Goal: Task Accomplishment & Management: Manage account settings

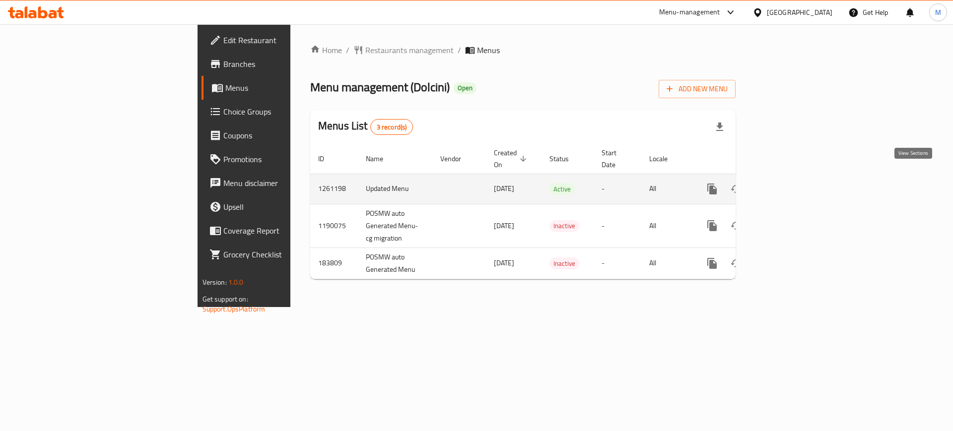
click at [790, 183] on icon "enhanced table" at bounding box center [784, 189] width 12 height 12
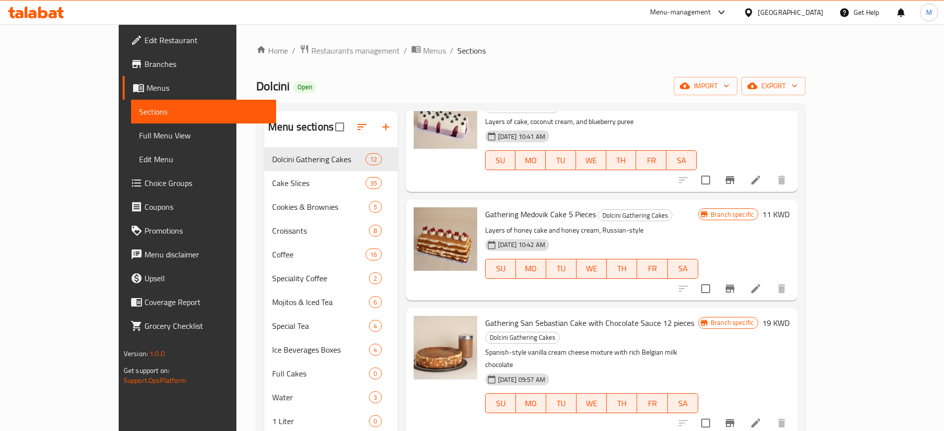
scroll to position [553, 0]
click at [696, 347] on div "Menu items Add Sort Manage items Gathering Honey and Pistachio Cake For 5 Perso…" at bounding box center [598, 326] width 400 height 431
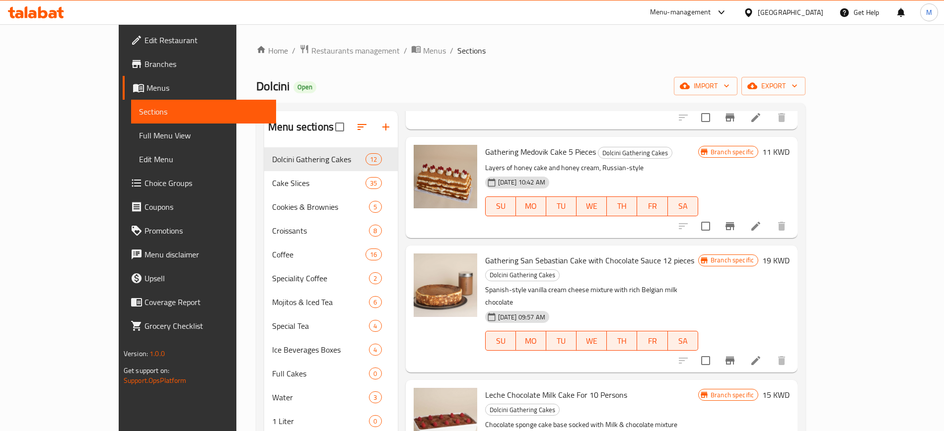
scroll to position [678, 0]
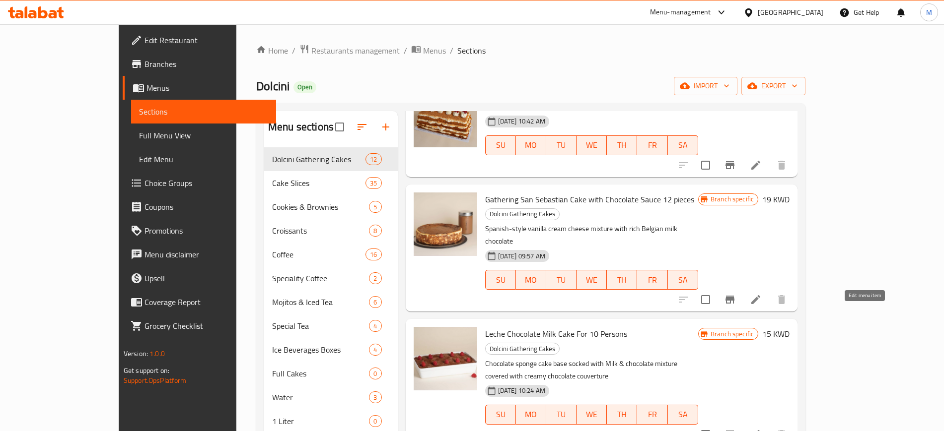
click at [761, 429] on icon at bounding box center [756, 435] width 12 height 12
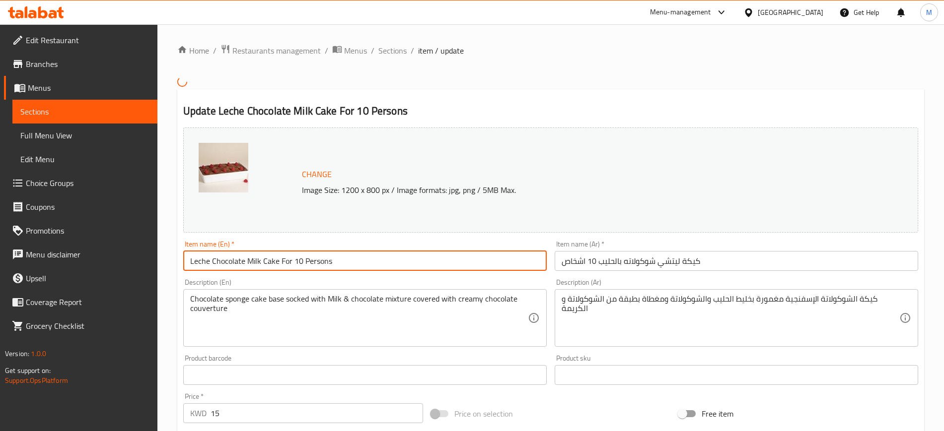
drag, startPoint x: 356, startPoint y: 265, endPoint x: 153, endPoint y: 279, distance: 203.0
click at [153, 279] on div "Edit Restaurant Branches Menus Sections Full Menu View Edit Menu Choice Groups …" at bounding box center [472, 366] width 944 height 685
paste input "Gathering Leche Chocolate Milk Cake 10 pieces"
type input "Gathering Leche Chocolate Milk Cake 10 pieces"
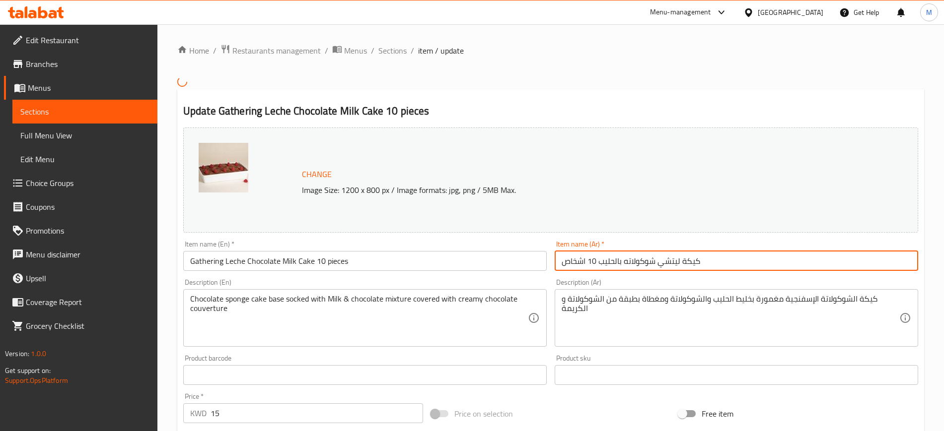
drag, startPoint x: 720, startPoint y: 258, endPoint x: 508, endPoint y: 266, distance: 211.6
click at [508, 266] on div "Change Image Size: 1200 x 800 px / Image formats: jpg, png / 5MB Max. Item name…" at bounding box center [550, 345] width 743 height 442
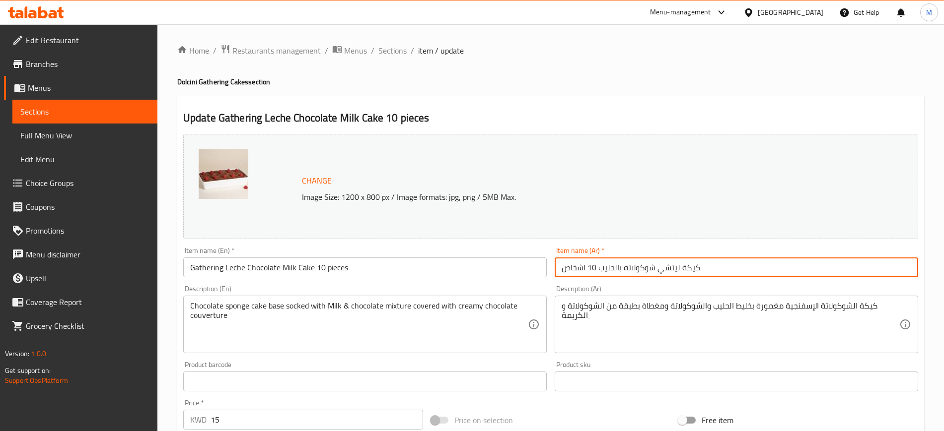
paste input "قطع"
type input "كيكة ليتشي شوكولاته بالحليب 10 قطع"
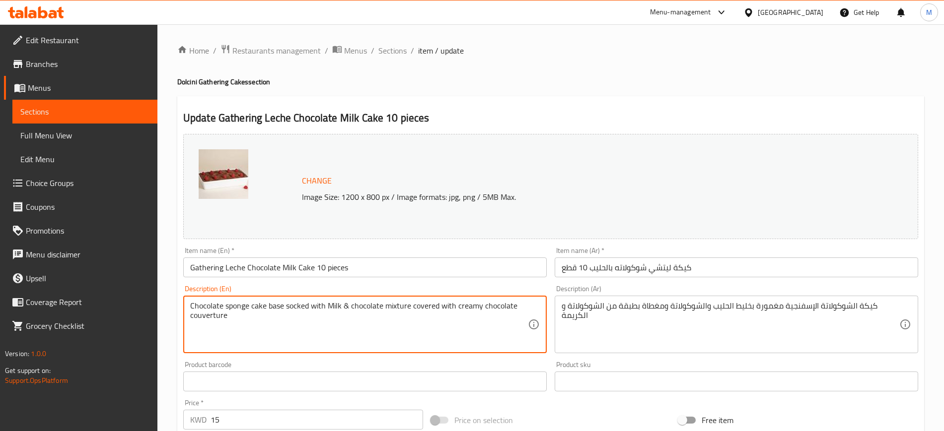
drag, startPoint x: 251, startPoint y: 322, endPoint x: 162, endPoint y: 301, distance: 91.4
paste textarea "cake dipped in chocolate mixture and topped with a layer of chocolate and cream"
type textarea "Chocolate cake dipped in chocolate mixture and topped with a layer of chocolate…"
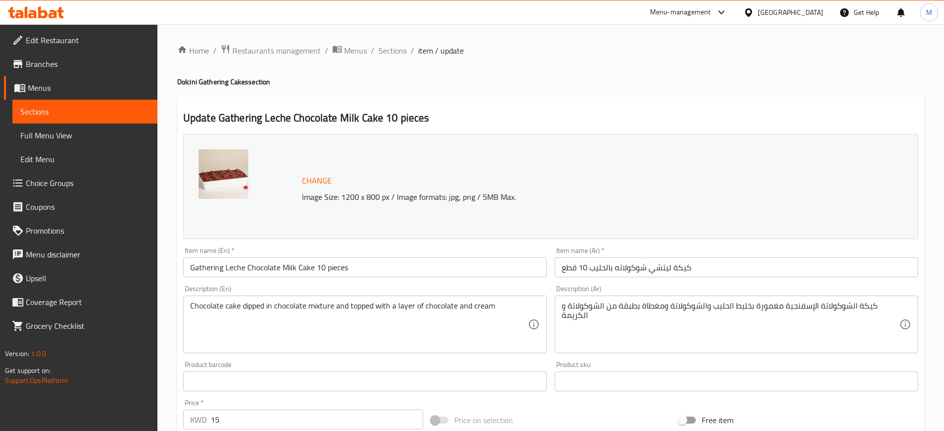
drag, startPoint x: 559, startPoint y: 335, endPoint x: 628, endPoint y: 310, distance: 73.3
click at [628, 310] on div "كيكة الشوكولاتة الإسفنجية مغمورة بخليط الحليب والشوكولاتة ومغطاة بطبقة من الشوك…" at bounding box center [735, 325] width 363 height 58
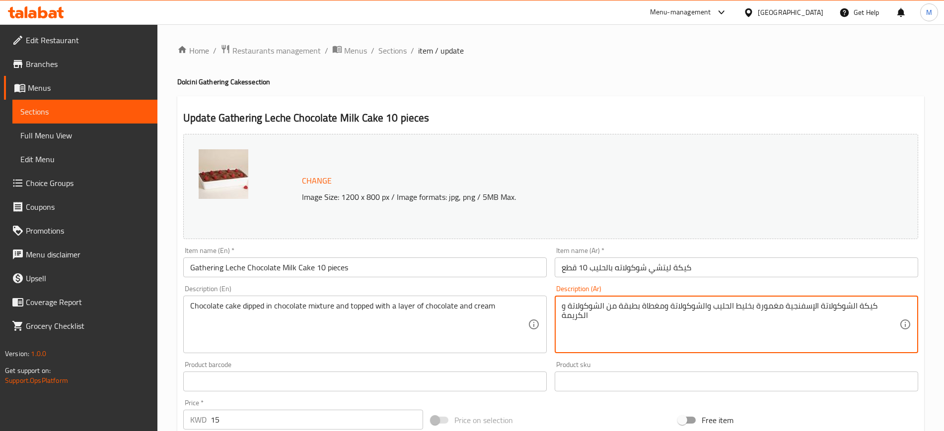
click at [630, 310] on textarea "كيكة الشوكولاتة الإسفنجية مغمورة بخليط الحليب والشوكولاتة ومغطاة بطبقة من الشوك…" at bounding box center [730, 324] width 338 height 47
click at [630, 309] on textarea "كيكة الشوكولاتة الإسفنجية مغمورة بخليط الحليب والشوكولاتة ومغطاة بطبقة من الشوك…" at bounding box center [730, 324] width 338 height 47
paste textarea "مغمورة بخليط الشوكولاتة ومغطاة بطبقة من الشوكولاتة و الكريمة"
type textarea "كيكة الشوكولاتة مغمورة بخليط الشوكولاتة ومغطاة بطبقة من الشوكولاتة و الكريمة"
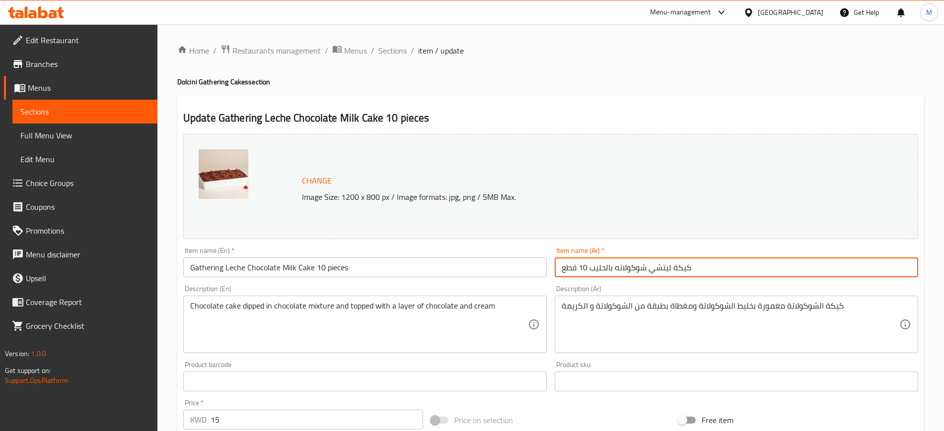
click at [741, 273] on input "كيكة ليتشي شوكولاته بالحليب 10 قطع" at bounding box center [735, 268] width 363 height 20
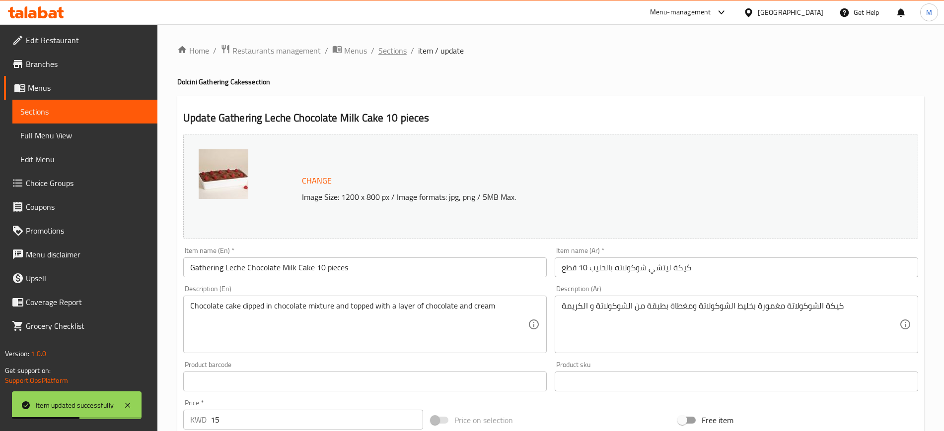
click at [388, 48] on span "Sections" at bounding box center [392, 51] width 28 height 12
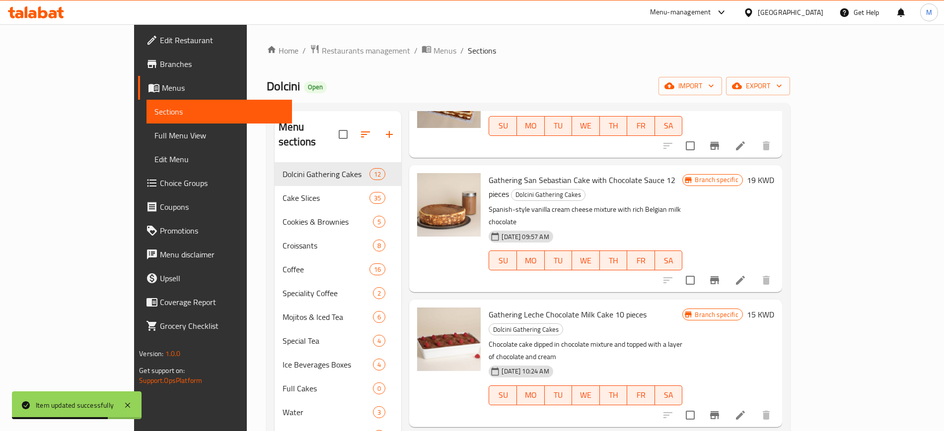
scroll to position [745, 0]
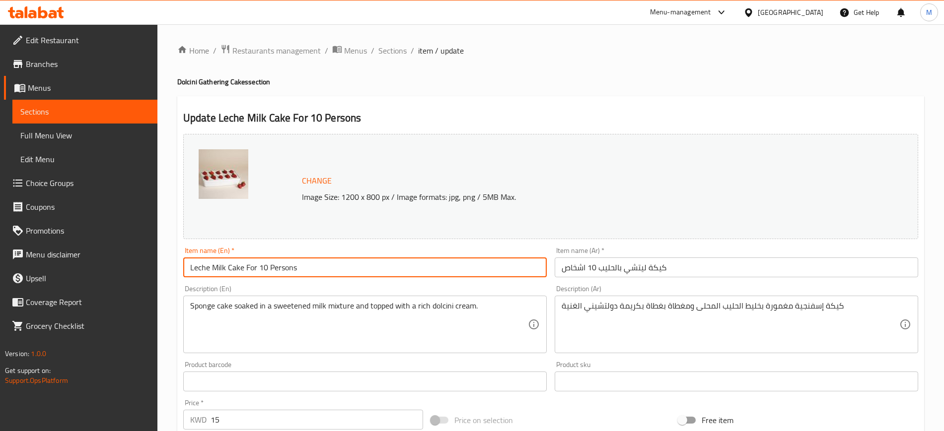
drag, startPoint x: 332, startPoint y: 263, endPoint x: 95, endPoint y: 235, distance: 238.4
click at [95, 235] on div "Edit Restaurant Branches Menus Sections Full Menu View Edit Menu Choice Groups …" at bounding box center [472, 369] width 944 height 691
paste input "Gathering Leche Milk Cake 10 piece"
type input "Gathering Leche Milk Cake 10 pieces"
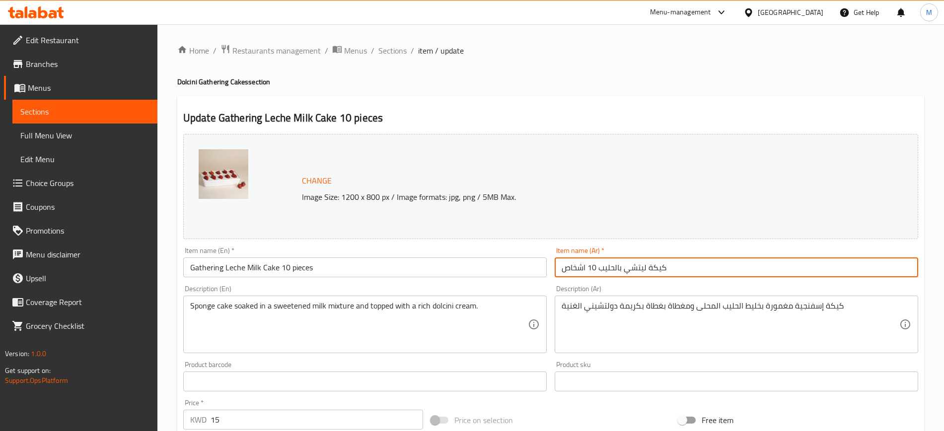
drag, startPoint x: 690, startPoint y: 272, endPoint x: 554, endPoint y: 266, distance: 136.6
click at [554, 266] on input "كيكة ليتشي بالحليب 10 اشخاص" at bounding box center [735, 268] width 363 height 20
paste input "قطع"
type input "كيكة ليتشي بالحليب 10 قطع"
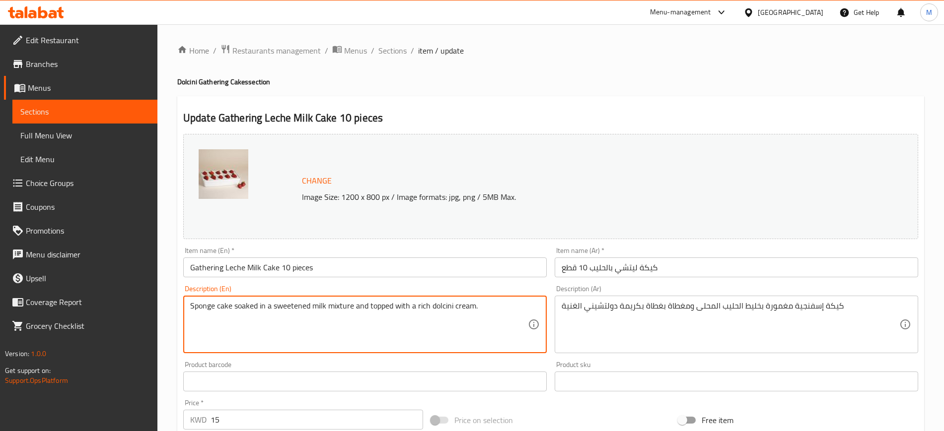
drag, startPoint x: 501, startPoint y: 317, endPoint x: 175, endPoint y: 324, distance: 326.7
paste textarea "Cake dipped in milk mixture and topped with whipped cream"
type textarea "Cake dipped in milk mixture and topped with whipped cream"
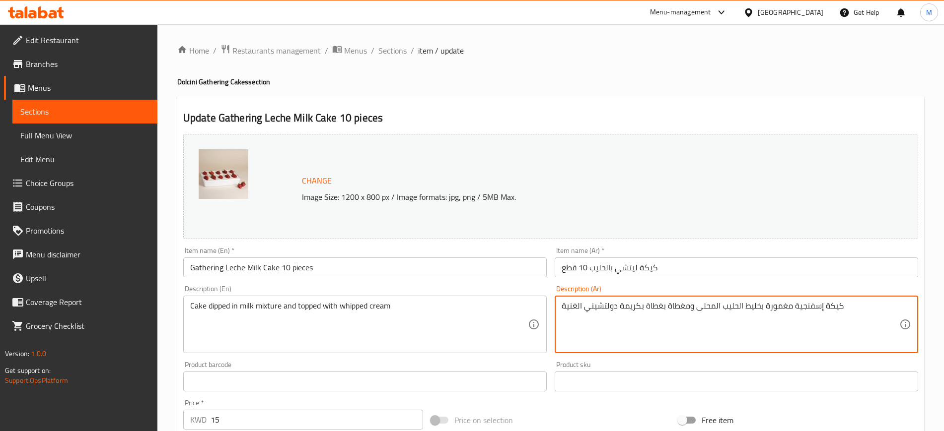
drag, startPoint x: 852, startPoint y: 312, endPoint x: 539, endPoint y: 328, distance: 313.6
paste textarea "مغمورة بخليط الحليب ومغطاة بغطاة بكريمة مخفوقة"
type textarea "كيكة مغمورة بخليط الحليب ومغطاة بغطاة بكريمة مخفوقة"
click at [673, 267] on input "كيكة ليتشي بالحليب 10 قطع" at bounding box center [735, 268] width 363 height 20
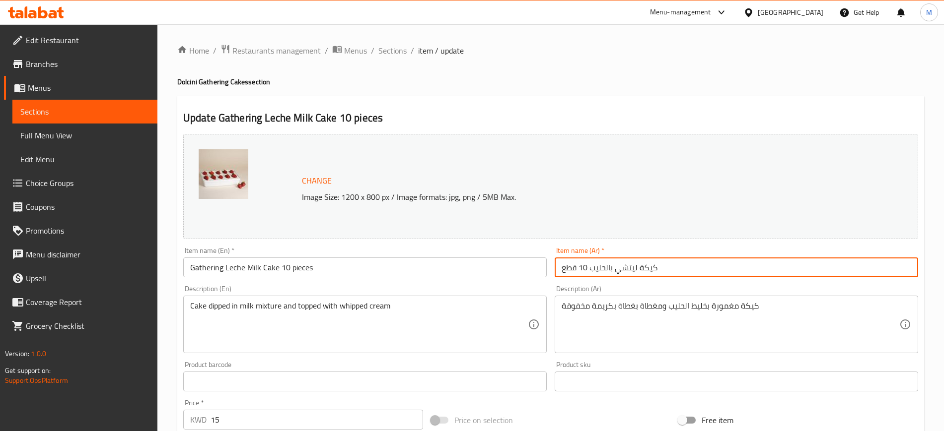
click at [387, 57] on span "Sections" at bounding box center [392, 51] width 28 height 12
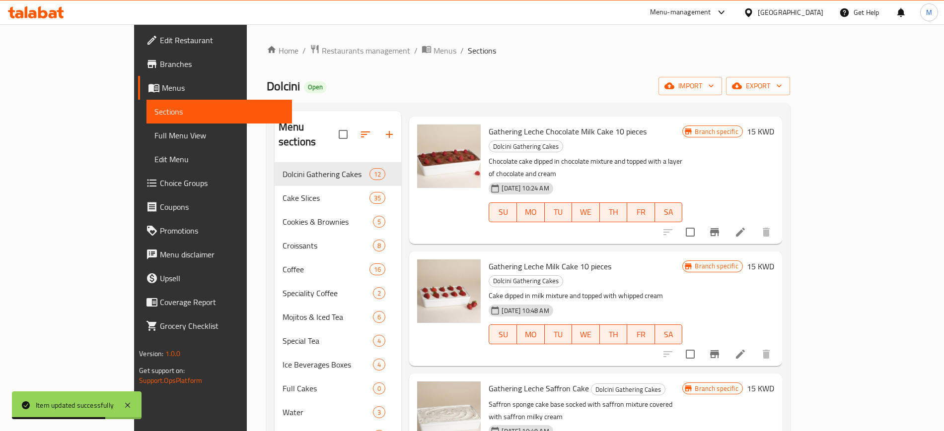
scroll to position [894, 0]
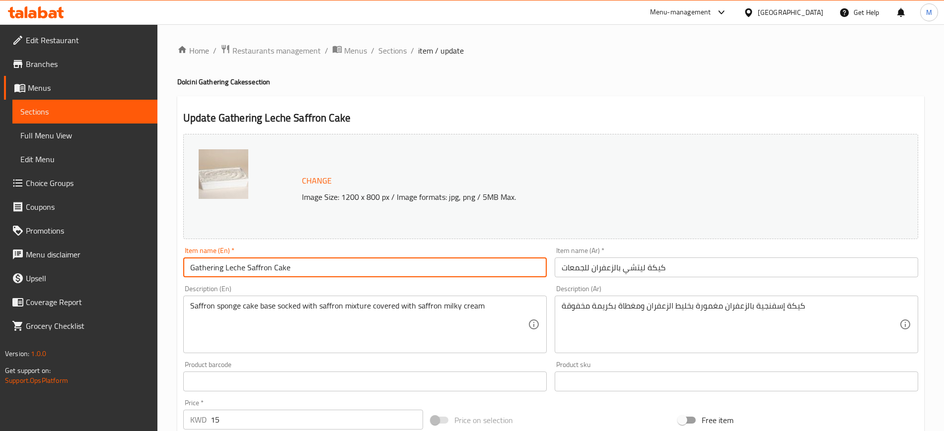
drag, startPoint x: 312, startPoint y: 267, endPoint x: 95, endPoint y: 269, distance: 216.9
click at [95, 268] on div "Edit Restaurant Branches Menus Sections Full Menu View Edit Menu Choice Groups …" at bounding box center [472, 369] width 944 height 691
paste input "10 pieces"
type input "Gathering Leche Saffron Cake 10 pieces"
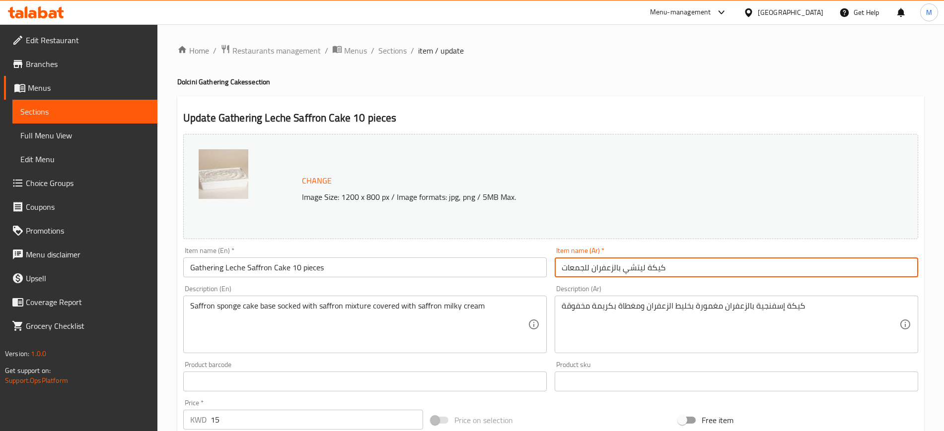
drag, startPoint x: 684, startPoint y: 266, endPoint x: 486, endPoint y: 253, distance: 198.0
click at [486, 253] on div "Change Image Size: 1200 x 800 px / Image formats: jpg, png / 5MB Max. Item name…" at bounding box center [550, 351] width 743 height 442
paste input "ليب 10 قطع"
type input "كيكة ليتشي بالحليب 10 قطع"
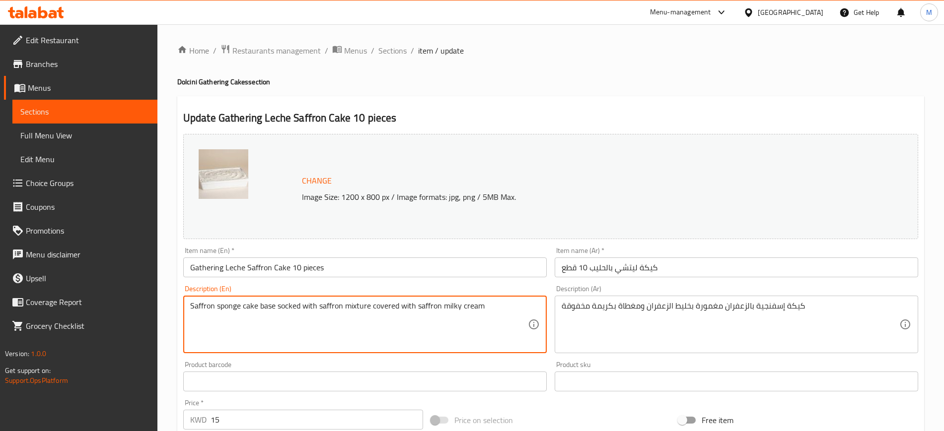
drag, startPoint x: 506, startPoint y: 310, endPoint x: 25, endPoint y: 276, distance: 482.2
paste textarea "Cake dipped in milk mixture and saffron mixture and topped with whipped cream"
type textarea "Cake dipped in milk mixture and saffron mixture and topped with whipped cream"
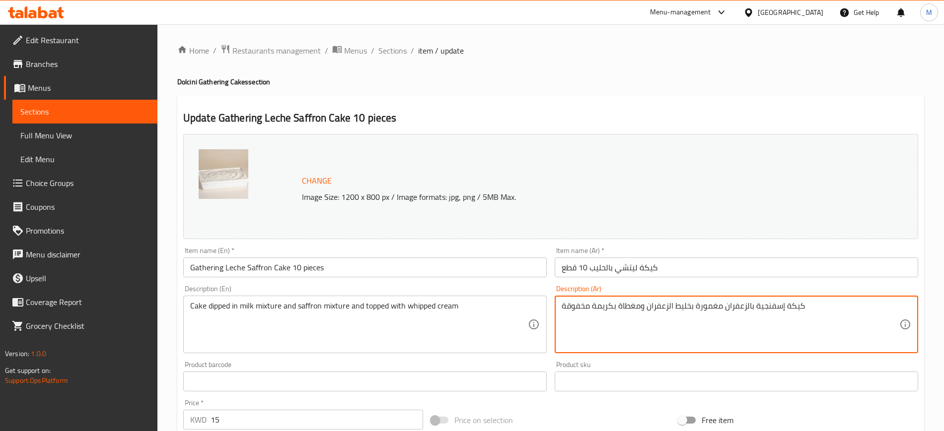
drag, startPoint x: 851, startPoint y: 314, endPoint x: 467, endPoint y: 305, distance: 384.8
paste textarea "كيكة مغمورة بخليط الحليب ولزعفران ومغطاة بكريمة مخفوقة"
type textarea "كيكة مغمورة بخليط الحليب ولزعفران ومغطاة بكريمة مخفوقة"
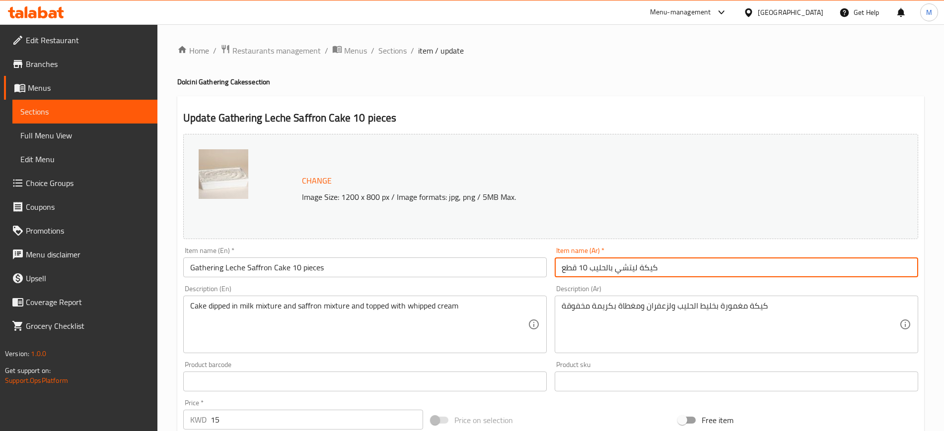
click at [673, 267] on input "كيكة ليتشي بالحليب 10 قطع" at bounding box center [735, 268] width 363 height 20
drag, startPoint x: 398, startPoint y: 53, endPoint x: 408, endPoint y: 63, distance: 13.7
click at [398, 53] on span "Sections" at bounding box center [392, 51] width 28 height 12
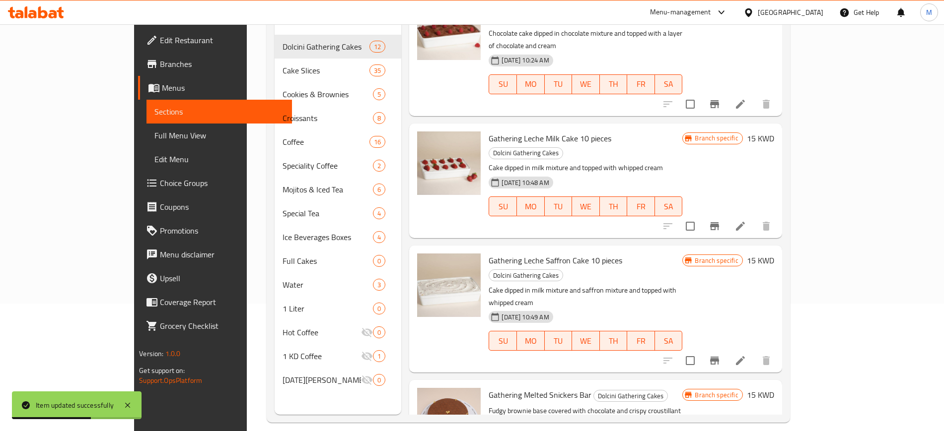
scroll to position [139, 0]
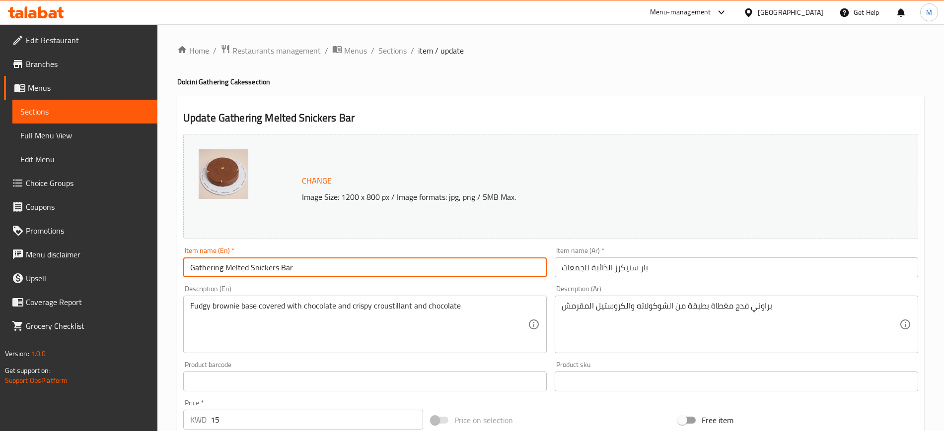
drag, startPoint x: 331, startPoint y: 267, endPoint x: 77, endPoint y: 277, distance: 253.8
click at [77, 276] on div "Edit Restaurant Branches Menus Sections Full Menu View Edit Menu Choice Groups …" at bounding box center [472, 369] width 944 height 691
paste input "Choco"
type input "Gathering Melted Choco Bar"
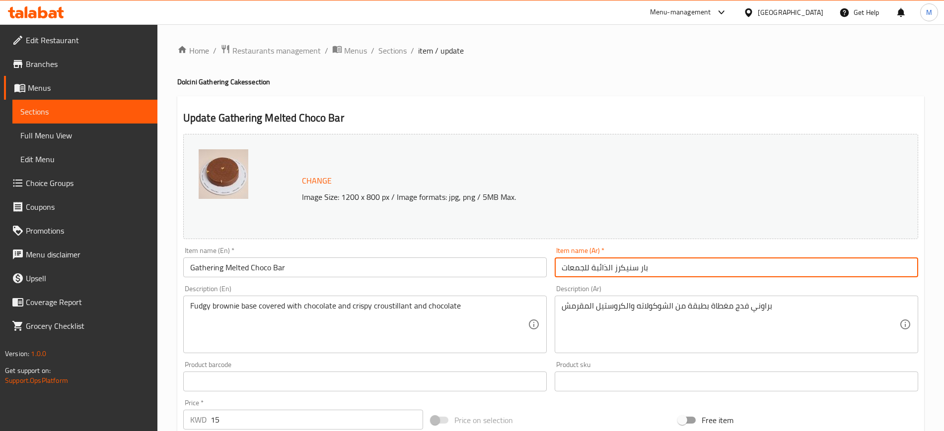
drag, startPoint x: 639, startPoint y: 270, endPoint x: 526, endPoint y: 274, distance: 112.8
click at [526, 274] on div "Change Image Size: 1200 x 800 px / Image formats: jpg, png / 5MB Max. Item name…" at bounding box center [550, 351] width 743 height 442
paste input "لشوكولاته الذائبة قطعه كبيره"
type input "بار الشوكولاته الذائبة قطعه كبيره"
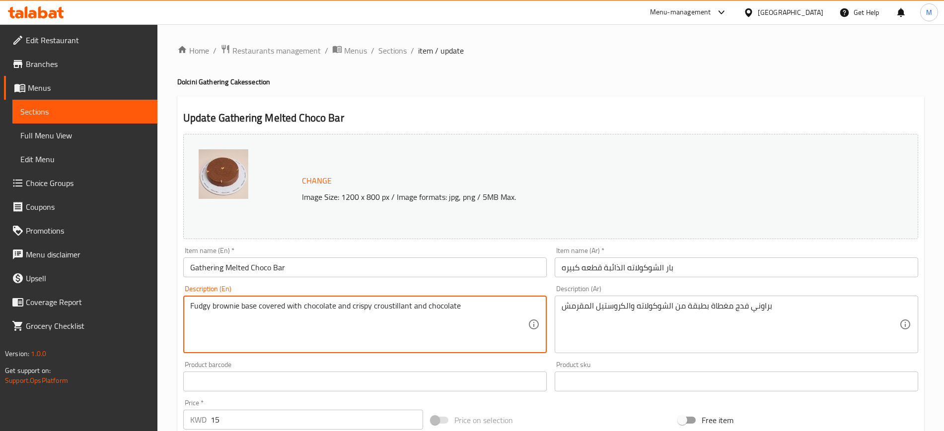
drag, startPoint x: 499, startPoint y: 310, endPoint x: 121, endPoint y: 333, distance: 379.4
paste textarea "e brownie topped with a layer of chocolate and crunchy crostini"
type textarea "Fudge brownie topped with a layer of chocolate and crunchy crostini"
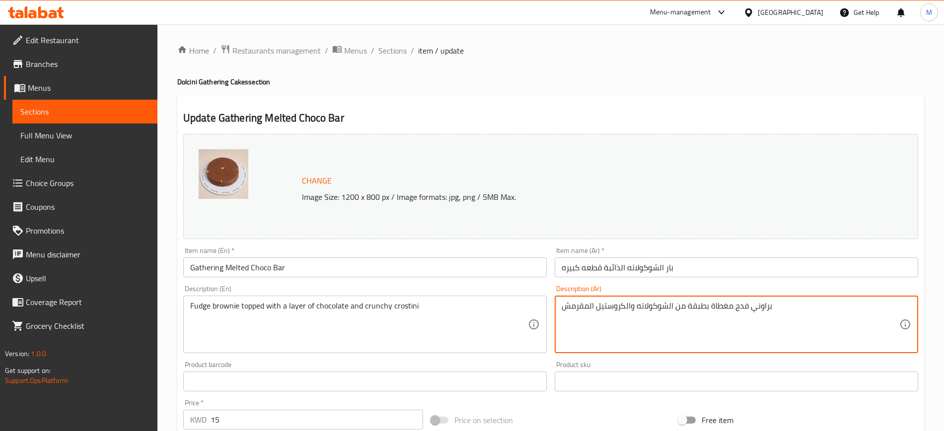
drag, startPoint x: 766, startPoint y: 311, endPoint x: 462, endPoint y: 319, distance: 303.9
paste textarea
type textarea "براوني فدج مغطاة بطبقة من الشوكولاته والكروستيل المقرمش"
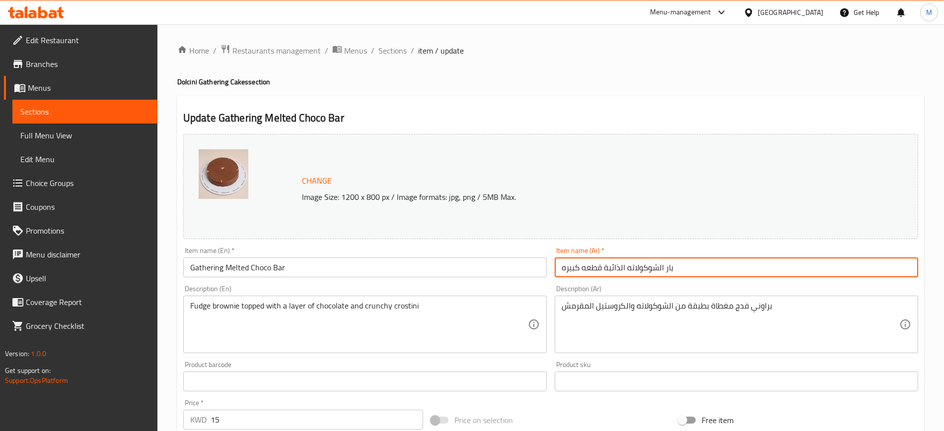
click at [706, 265] on input "بار الشوكولاته الذائبة قطعه كبيره" at bounding box center [735, 268] width 363 height 20
click at [390, 51] on span "Sections" at bounding box center [392, 51] width 28 height 12
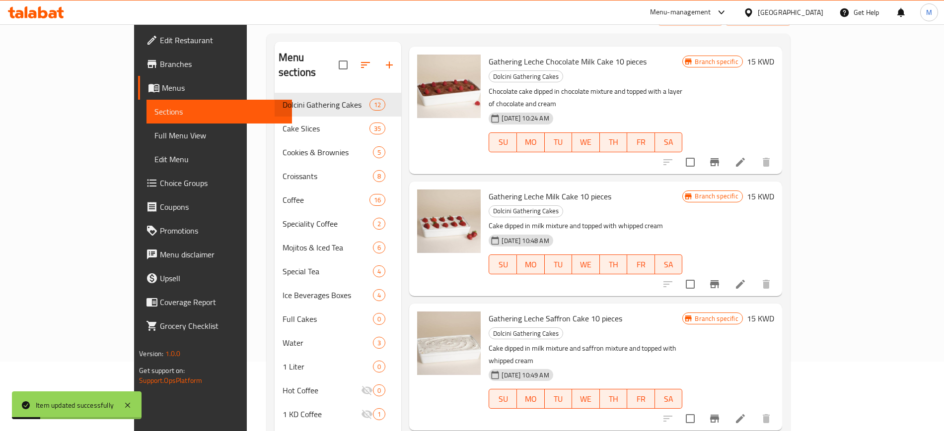
scroll to position [139, 0]
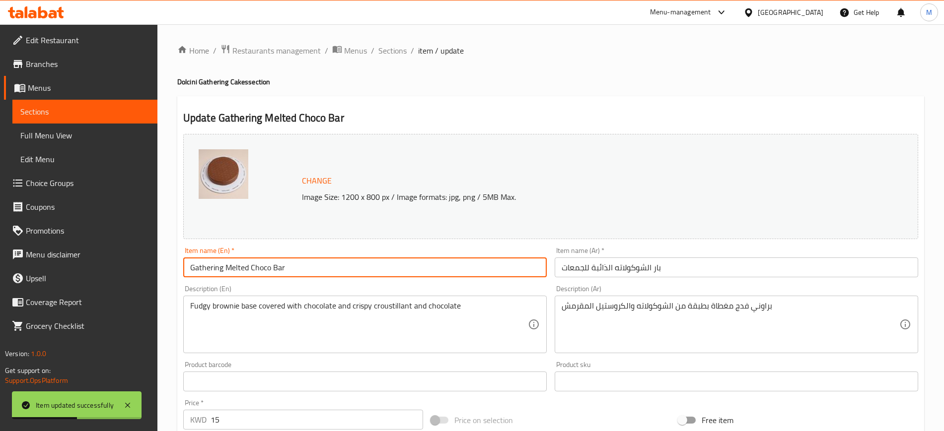
drag, startPoint x: 310, startPoint y: 266, endPoint x: 107, endPoint y: 273, distance: 203.2
click at [107, 273] on div "Edit Restaurant Branches Menus Sections Full Menu View Edit Menu Choice Groups …" at bounding box center [472, 369] width 944 height 691
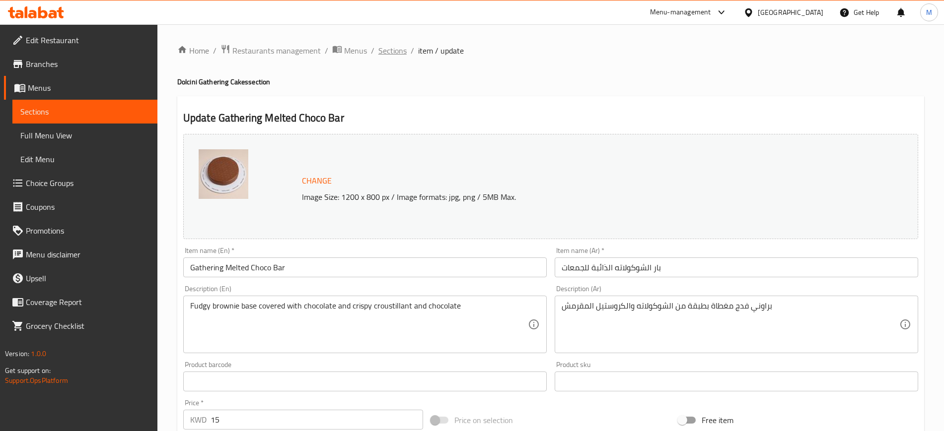
click at [395, 45] on span "Sections" at bounding box center [392, 51] width 28 height 12
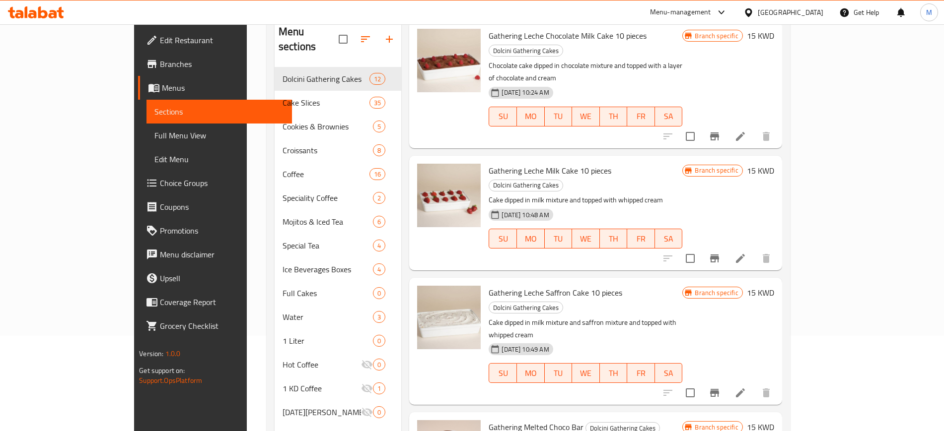
scroll to position [139, 0]
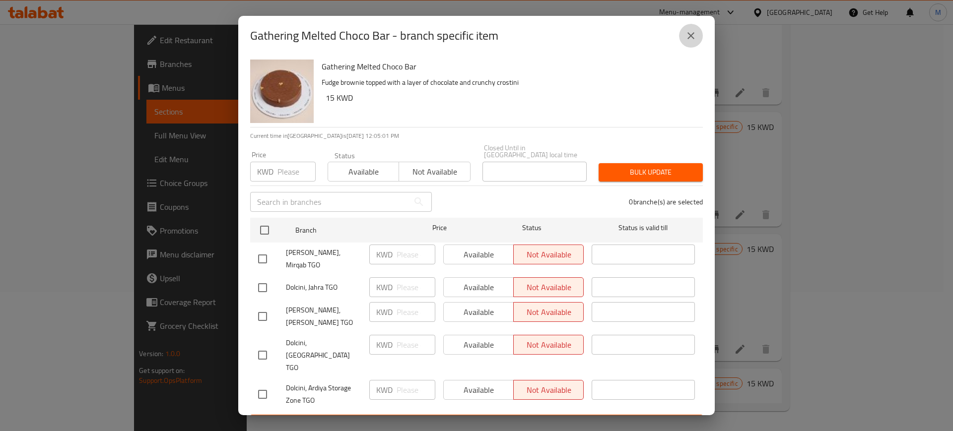
drag, startPoint x: 690, startPoint y: 42, endPoint x: 849, endPoint y: 257, distance: 267.3
click at [692, 39] on icon "close" at bounding box center [691, 35] width 7 height 7
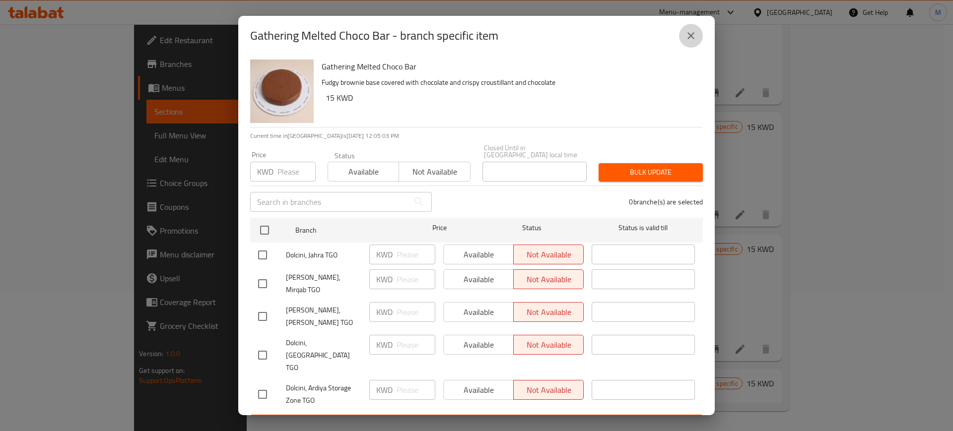
drag, startPoint x: 688, startPoint y: 42, endPoint x: 803, endPoint y: 188, distance: 185.6
click at [688, 42] on icon "close" at bounding box center [691, 36] width 12 height 12
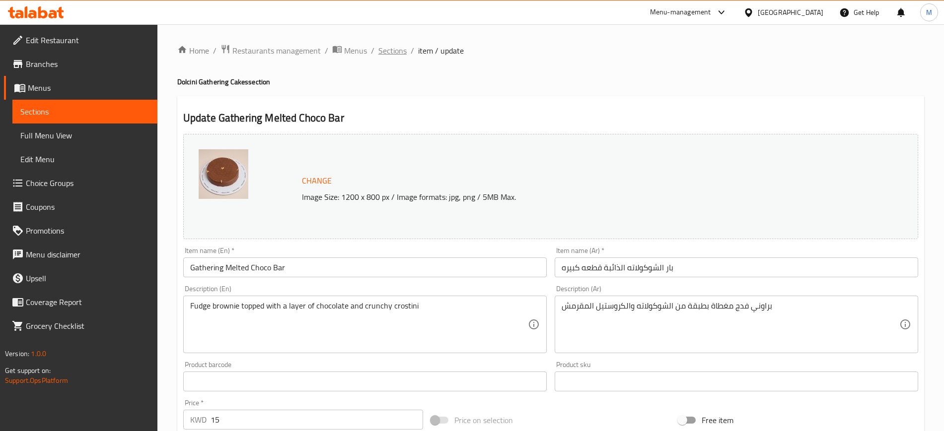
click at [394, 52] on span "Sections" at bounding box center [392, 51] width 28 height 12
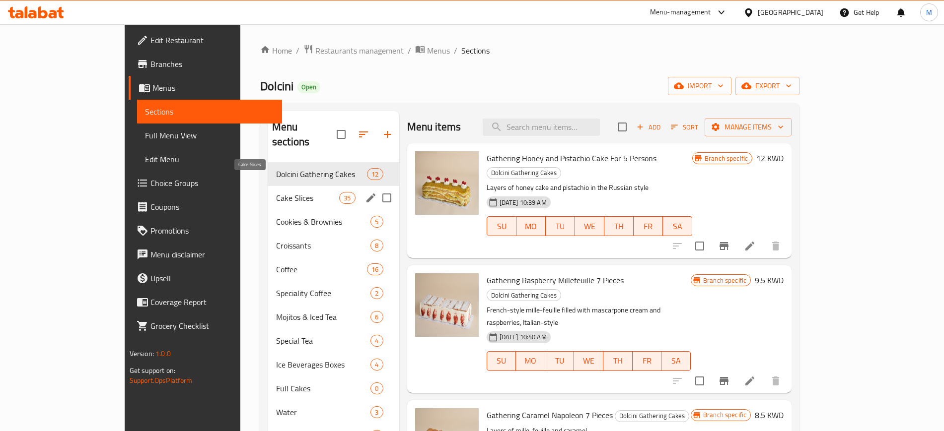
click at [276, 192] on span "Cake Slices" at bounding box center [307, 198] width 63 height 12
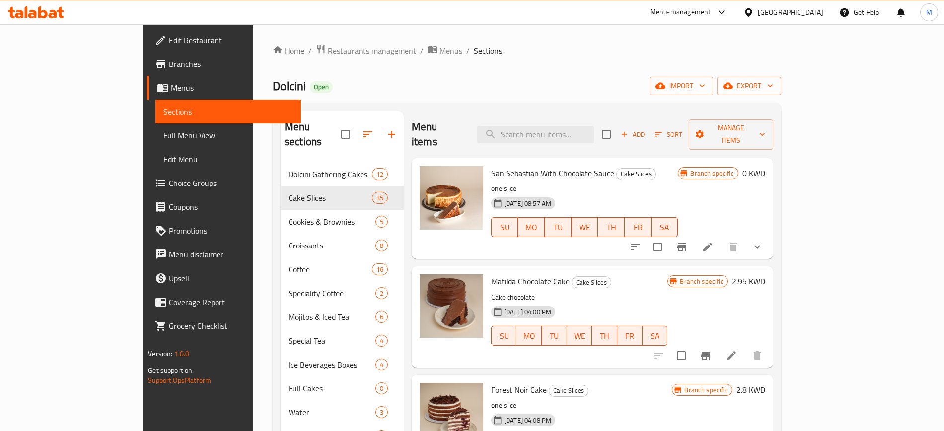
click at [567, 194] on div "[DATE] 08:57 AM SU MO TU WE TH FR SA" at bounding box center [584, 221] width 195 height 54
click at [713, 241] on icon at bounding box center [707, 247] width 12 height 12
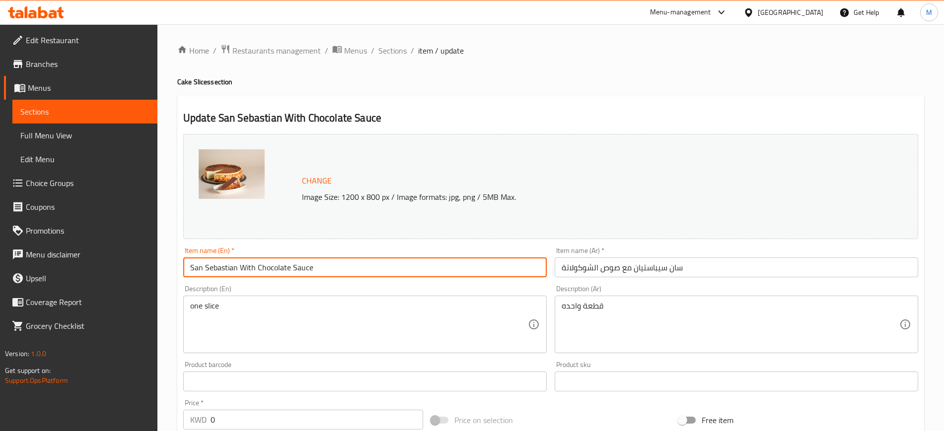
drag, startPoint x: 345, startPoint y: 269, endPoint x: 91, endPoint y: 279, distance: 254.4
click at [91, 279] on div "Edit Restaurant Branches Menus Sections Full Menu View Edit Menu Choice Groups …" at bounding box center [472, 398] width 944 height 749
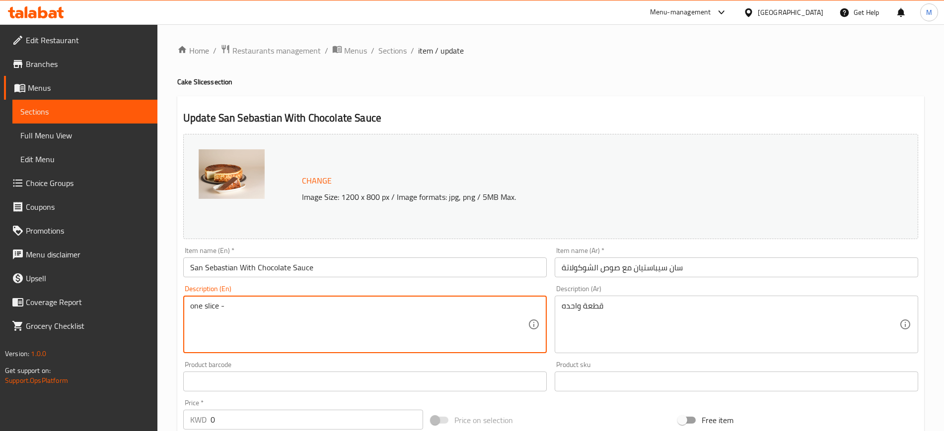
paste textarea "Spanish-style vanilla cream cheese mixture with rich Belgian milk chocolate"
type textarea "one slice - Spanish-style vanilla cream cheese mixture with rich Belgian milk c…"
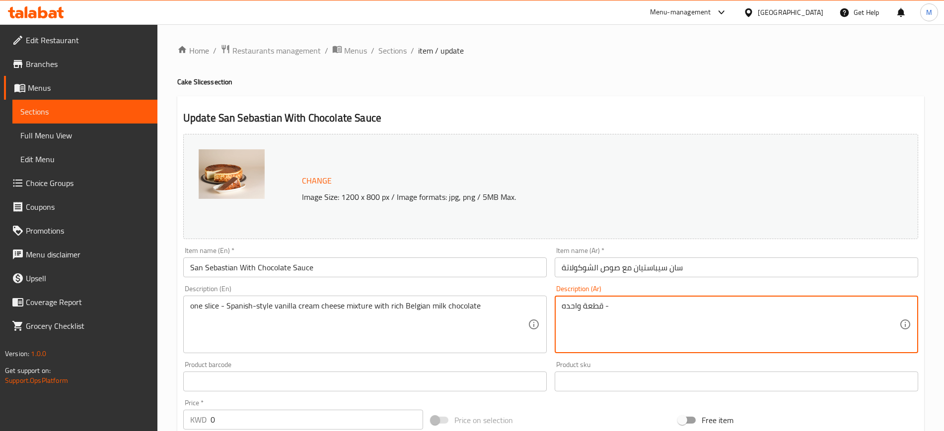
paste textarea "خليط الجبن الكريمي بالفانيلا المصنوع على الطريقة الاسبانية مع شوكولاتة الحليب ا…"
type textarea "قطعة واحده - خليط الجبن الكريمي بالفانيلا المصنوع على الطريقة الاسبانية مع شوكو…"
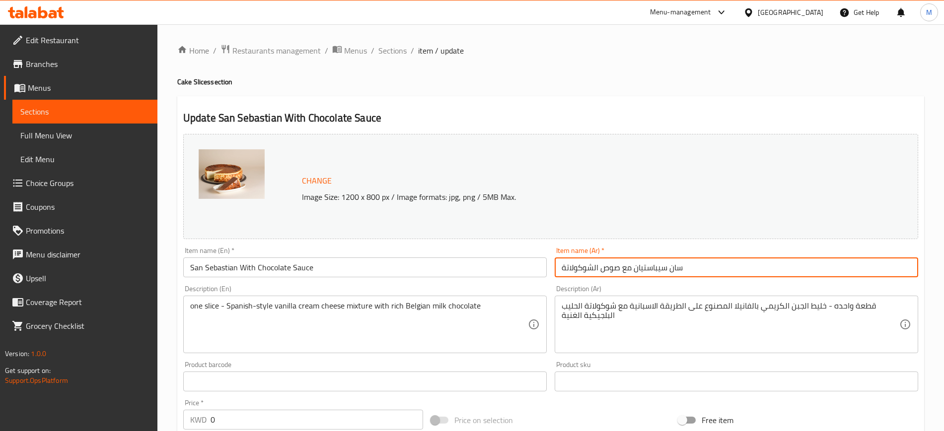
click at [716, 272] on input "سان سيباستيان مع صوص الشوكولاتة" at bounding box center [735, 268] width 363 height 20
click at [387, 51] on span "Sections" at bounding box center [392, 51] width 28 height 12
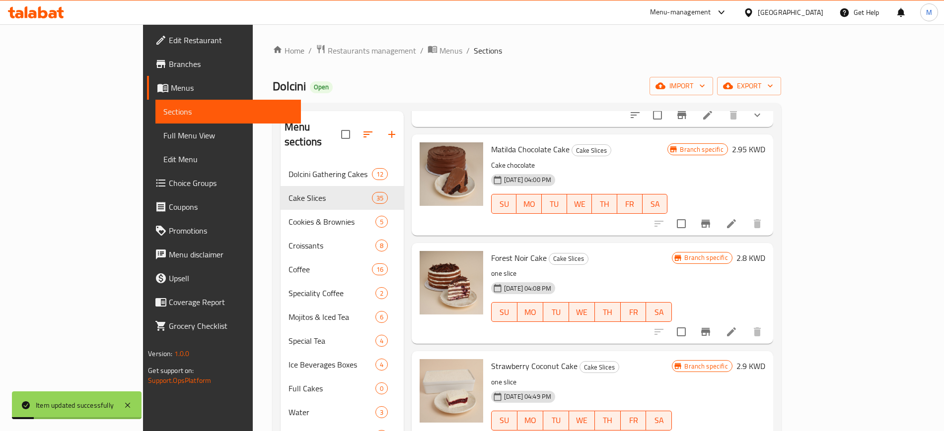
scroll to position [124, 0]
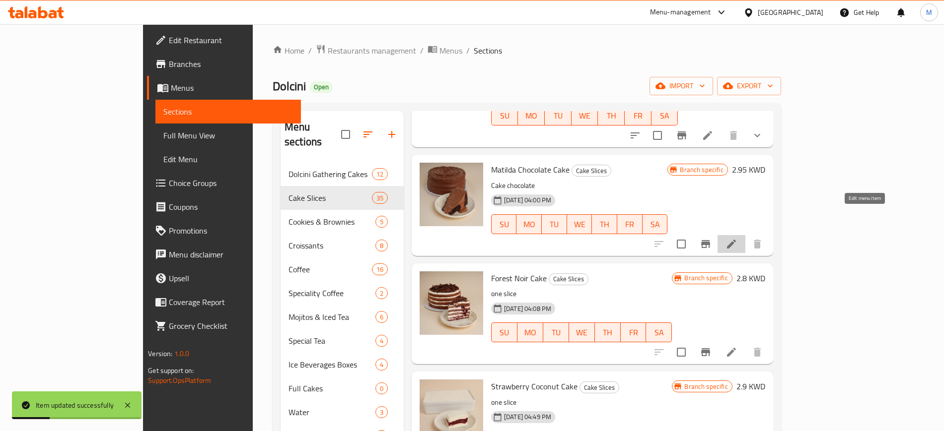
click at [737, 238] on icon at bounding box center [731, 244] width 12 height 12
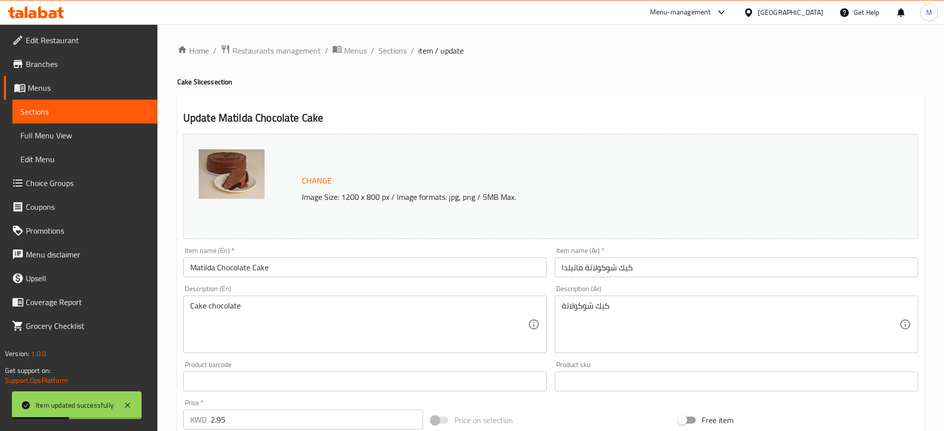
click at [726, 98] on div "Update Matilda Chocolate Cake Change Image Size: 1200 x 800 px / Image formats:…" at bounding box center [550, 392] width 747 height 592
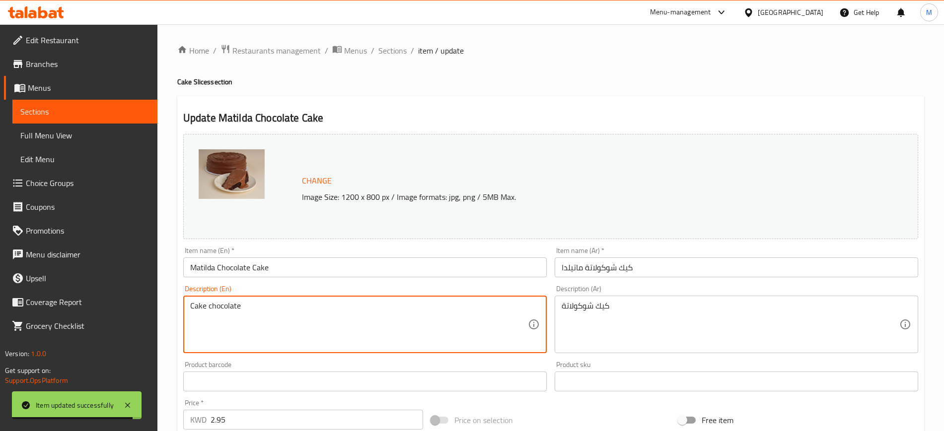
drag, startPoint x: 311, startPoint y: 307, endPoint x: 176, endPoint y: 316, distance: 135.3
click at [176, 316] on div "Home / Restaurants management / Menus / Sections / item / update Cake Slices se…" at bounding box center [550, 369] width 786 height 691
paste textarea "Chocolate cake, Matilda-style"
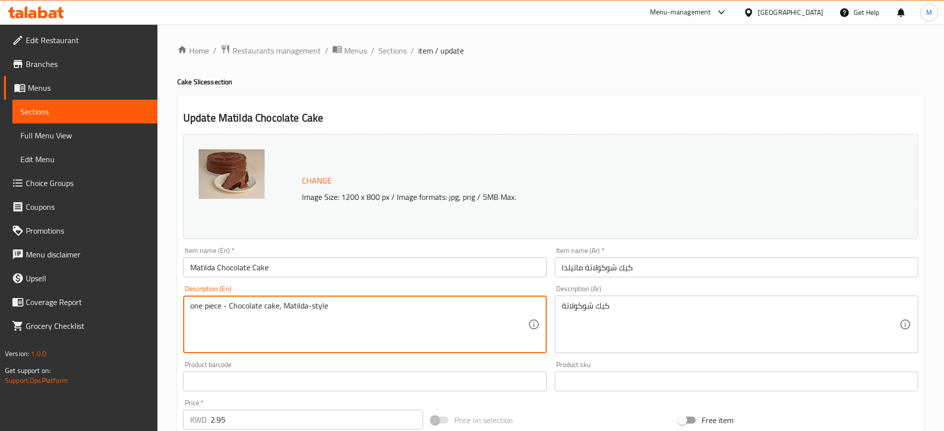
type textarea "one piece - Chocolate cake, Matilda-style"
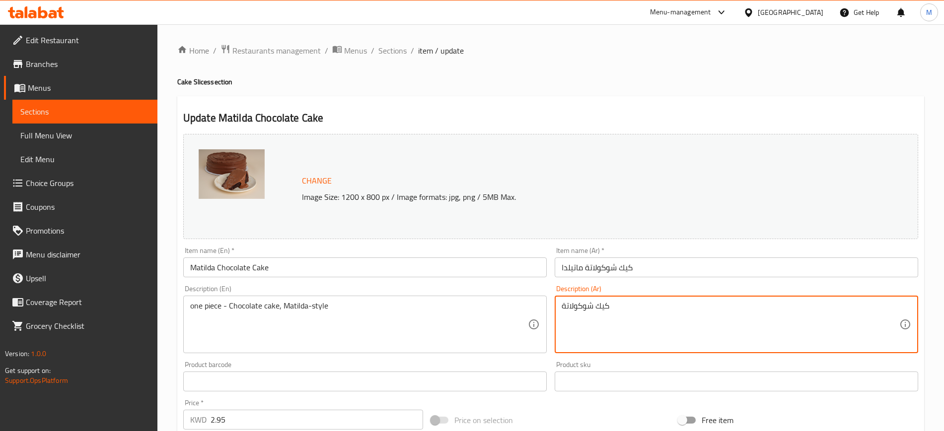
drag, startPoint x: 652, startPoint y: 306, endPoint x: 465, endPoint y: 297, distance: 187.8
click at [465, 297] on div "Change Image Size: 1200 x 800 px / Image formats: jpg, png / 5MB Max. Item name…" at bounding box center [550, 351] width 743 height 442
paste textarea "كيكة شوكولاتة على طريقة ماتيلدا الأصلية"
type textarea "قطعه واحده - كيكة شوكولاتة على طريقة ماتيلدا الأصلية"
click at [730, 264] on input "كيك شوكولاتة ماتيلدا" at bounding box center [735, 268] width 363 height 20
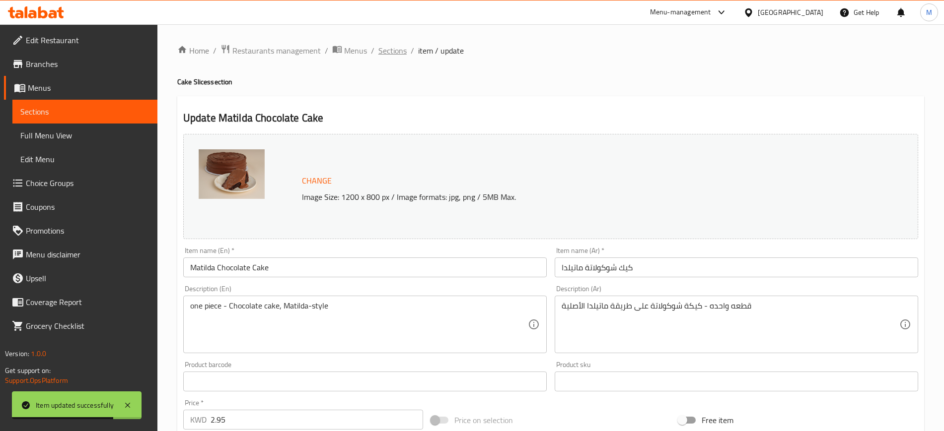
click at [393, 54] on span "Sections" at bounding box center [392, 51] width 28 height 12
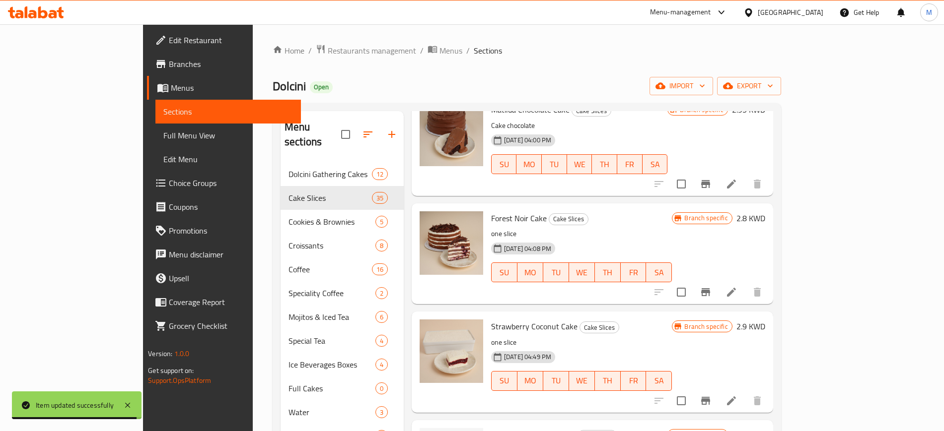
scroll to position [186, 0]
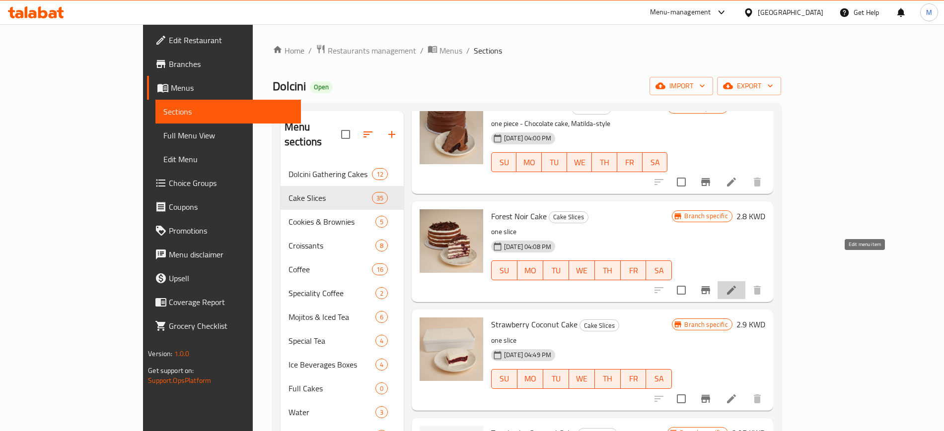
click at [736, 286] on icon at bounding box center [731, 290] width 9 height 9
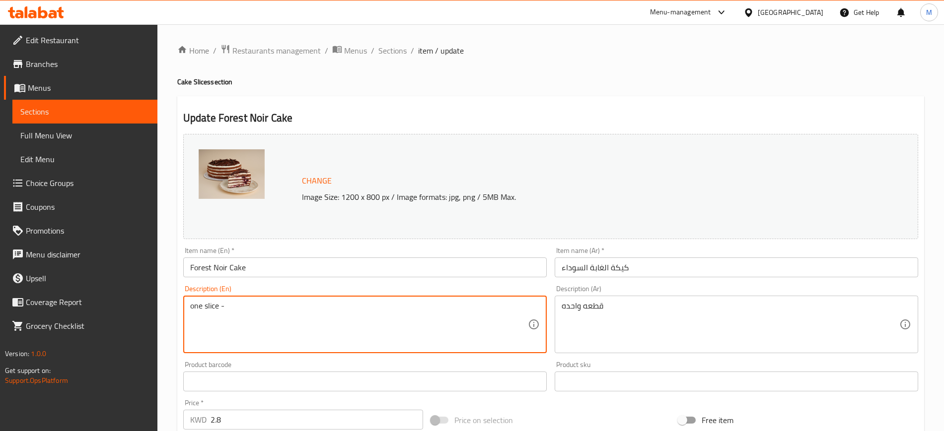
paste textarea "Chocolate cake, Matilda-style"
drag, startPoint x: 372, startPoint y: 303, endPoint x: 226, endPoint y: 298, distance: 146.0
click at [226, 298] on div "one slice - Chocolate cake, Matilda-style Description (En)" at bounding box center [364, 325] width 363 height 58
paste textarea "Layers of chocolate cake with layers of cream and strawberries Topped with crun…"
type textarea "one slice - Layers of chocolate cake with layers of cream and strawberries Topp…"
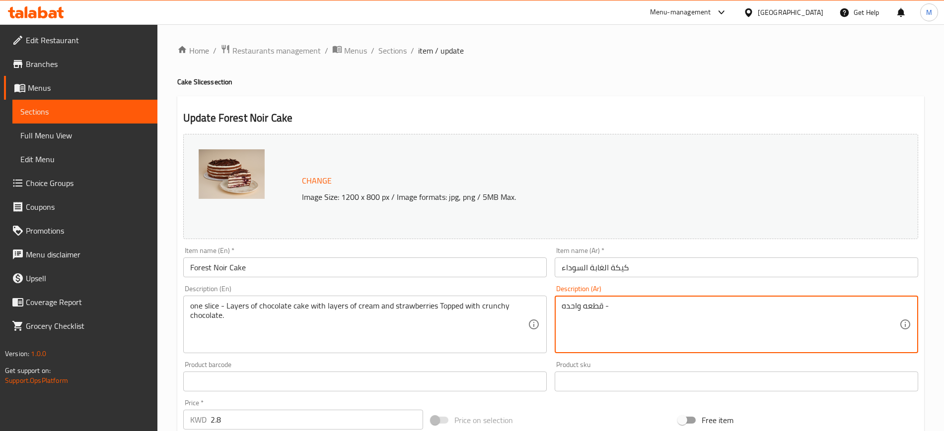
paste textarea "طبقات من كيكة الشوكولاته مع طبقات من الكريمه والفراوله ومغطاه بالشوكولاته المقر…"
type textarea "قطعه واحده - طبقات من كيكة الشوكولاته مع طبقات من الكريمه والفراوله ومغطاه بالش…"
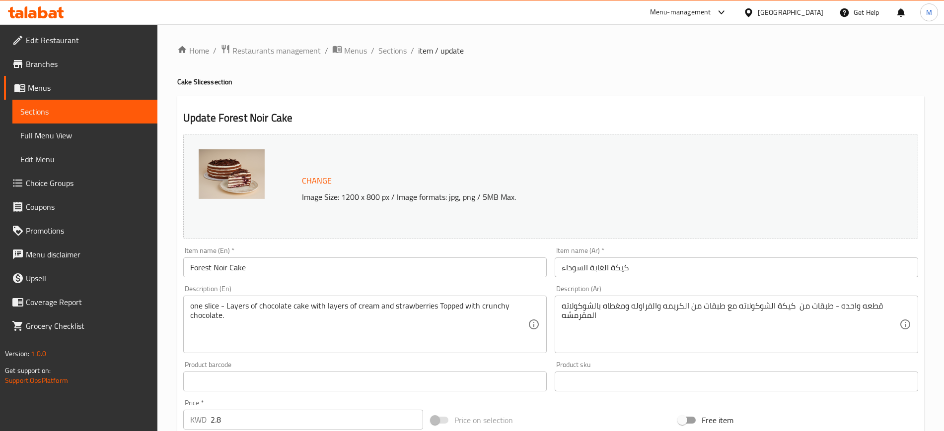
drag, startPoint x: 724, startPoint y: 256, endPoint x: 714, endPoint y: 272, distance: 19.2
click at [723, 256] on div "Item name (Ar)   * كيكة الغابة السوداء Item name (Ar) *" at bounding box center [735, 262] width 363 height 30
click at [709, 278] on div "Item name (Ar)   * كيكة الغابة السوداء Item name (Ar) *" at bounding box center [735, 262] width 371 height 38
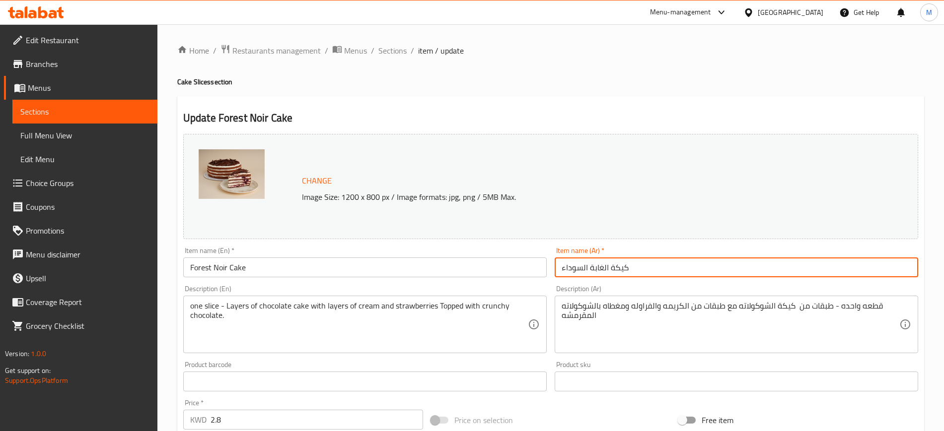
click at [707, 268] on input "كيكة الغابة السوداء" at bounding box center [735, 268] width 363 height 20
click at [402, 48] on span "Sections" at bounding box center [392, 51] width 28 height 12
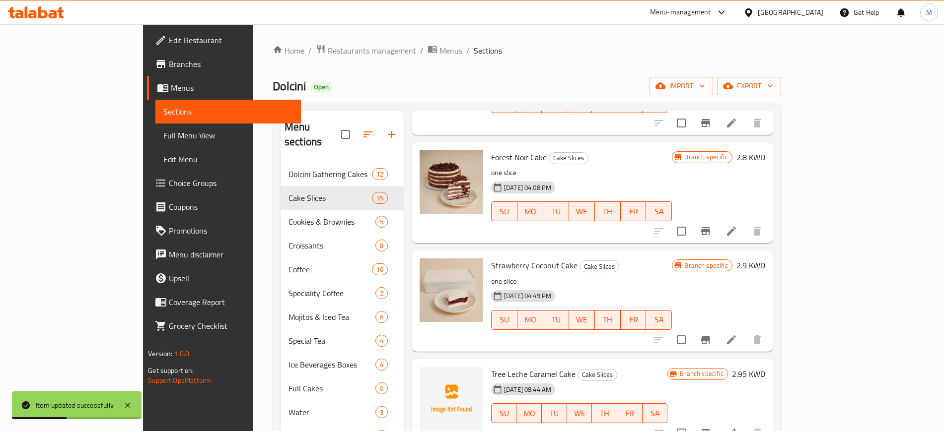
scroll to position [248, 0]
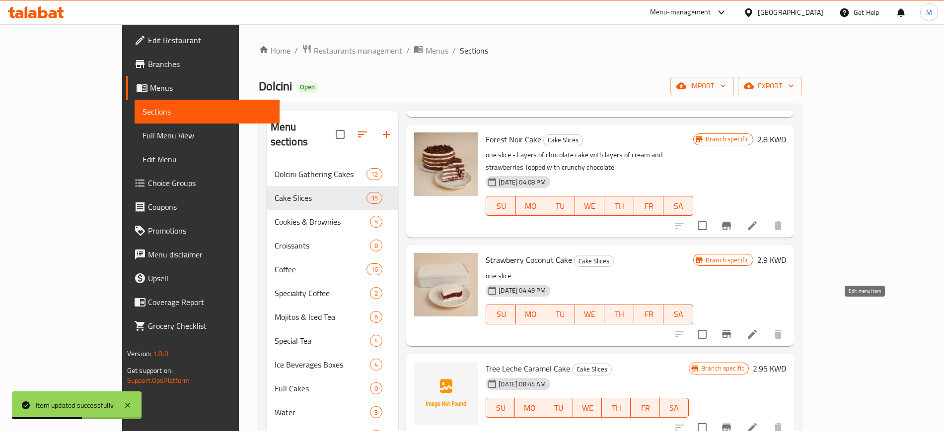
click at [756, 330] on icon at bounding box center [752, 334] width 9 height 9
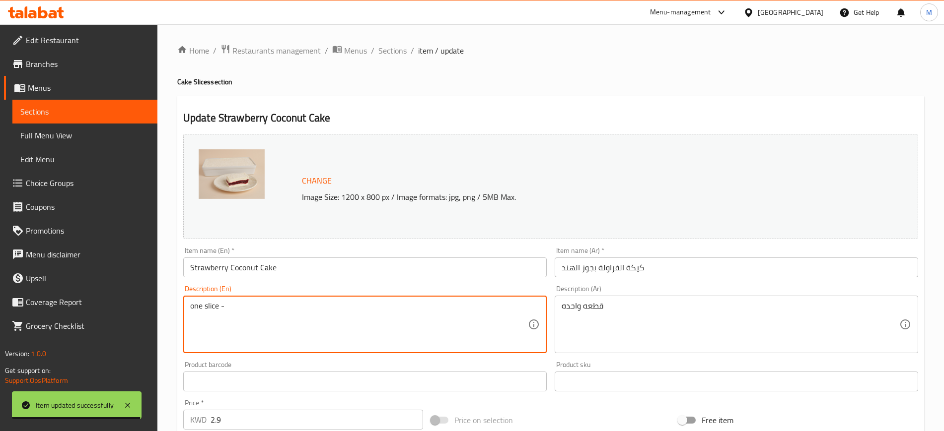
paste textarea "Trileche milk cake topped with a layer of caramel, the original Turkish way."
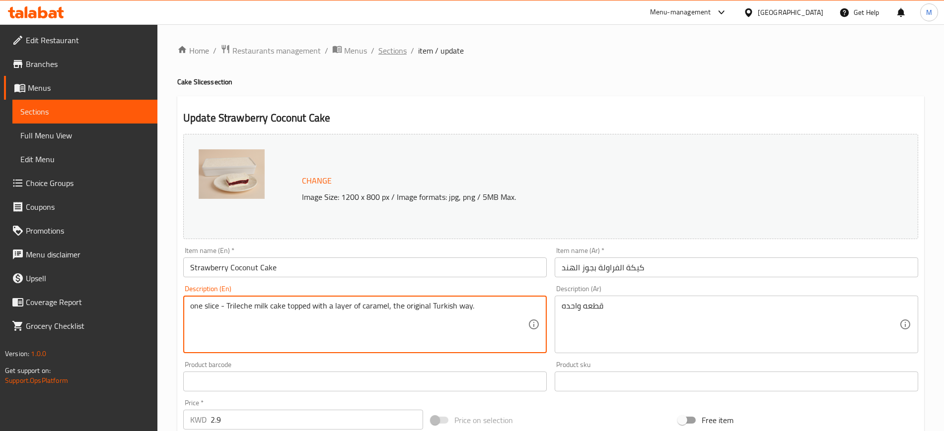
type textarea "one slice - Trileche milk cake topped with a layer of caramel, the original Tur…"
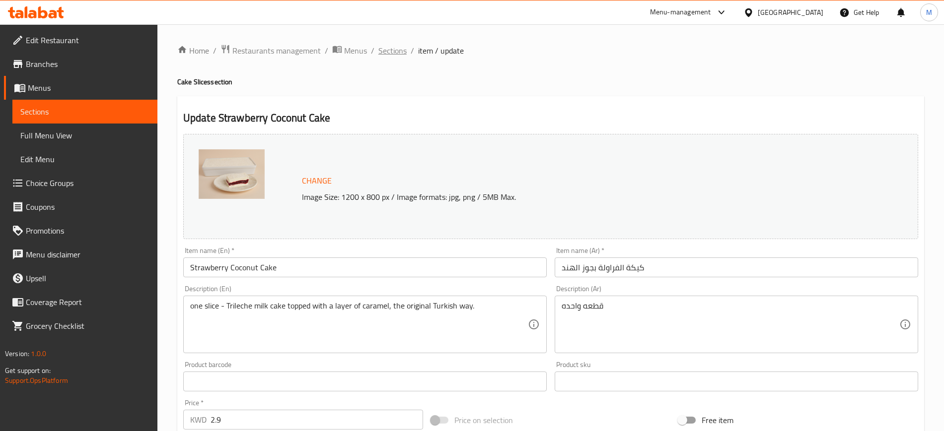
click at [395, 46] on span "Sections" at bounding box center [392, 51] width 28 height 12
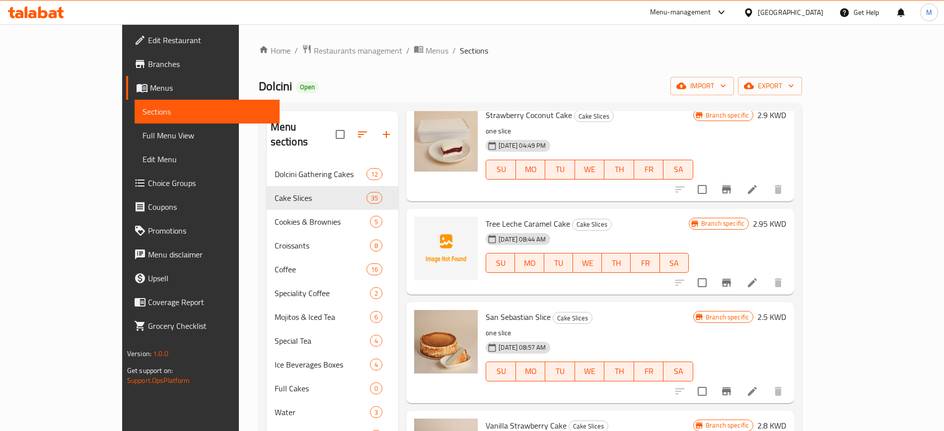
scroll to position [372, 0]
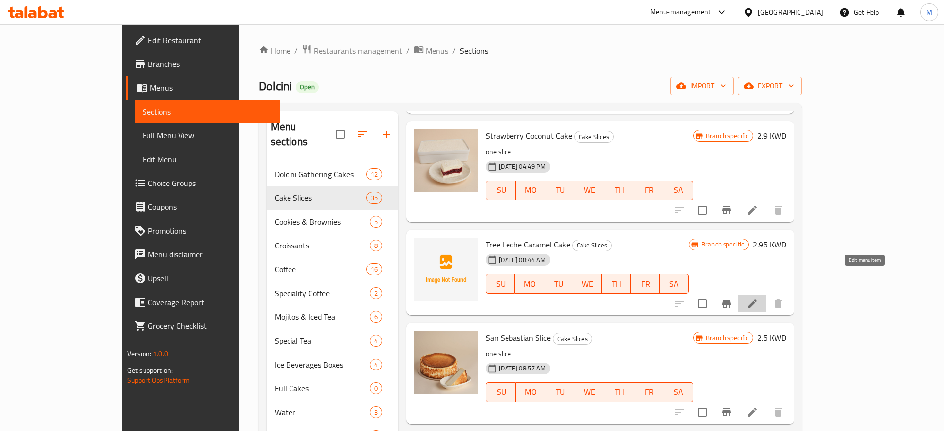
click at [756, 299] on icon at bounding box center [752, 303] width 9 height 9
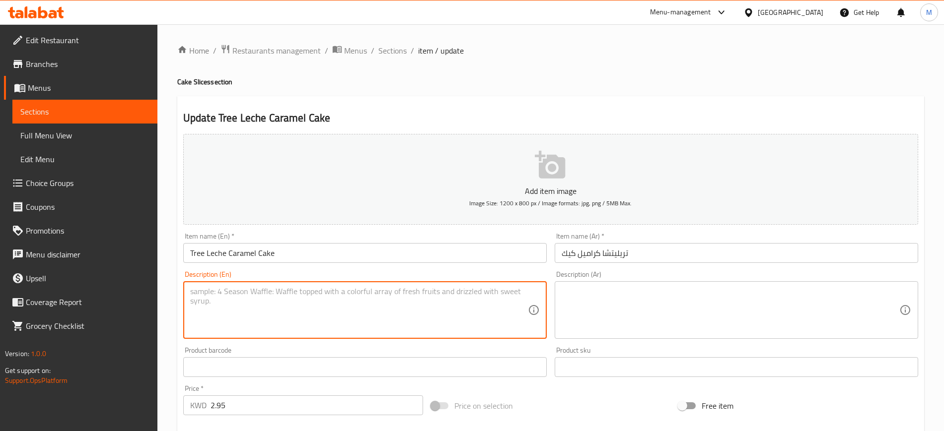
click at [329, 312] on textarea at bounding box center [359, 310] width 338 height 47
click at [249, 292] on textarea "one piece -" at bounding box center [359, 310] width 338 height 47
paste textarea "Trileche milk cake topped with a layer of caramel, the original Turkish way."
type textarea "one piece - Trileche milk cake topped with a layer of caramel, the original Tur…"
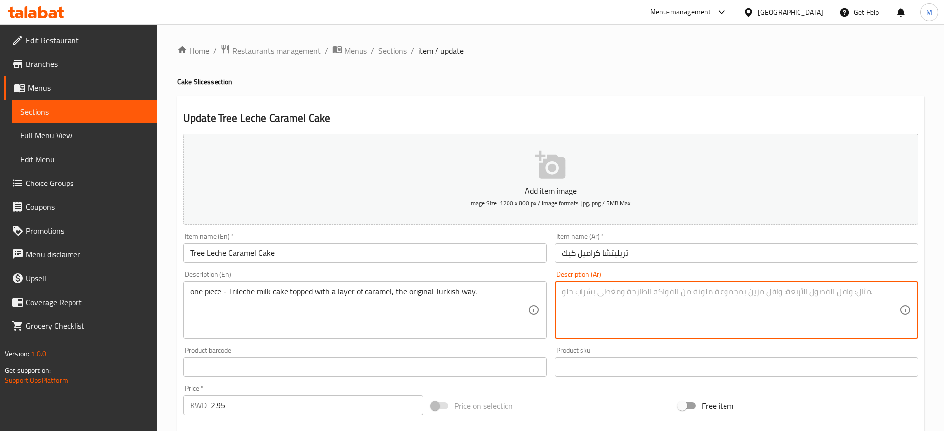
click at [701, 307] on textarea at bounding box center [730, 310] width 338 height 47
paste textarea "كيكة تريليتشا بالحليب مغطاه بطبقة من الكراميل على الطريقة التركية الاصلية"
type textarea "قطعه واحده - كيكة تريليتشا بالحليب مغطاه بطبقة من الكراميل على الطريقة التركية …"
click at [712, 248] on input "تريليتشا كراميل كيك" at bounding box center [735, 253] width 363 height 20
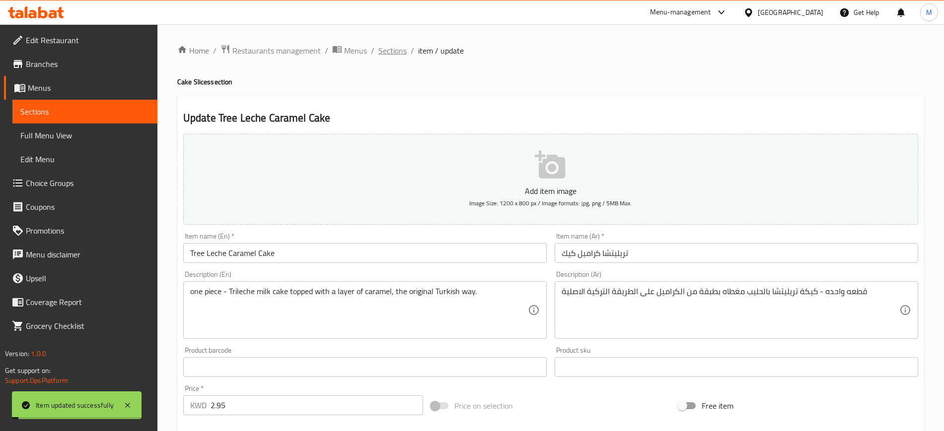
click at [391, 49] on span "Sections" at bounding box center [392, 51] width 28 height 12
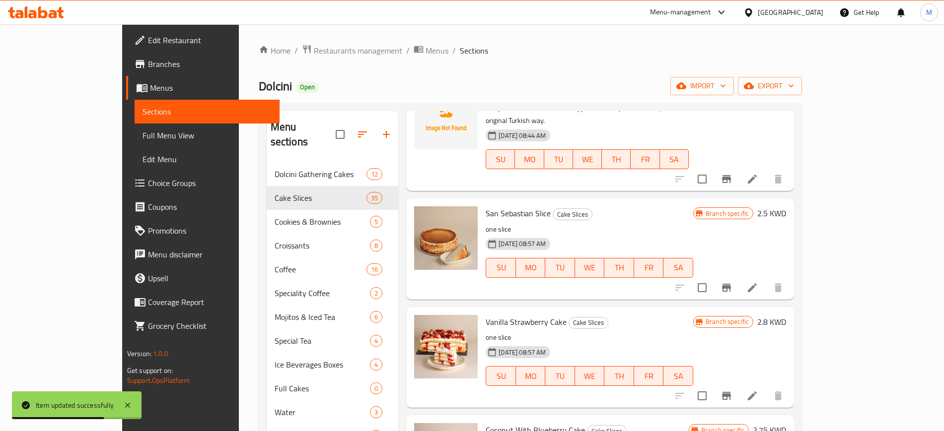
scroll to position [496, 0]
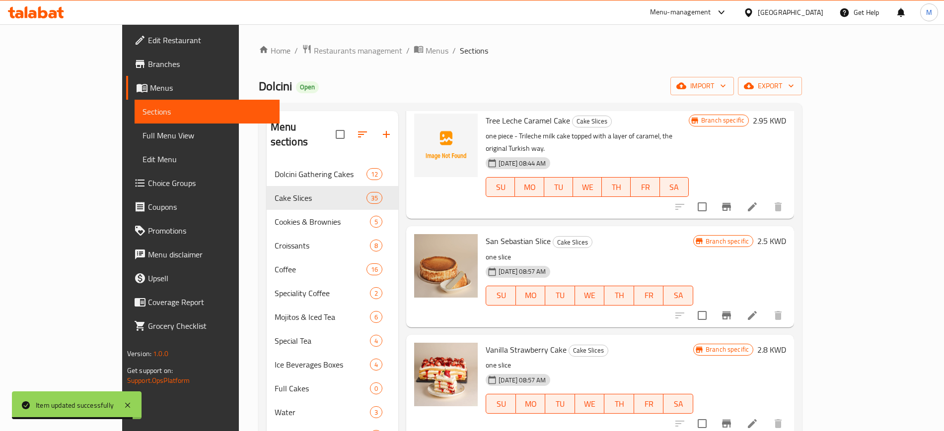
click at [822, 335] on div "Home / Restaurants management / Menus / Sections Dolcini Open import export Men…" at bounding box center [530, 297] width 583 height 546
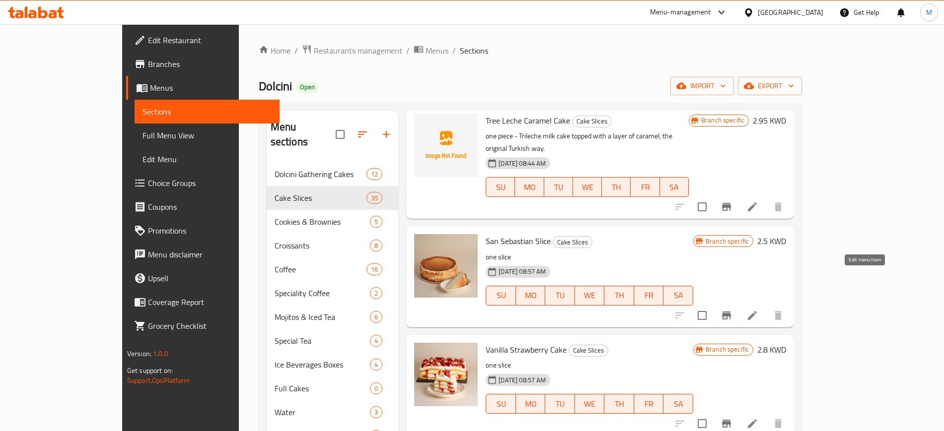
click at [758, 310] on icon at bounding box center [752, 316] width 12 height 12
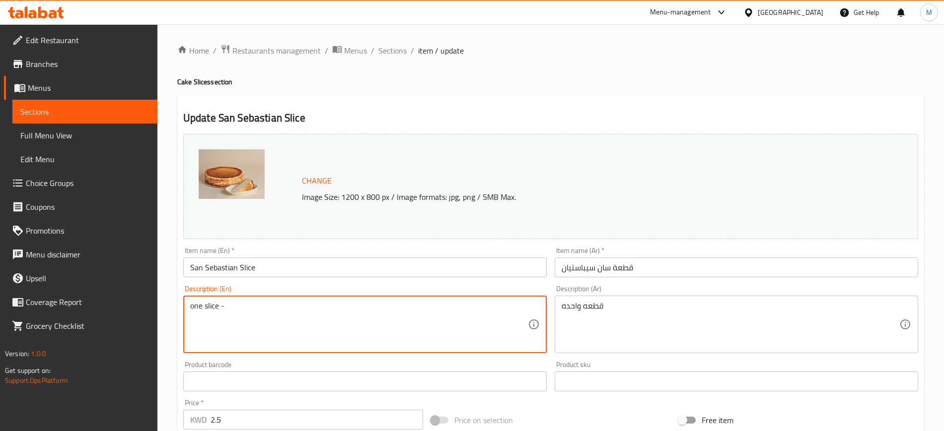
paste textarea "Spanish-style vanilla cream cheese mixture with rich Belgian milk chocolate"
drag, startPoint x: 506, startPoint y: 310, endPoint x: 371, endPoint y: 304, distance: 135.7
click at [371, 304] on textarea "one slice - Spanish-style vanilla cream cheese mixture with rich Belgian milk c…" at bounding box center [359, 324] width 338 height 47
type textarea "one slice - Spanish-style vanilla cream cheese mixture"
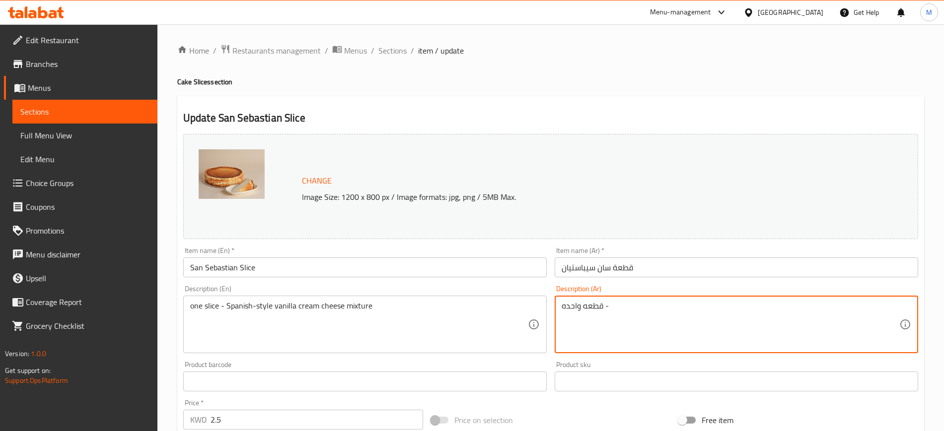
paste textarea "خليط الجبن الكريمي بالفانيلا المصنوع على الطريقة الاسبانية مع شوكولاتة الحليب ا…"
drag, startPoint x: 631, startPoint y: 307, endPoint x: 629, endPoint y: 325, distance: 17.9
click at [629, 325] on textarea "قطعه واحده - خليط الجبن الكريمي بالفانيلا المصنوع على الطريقة الاسبانية مع شوكو…" at bounding box center [730, 324] width 338 height 47
type textarea "قطعه واحده - خليط الجبن الكريمي بالفانيلا المصنوع على الطريقة الاسبانية"
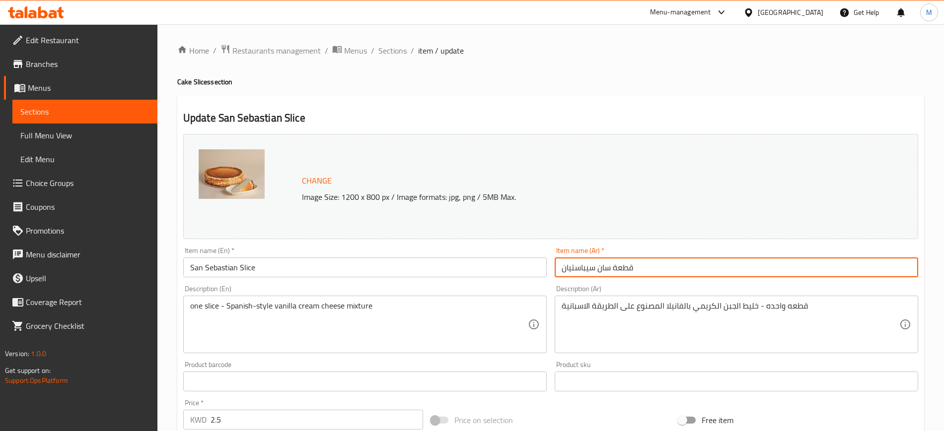
click at [646, 273] on input "قطعة سان سيباستيان" at bounding box center [735, 268] width 363 height 20
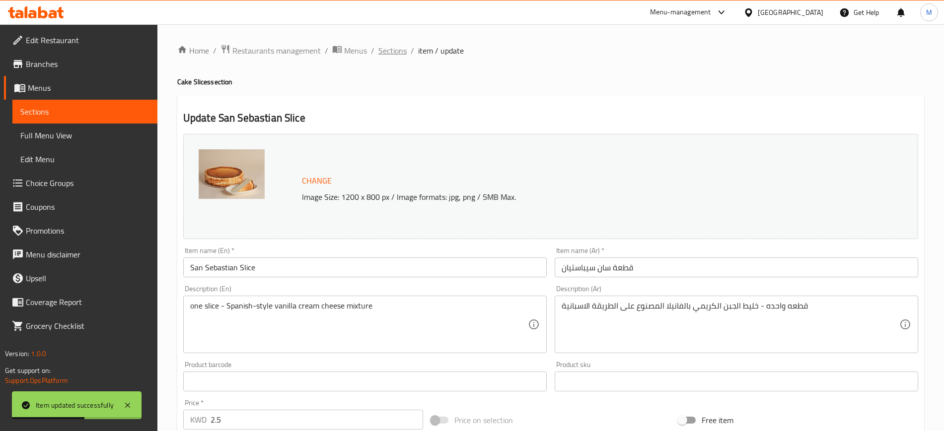
click at [399, 52] on span "Sections" at bounding box center [392, 51] width 28 height 12
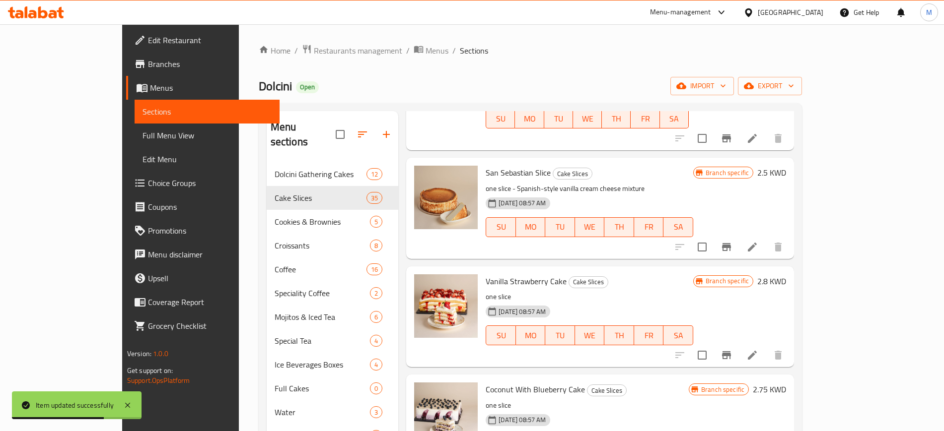
scroll to position [620, 0]
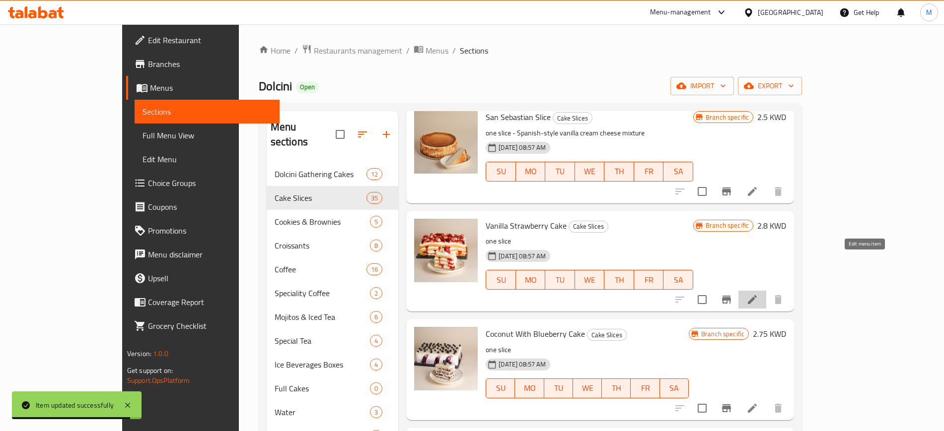
click at [756, 295] on icon at bounding box center [752, 299] width 9 height 9
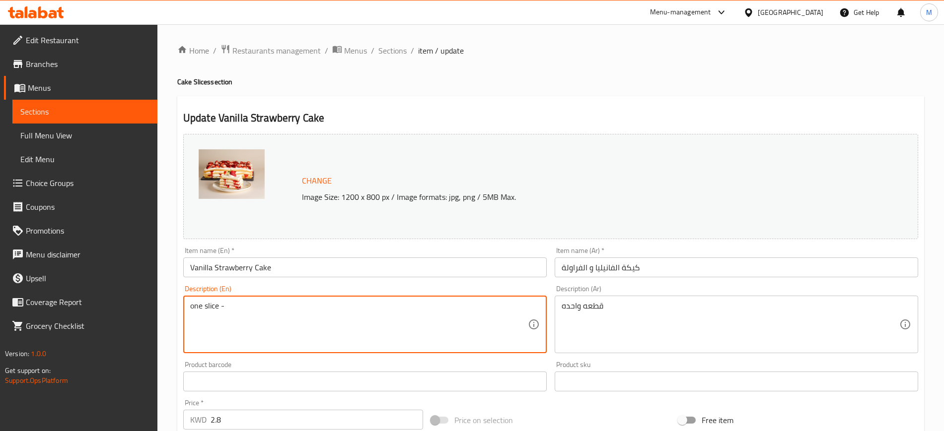
paste textarea "Layers of cake, vanilla cream, and strawberry puree."
type textarea "one slice - Layers of cake, vanilla cream, and strawberry puree."
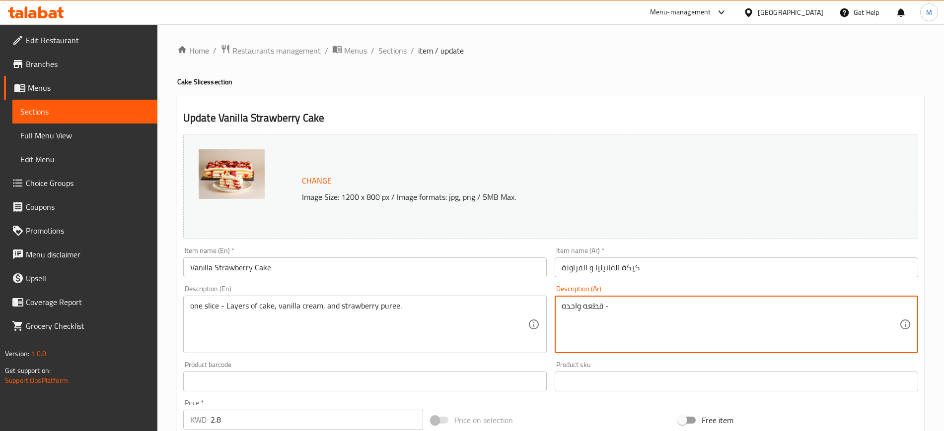
paste textarea "طبقات من الكيك و كريمة الفانيلا وبيورية الفراوله"
type textarea "قطعه واحده - طبقات من الكيك و كريمة الفانيلا وبيورية الفراوله"
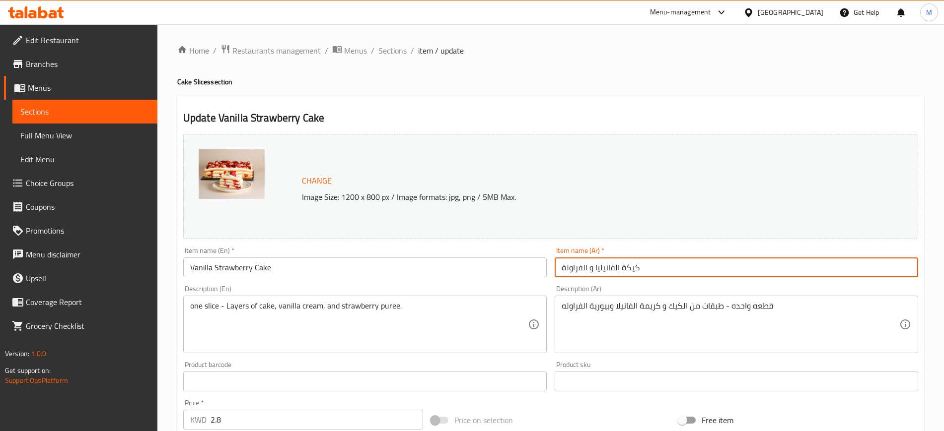
click at [725, 260] on input "كيكة الفانيليا و الفراولة" at bounding box center [735, 268] width 363 height 20
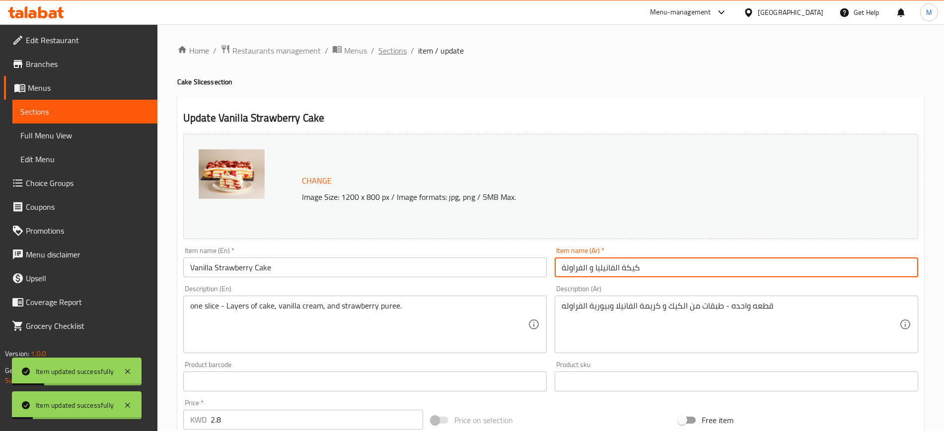
click at [385, 51] on span "Sections" at bounding box center [392, 51] width 28 height 12
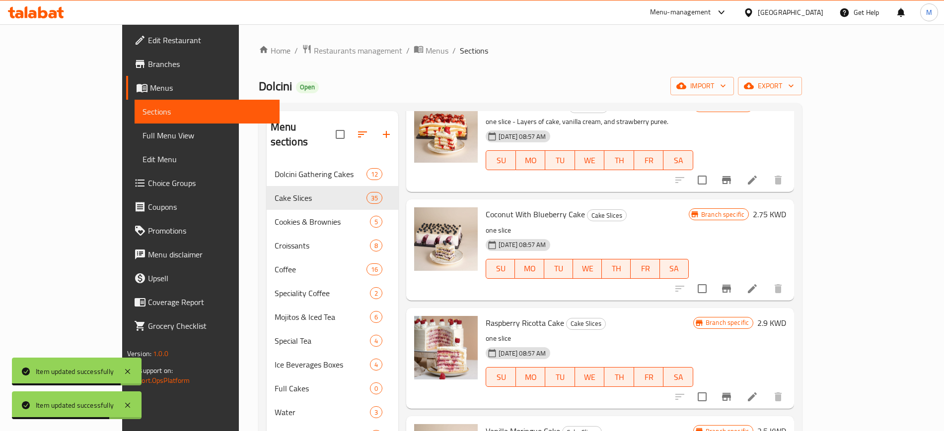
scroll to position [745, 0]
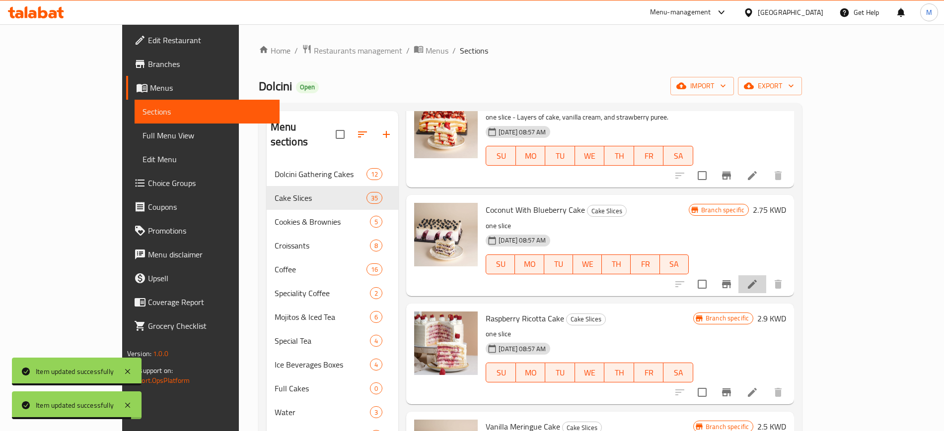
click at [766, 275] on li at bounding box center [752, 284] width 28 height 18
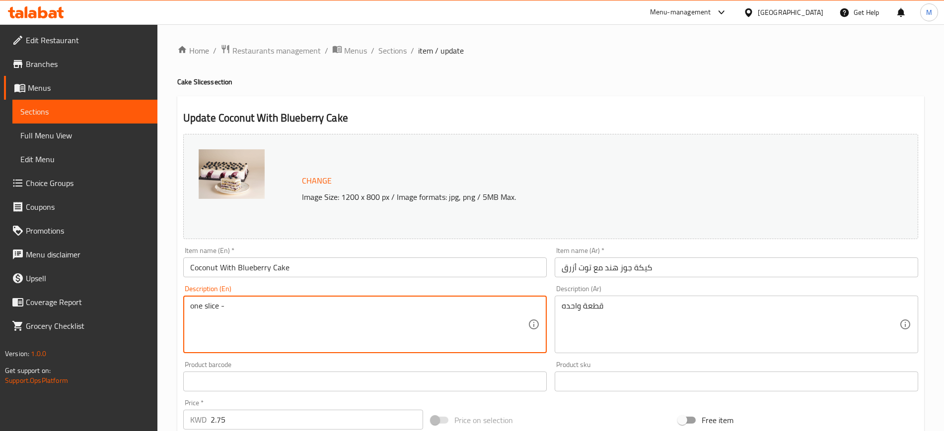
paste textarea "Layers of cake, coconut cream, and blueberry puree."
type textarea "one slice - Layers of cake, coconut cream, and blueberry puree."
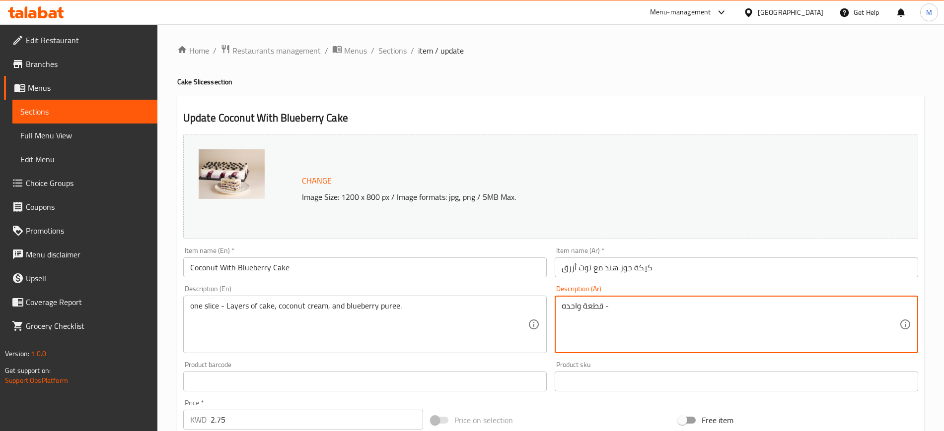
paste textarea "طبقات من الكيك وكريمة جوز الهند وبيورية البلوبيري"
type textarea "قطعة واحده - طبقات من الكيك وكريمة جوز الهند وبيورية البلوبيري"
click at [691, 269] on input "كيكة جوز هند مع توت أزرق" at bounding box center [735, 268] width 363 height 20
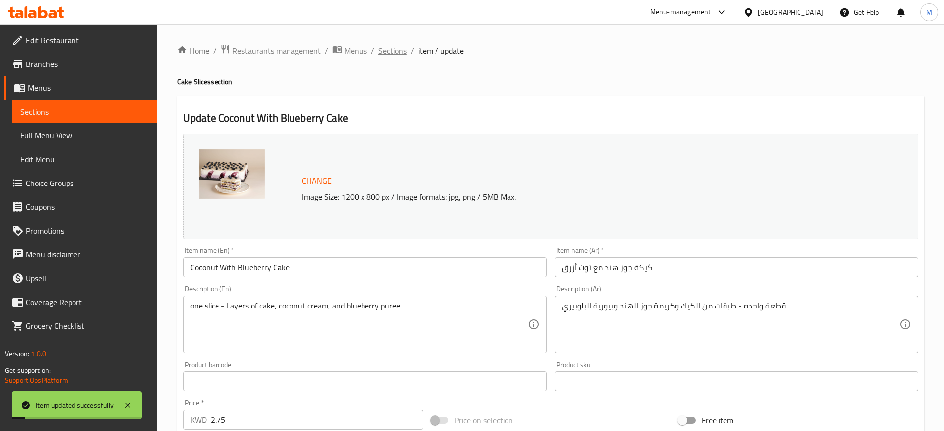
click at [396, 51] on span "Sections" at bounding box center [392, 51] width 28 height 12
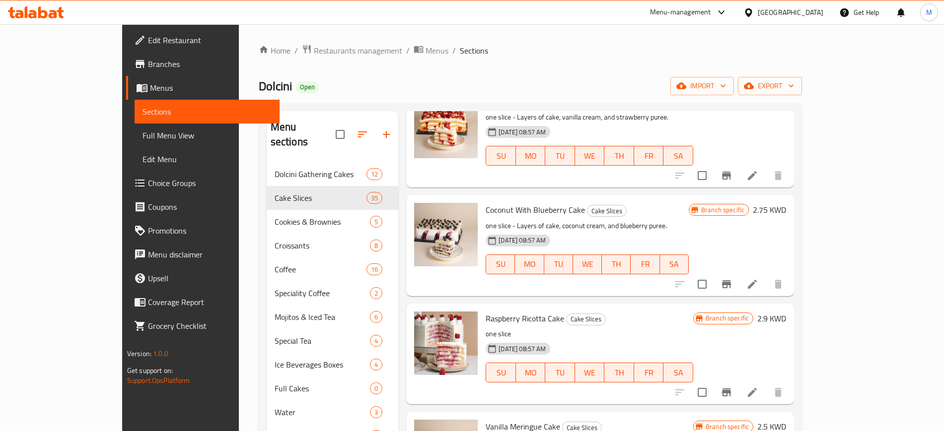
scroll to position [683, 0]
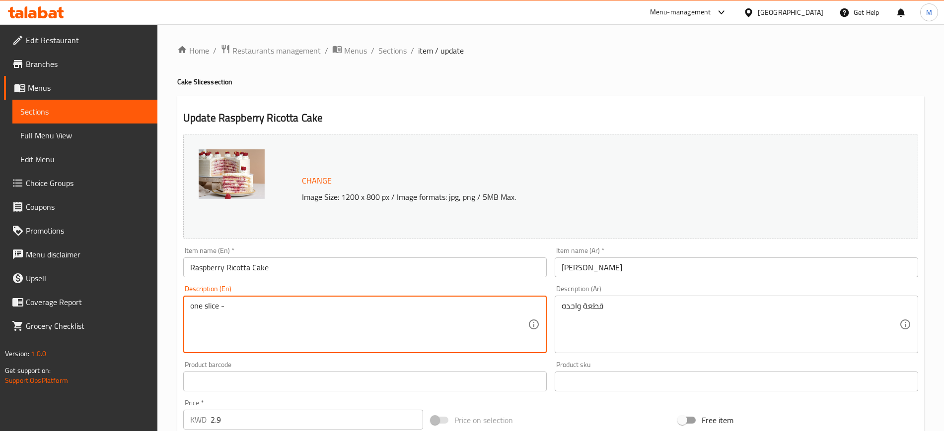
paste textarea "Layers of cake filled with cream, ricotta, and raspberry filling."
type textarea "one slice - Layers of cake filled with cream, ricotta, and raspberry filling."
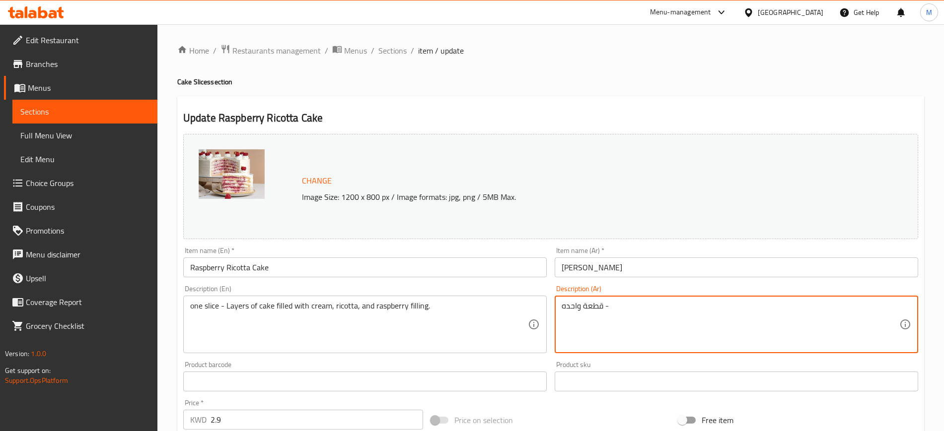
paste textarea "طبقات من الكيك محشو بالكريمة مع الريكوتا وحشوة الرازبيري"
drag, startPoint x: 588, startPoint y: 304, endPoint x: 563, endPoint y: 300, distance: 25.7
click at [563, 300] on div "قطعة واحده - طبقات من الكيك محشو بالكريمة مع الريكوتا وحشوة الرازبيري Descripti…" at bounding box center [735, 325] width 363 height 58
type textarea "قطعة واحده - طبقات من الكيك محشو بالكريمة مع الريكوتا وحشوة التوت"
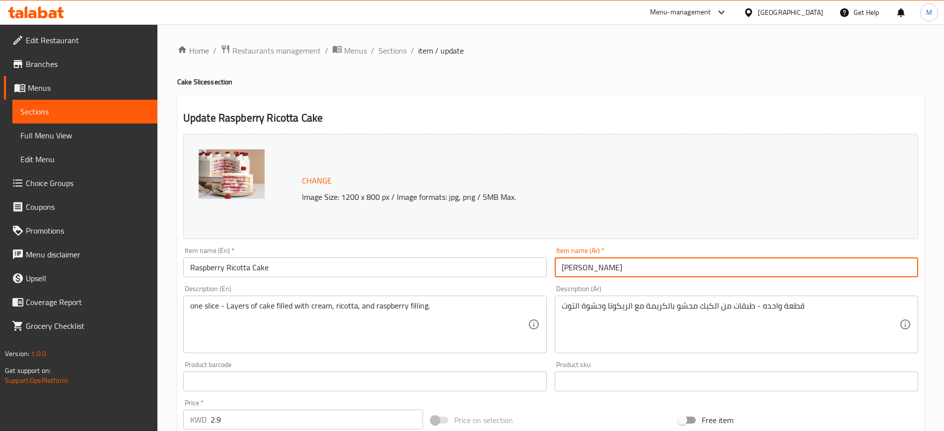
click at [650, 271] on input "[PERSON_NAME]" at bounding box center [735, 268] width 363 height 20
click at [387, 52] on span "Sections" at bounding box center [392, 51] width 28 height 12
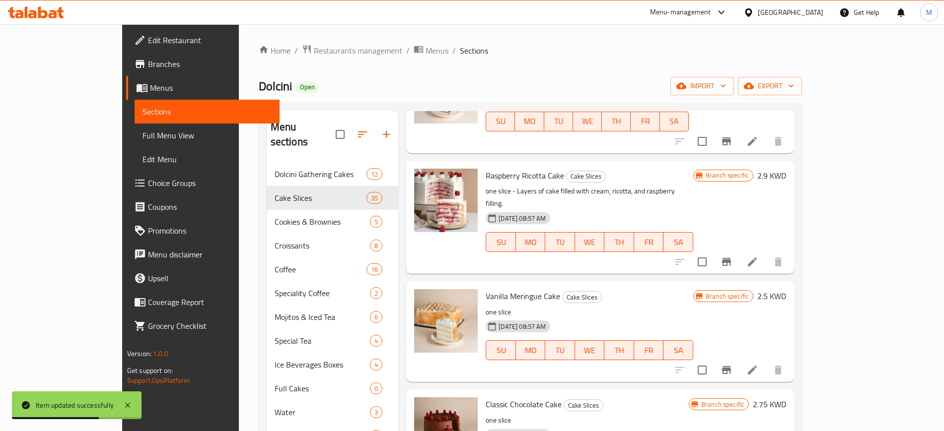
scroll to position [869, 0]
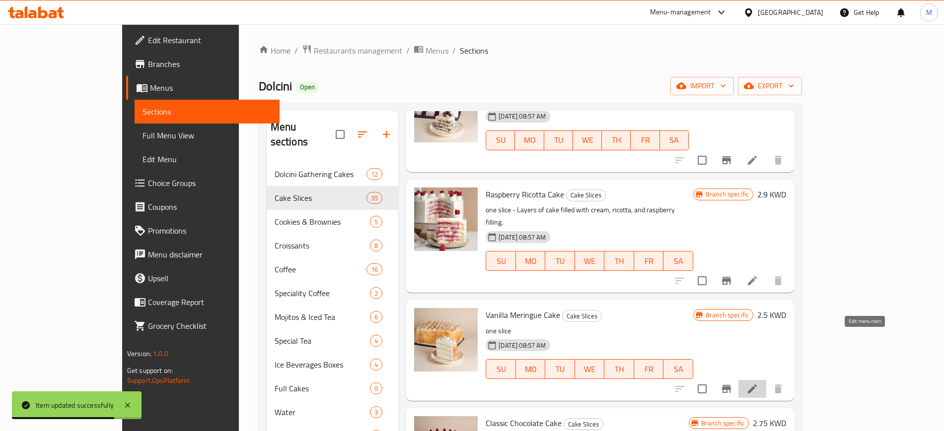
click at [758, 383] on icon at bounding box center [752, 389] width 12 height 12
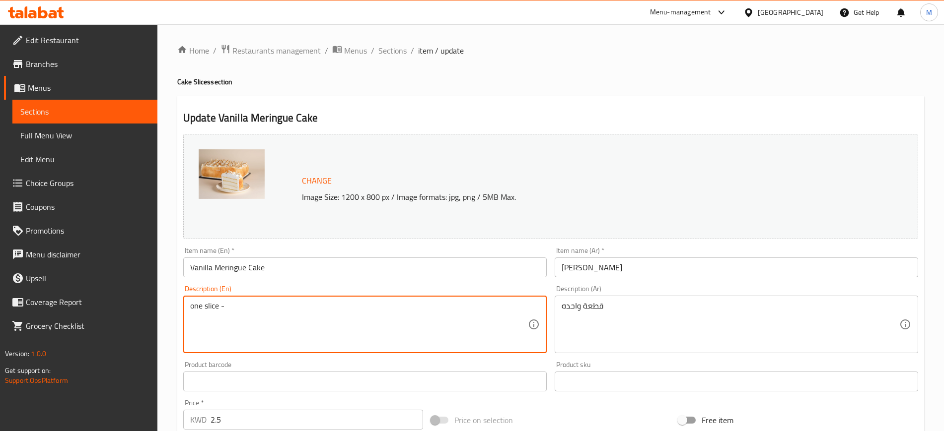
paste textarea "Classic vanilla meringue cake."
type textarea "one slice - Classic vanilla meringue cake."
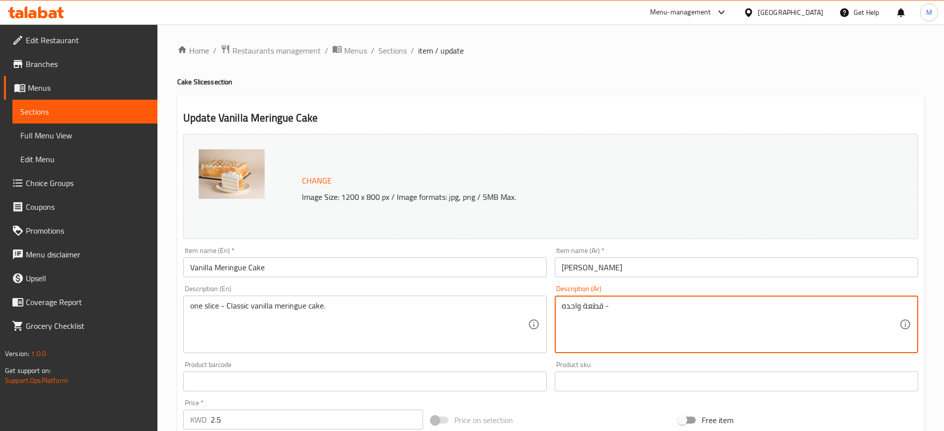
paste textarea "كيكة مارينج بالفانيلاعلى الطريقة الكلاسيكية"
click at [692, 268] on input "[PERSON_NAME]" at bounding box center [735, 268] width 363 height 20
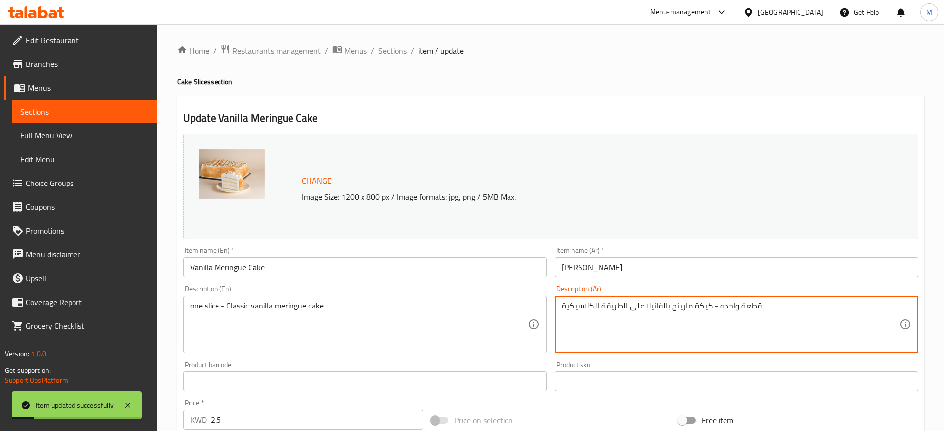
type textarea "قطعة واحده - كيكة مارينج بالفانيلا على الطريقة الكلاسيكية"
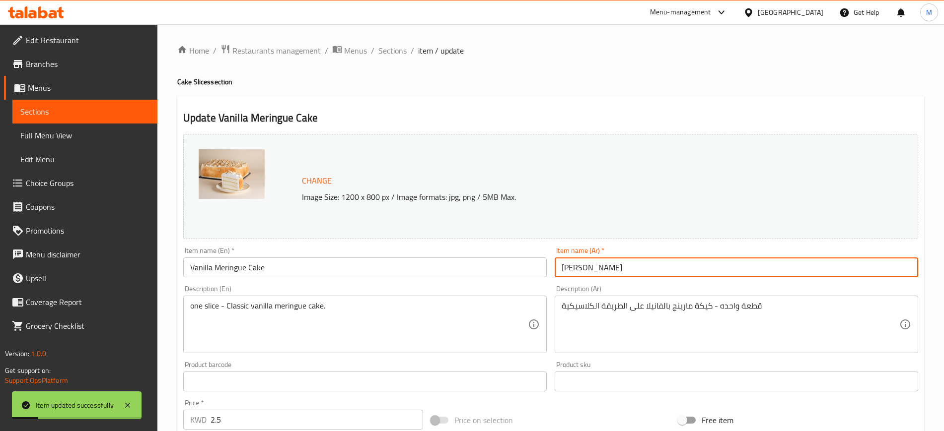
click at [656, 265] on input "[PERSON_NAME]" at bounding box center [735, 268] width 363 height 20
click at [402, 52] on span "Sections" at bounding box center [392, 51] width 28 height 12
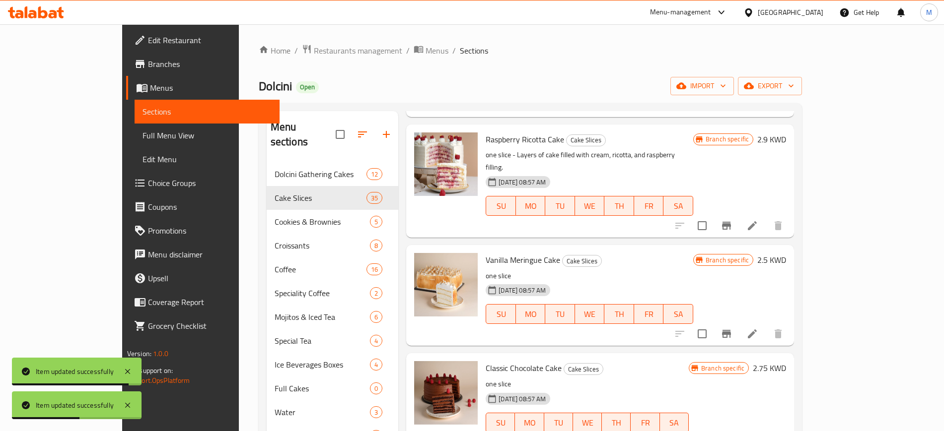
scroll to position [1055, 0]
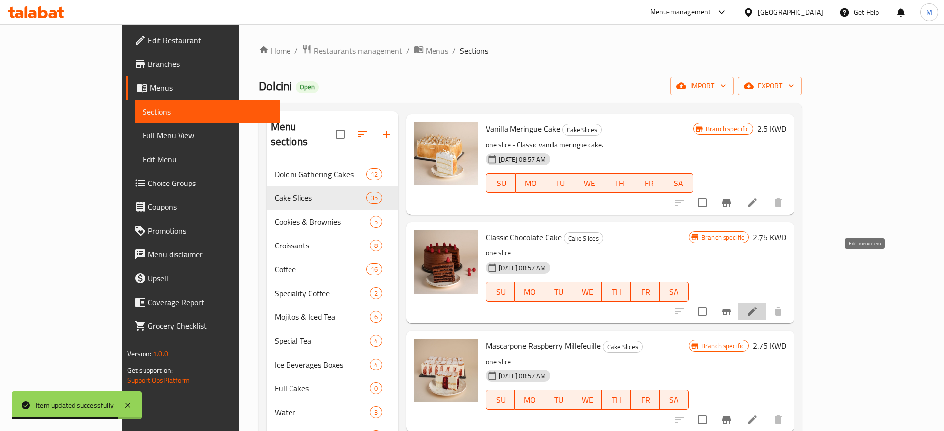
click at [758, 306] on icon at bounding box center [752, 312] width 12 height 12
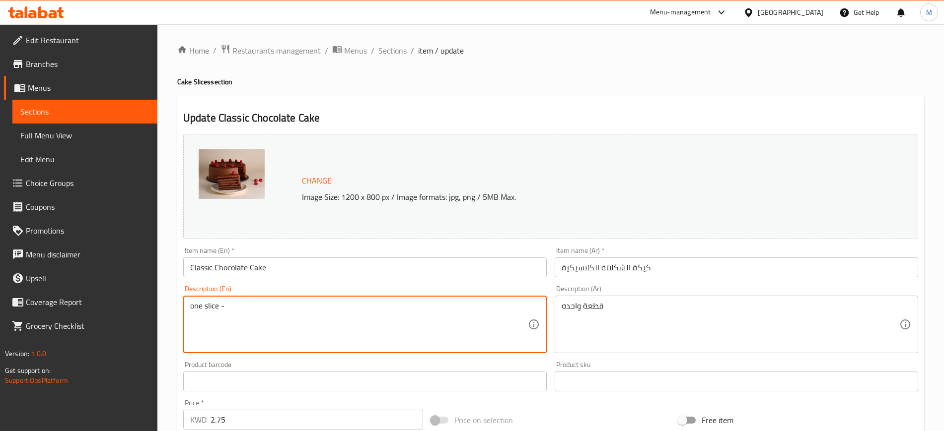
type textarea "one slice -"
click at [384, 46] on span "Sections" at bounding box center [392, 51] width 28 height 12
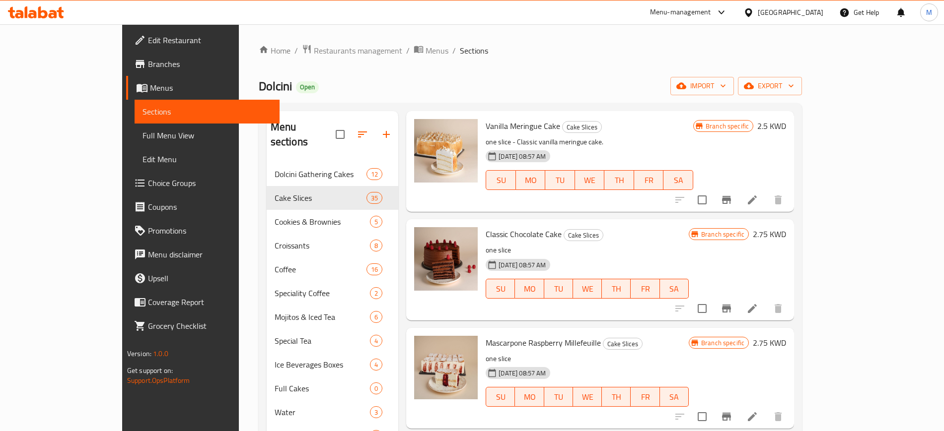
scroll to position [1055, 0]
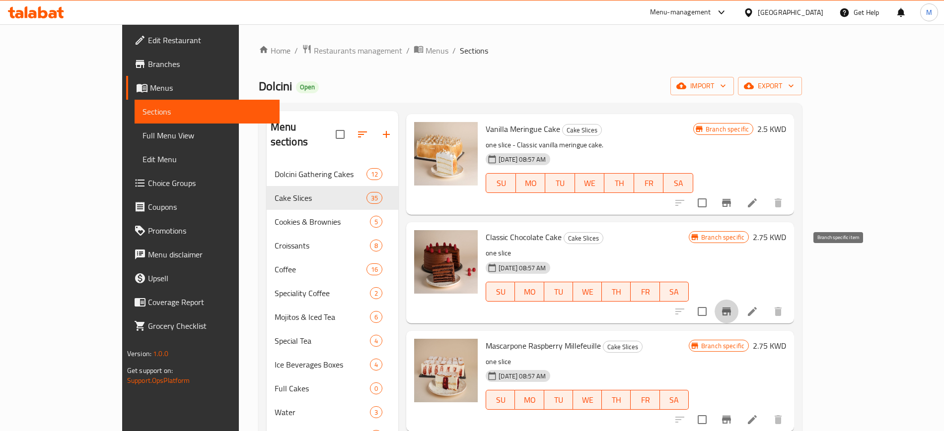
click at [731, 308] on icon "Branch-specific-item" at bounding box center [726, 312] width 9 height 8
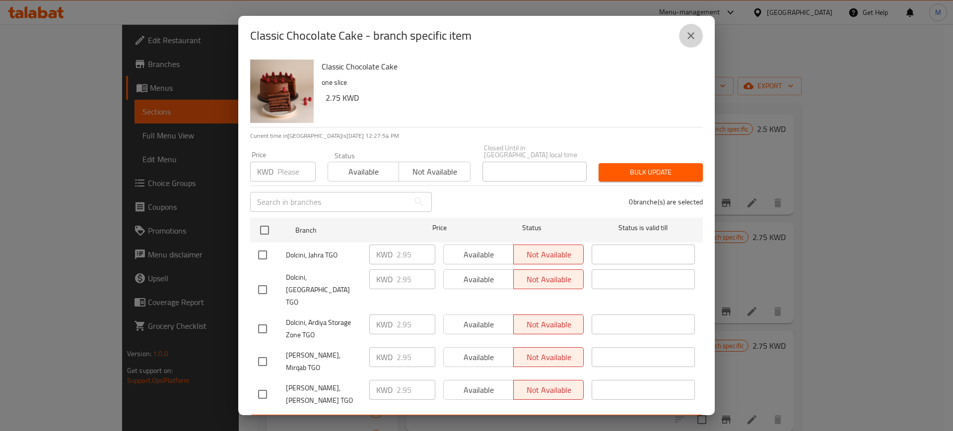
click at [690, 42] on icon "close" at bounding box center [691, 36] width 12 height 12
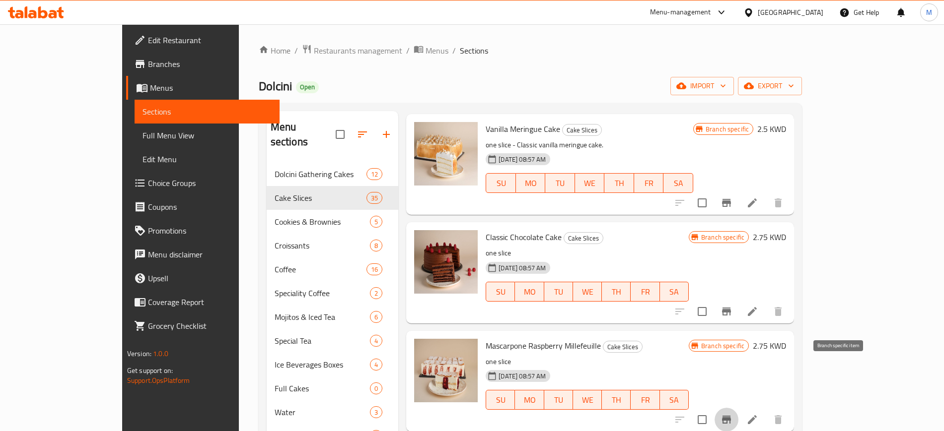
click at [731, 416] on icon "Branch-specific-item" at bounding box center [726, 420] width 9 height 8
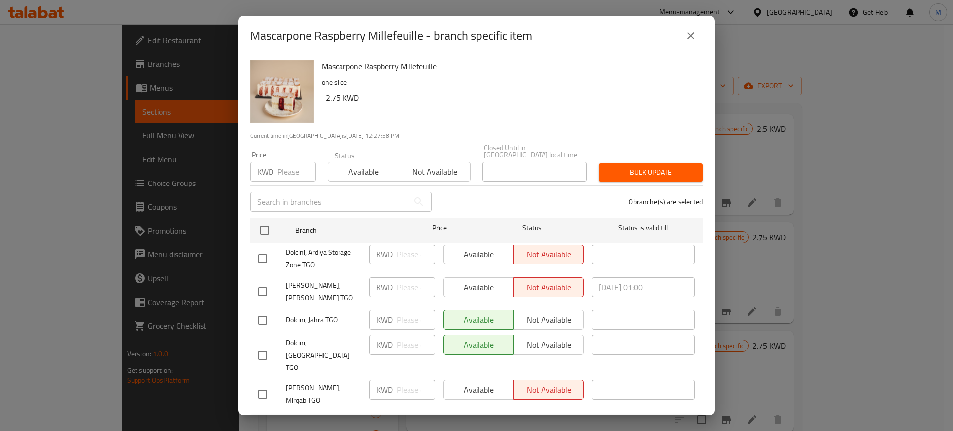
click at [690, 39] on icon "close" at bounding box center [691, 36] width 12 height 12
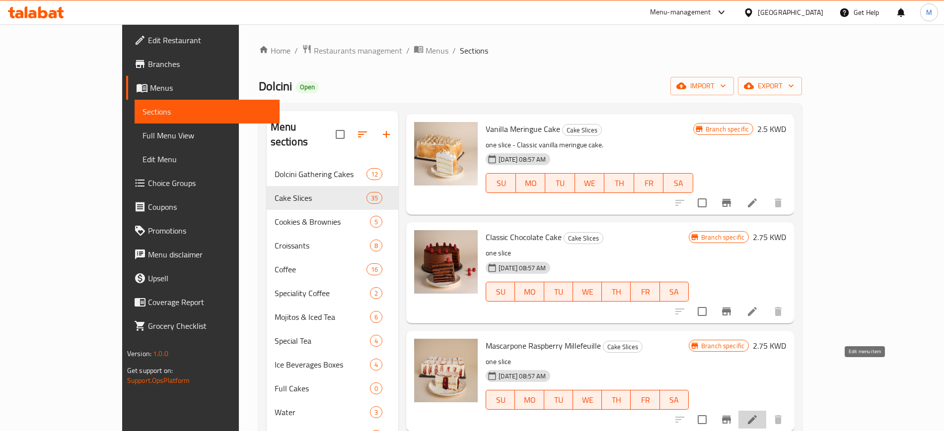
click at [758, 414] on icon at bounding box center [752, 420] width 12 height 12
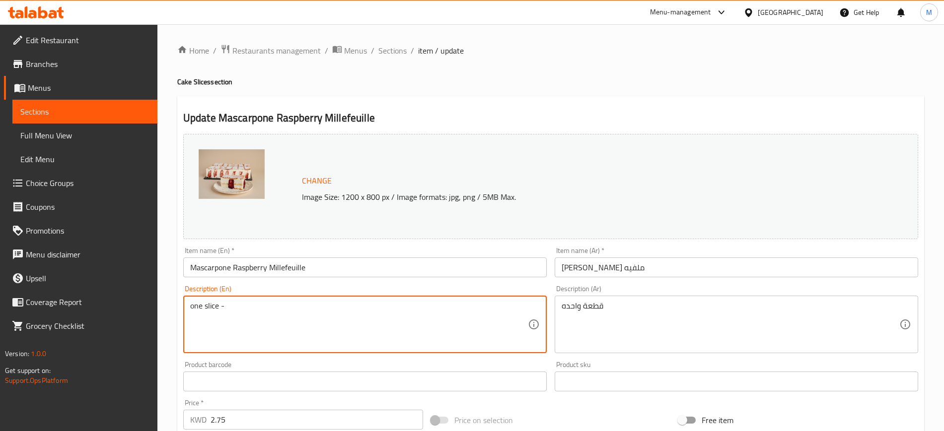
paste textarea "French-style mille-feuille, filled with mascarpone cream and raspberries, the I…"
type textarea "one slice - French-style mille-feuille, filled with mascarpone cream and raspbe…"
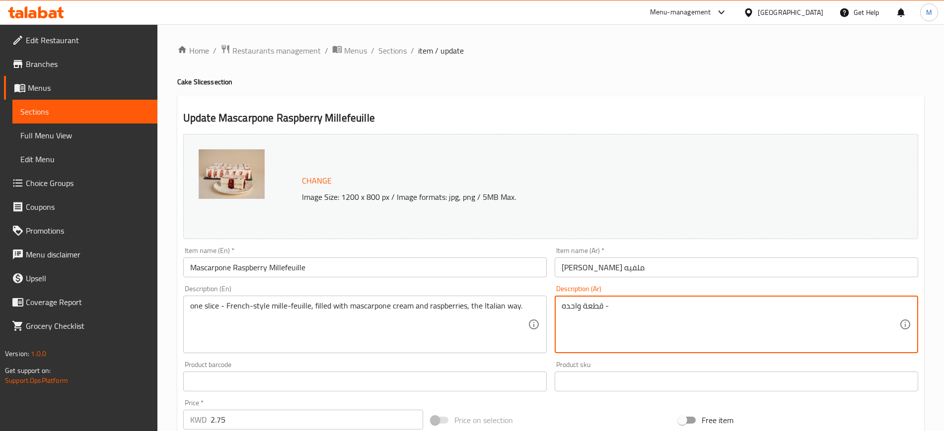
paste textarea "ميلفيه مصنوع على الطريقة الفرنسيه ومحشو بكريمة الماسكربوني مع الرازبيري على الط…"
type textarea "قطعة واحده - ميلفيه مصنوع على الطريقة الفرنسيه ومحشو بكريمة الماسكربوني مع الرا…"
click at [727, 270] on input "[PERSON_NAME] ملفيه" at bounding box center [735, 268] width 363 height 20
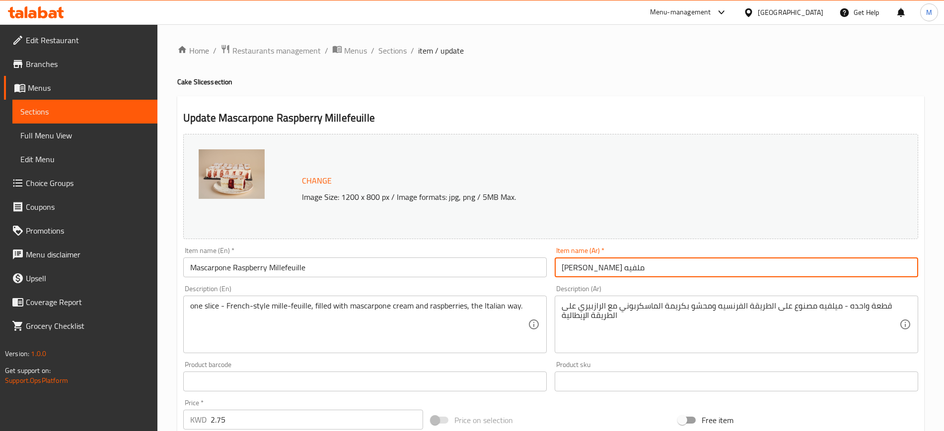
click at [398, 54] on span "Sections" at bounding box center [392, 51] width 28 height 12
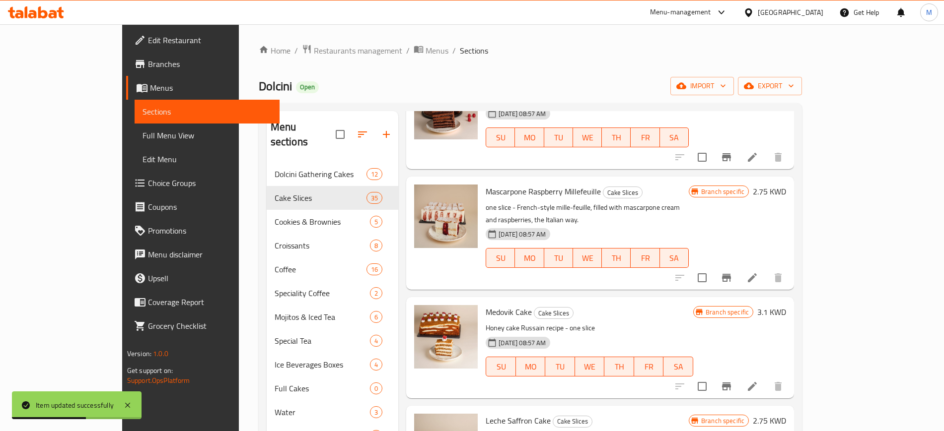
scroll to position [1241, 0]
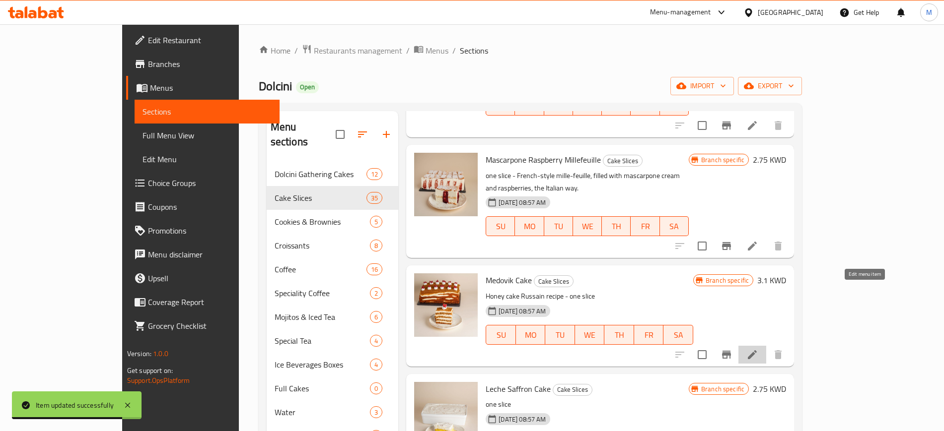
click at [758, 349] on icon at bounding box center [752, 355] width 12 height 12
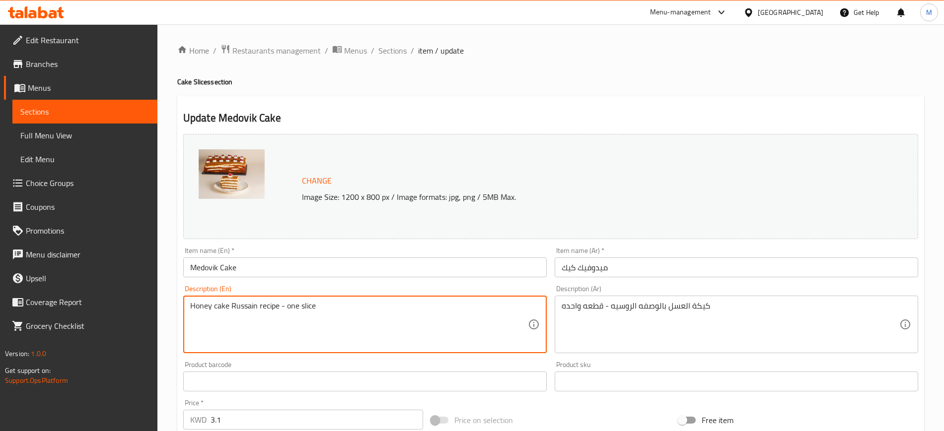
drag, startPoint x: 285, startPoint y: 305, endPoint x: 136, endPoint y: 301, distance: 149.5
click at [136, 301] on div "Edit Restaurant Branches Menus Sections Full Menu View Edit Menu Choice Groups …" at bounding box center [472, 369] width 944 height 691
type textarea "one slice"
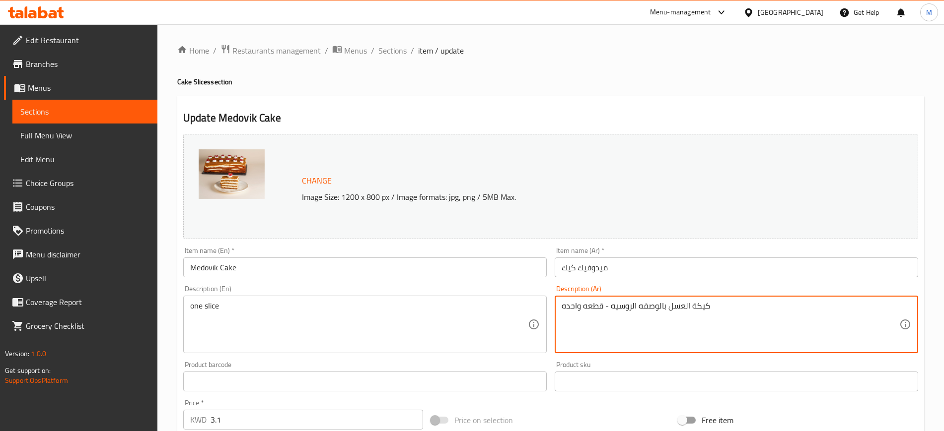
drag, startPoint x: 714, startPoint y: 307, endPoint x: 602, endPoint y: 304, distance: 111.7
type textarea "قطعه واحده"
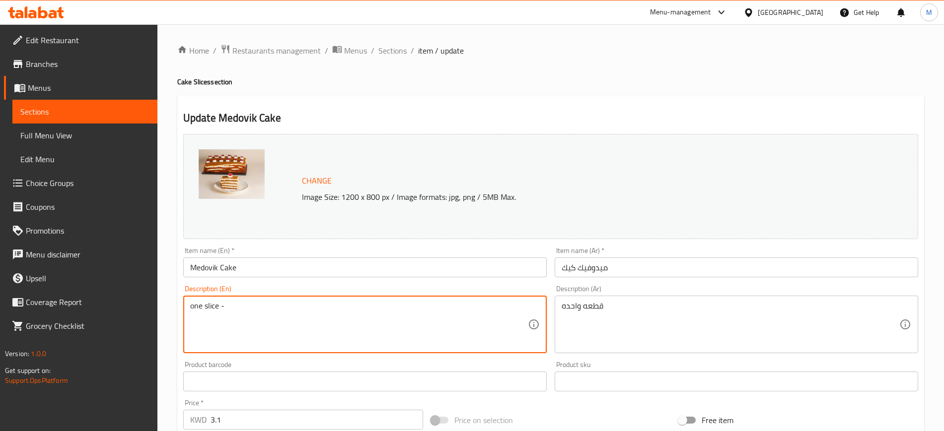
paste textarea "Layers of honey cake and honey cream, the Russian way."
type textarea "one slice - Layers of honey cake and honey cream, the Russian way."
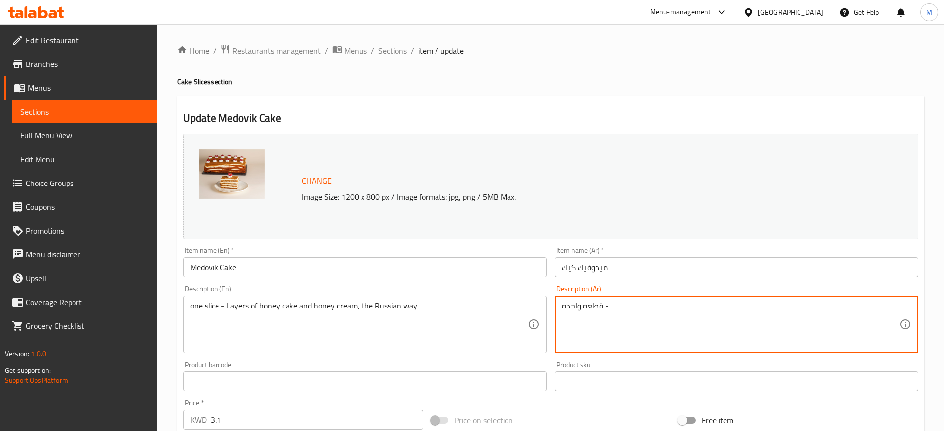
paste textarea "طبقات من كيكة العسل وكريمة العسل على الطريقة الروسية"
type textarea "قطعه واحده - طبقات من كيكة العسل وكريمة العسل على الطريقة الروسية"
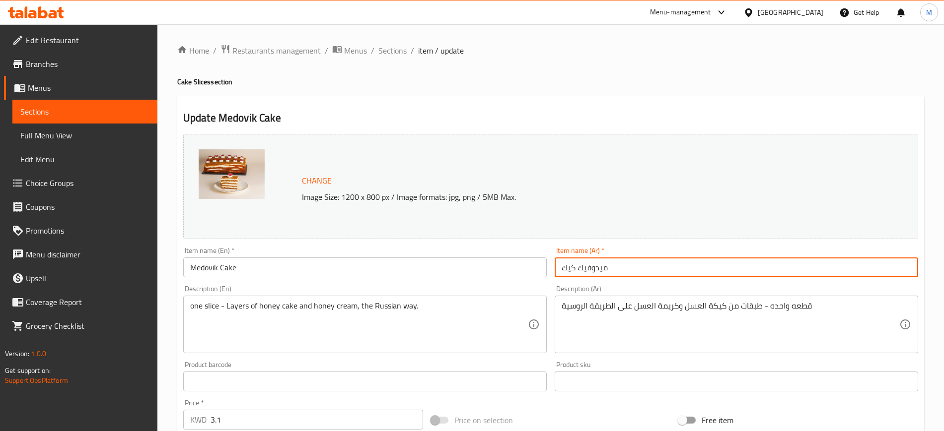
click at [643, 262] on input "ميدوفيك كيك" at bounding box center [735, 268] width 363 height 20
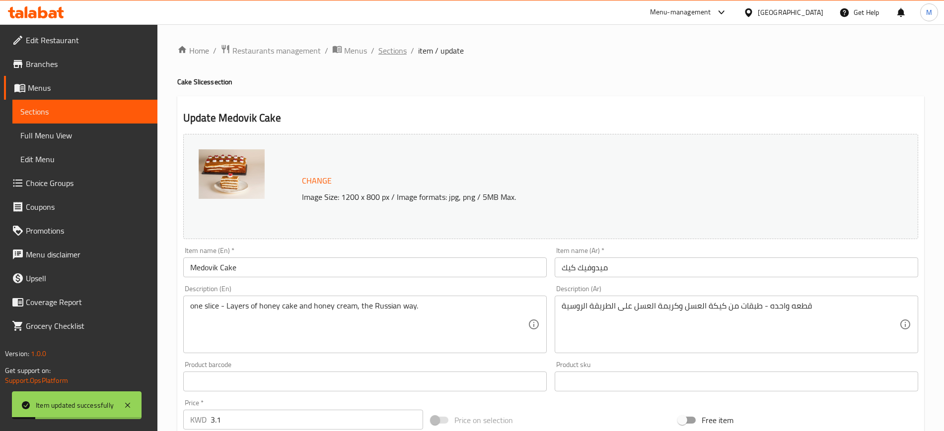
click at [396, 53] on span "Sections" at bounding box center [392, 51] width 28 height 12
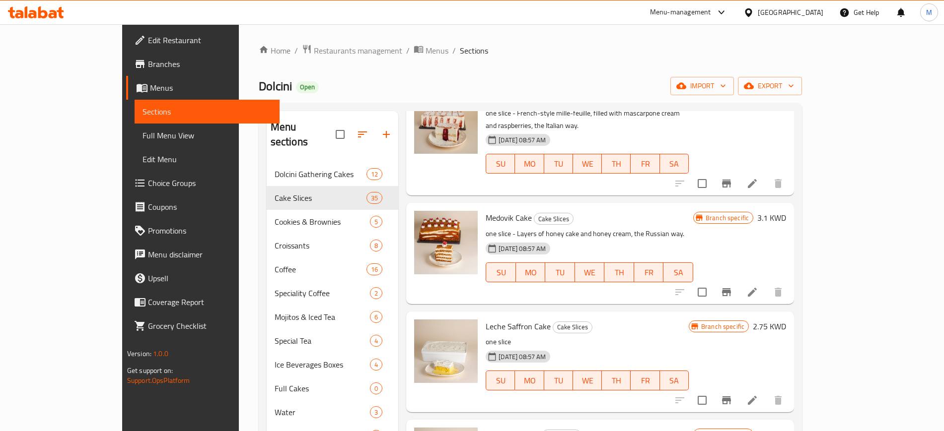
scroll to position [1303, 0]
click at [758, 395] on icon at bounding box center [752, 401] width 12 height 12
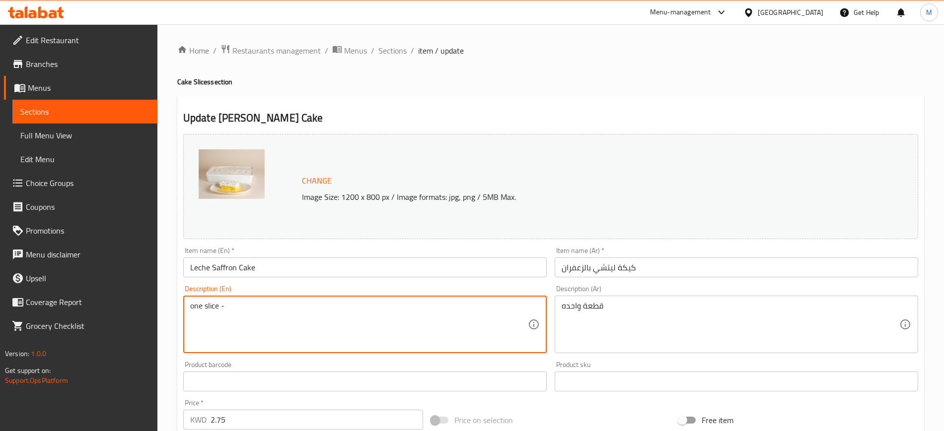
paste textarea "Cake soaked in a milk mixture and saffron, topped with whipped cream."
type textarea "one slice - Cake soaked in a milk mixture and saffron, topped with whipped crea…"
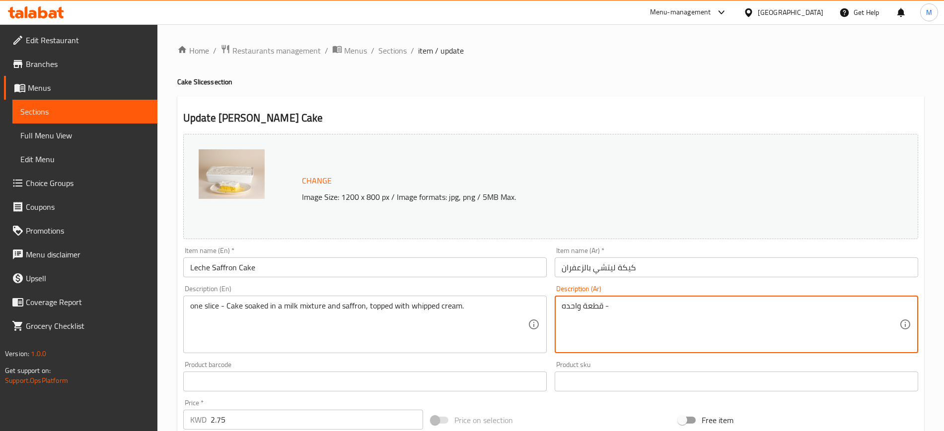
paste textarea "كيكة مغمورة بخليط الحليب ولزعفران ومغطاة بكريمة مخفوقة"
type textarea "قطعة واحده - كيكة مغمورة بخليط الحليب ولزعفران ومغطاة بكريمة مخفوقة"
click at [703, 269] on input "كيكة ليتشي بالزعفران" at bounding box center [735, 268] width 363 height 20
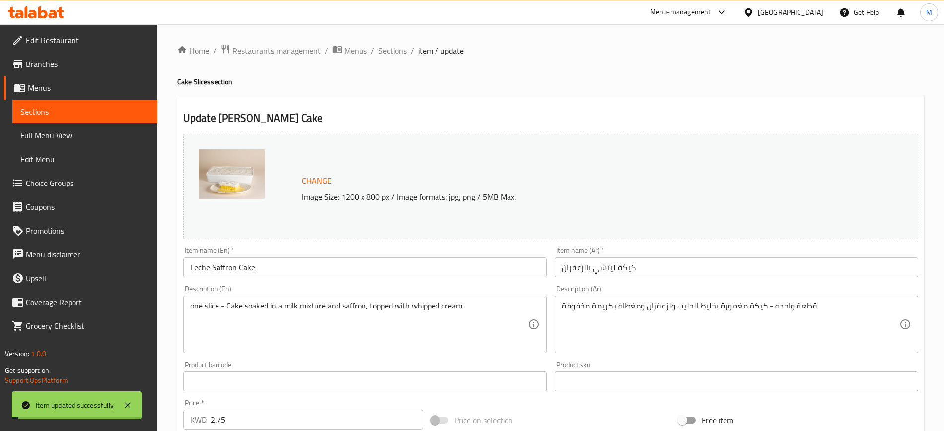
click at [399, 53] on span "Sections" at bounding box center [392, 51] width 28 height 12
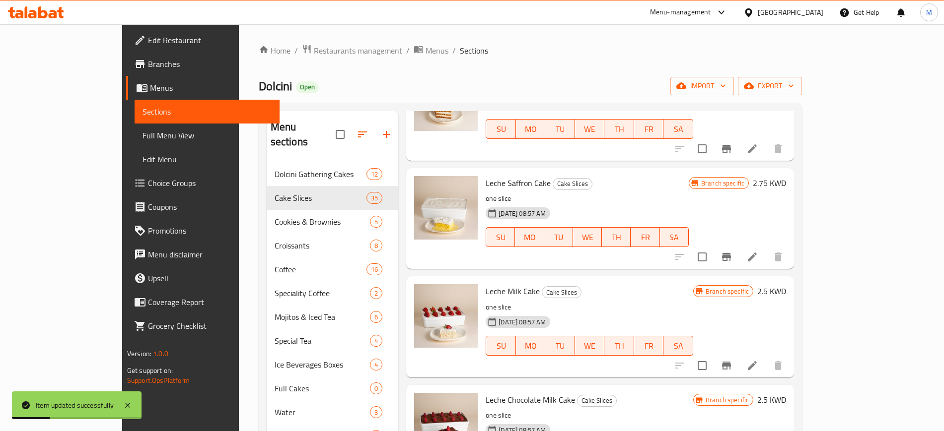
scroll to position [1427, 0]
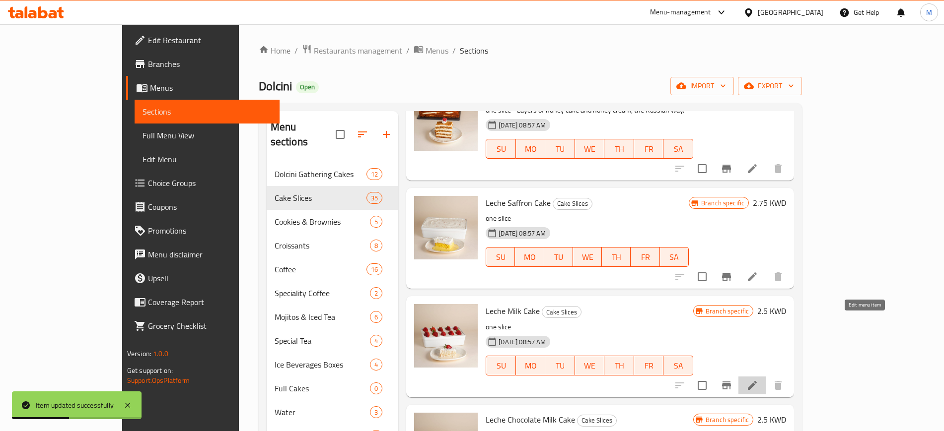
click at [758, 380] on icon at bounding box center [752, 386] width 12 height 12
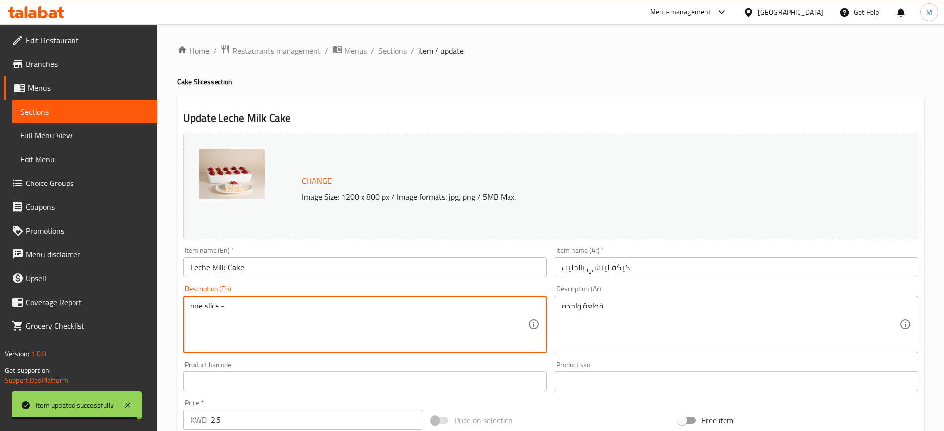
paste textarea "Cake soaked in a milk mixture and topped with whipped cream."
type textarea "one slice - Cake soaked in a milk mixture and topped with whipped cream."
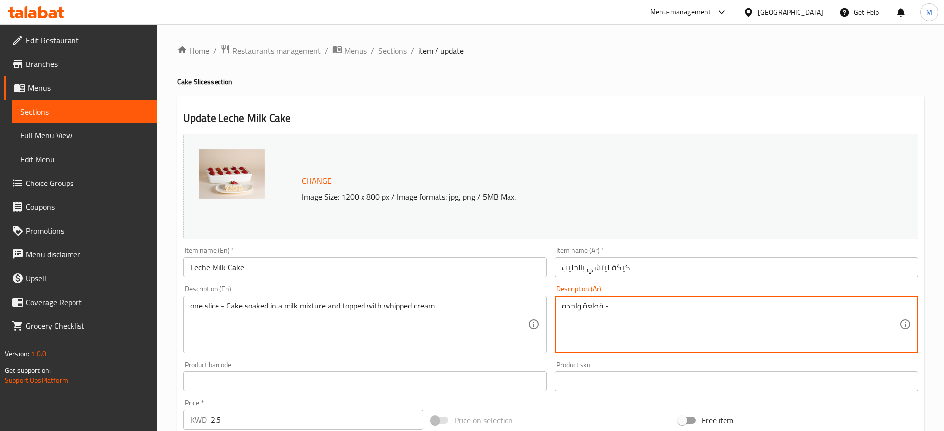
paste textarea "كيكة مغمورة بخليط الحليب ومغطاة بغطاة بكريمة مخفوقة"
type textarea "قطعة واحده - كيكة مغمورة بخليط الحليب ومغطاة بغطاة بكريمة مخفوقة"
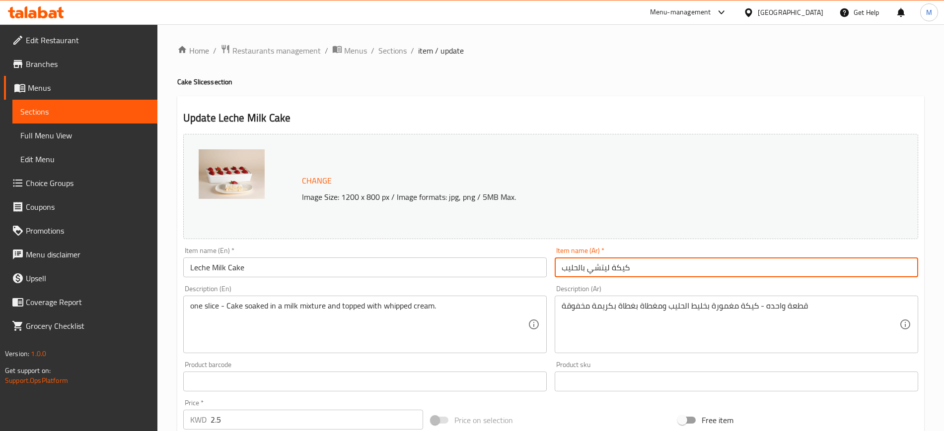
click at [661, 262] on input "كيكة ليتشي بالحليب" at bounding box center [735, 268] width 363 height 20
click at [391, 51] on span "Sections" at bounding box center [392, 51] width 28 height 12
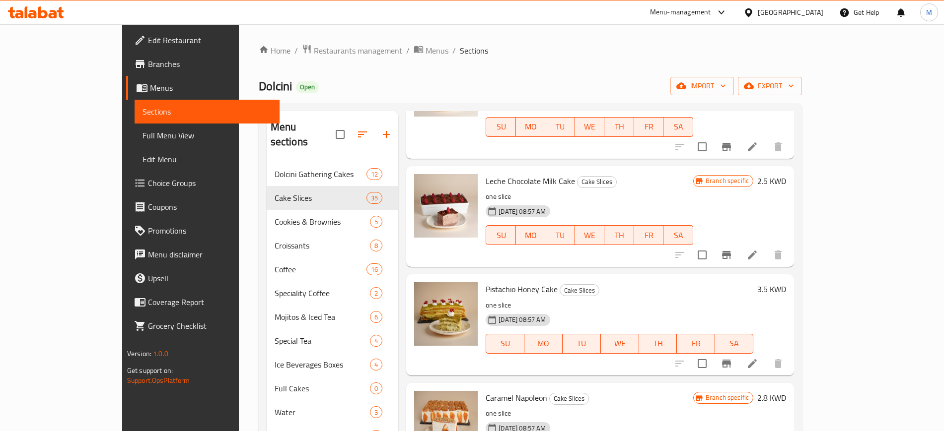
scroll to position [1613, 0]
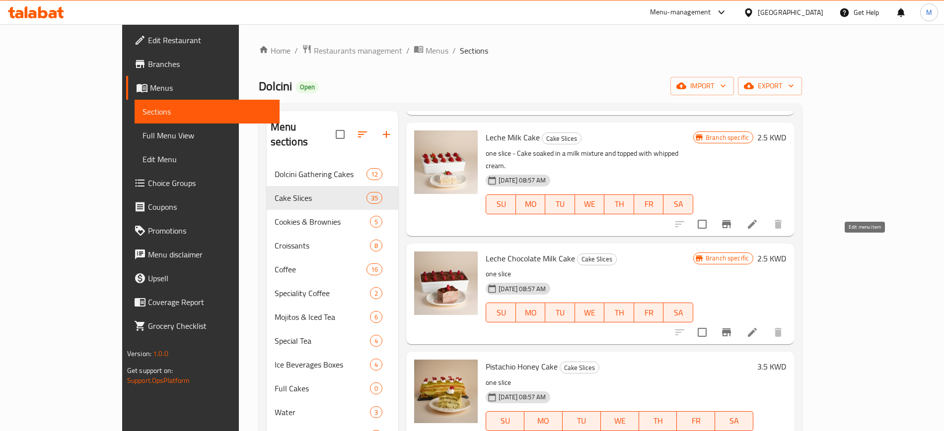
click at [758, 327] on icon at bounding box center [752, 333] width 12 height 12
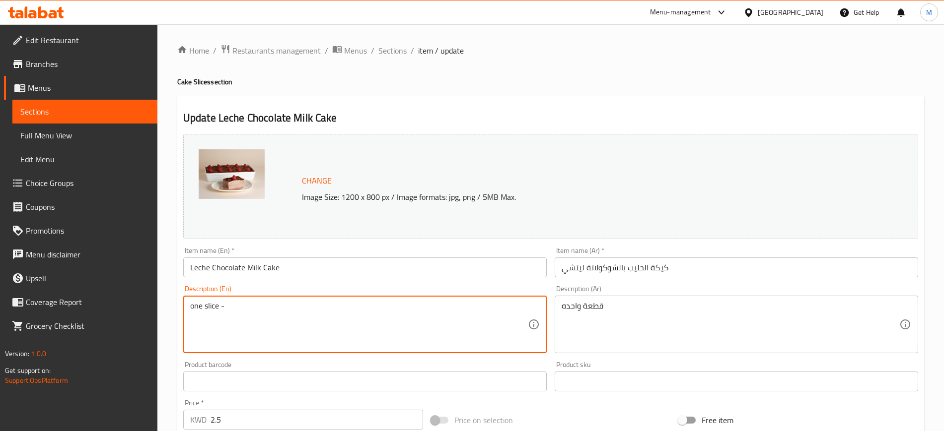
paste textarea "Cake soaked in a milk mixture and topped with whipped cream."
type textarea "one slice - Cake soaked in a milk mixture and topped with whipped cream."
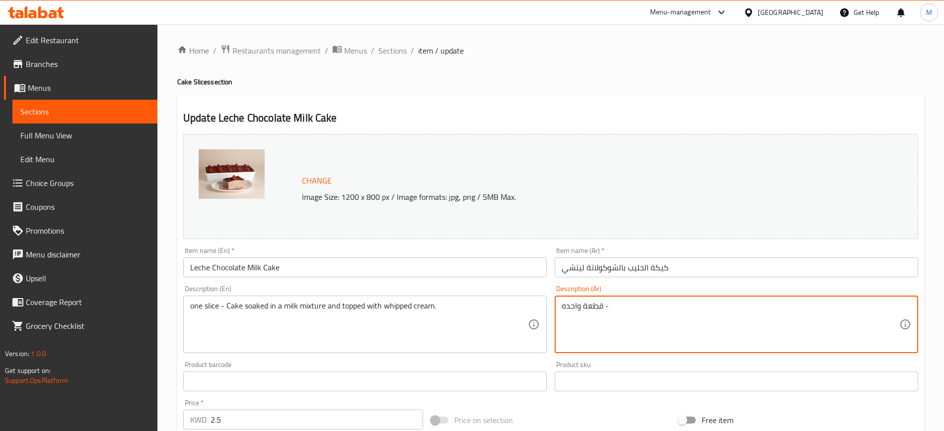
paste textarea "كيكة الشوكولاتة مغمورة بخليط الشوكولاتة ومغطاة بطبقة من الشوكولاتة و الكريمة"
type textarea "قطعة واحده - كيكة الشوكولاتة مغمورة بخليط الشوكولاتة ومغطاة بطبقة من الشوكولاتة…"
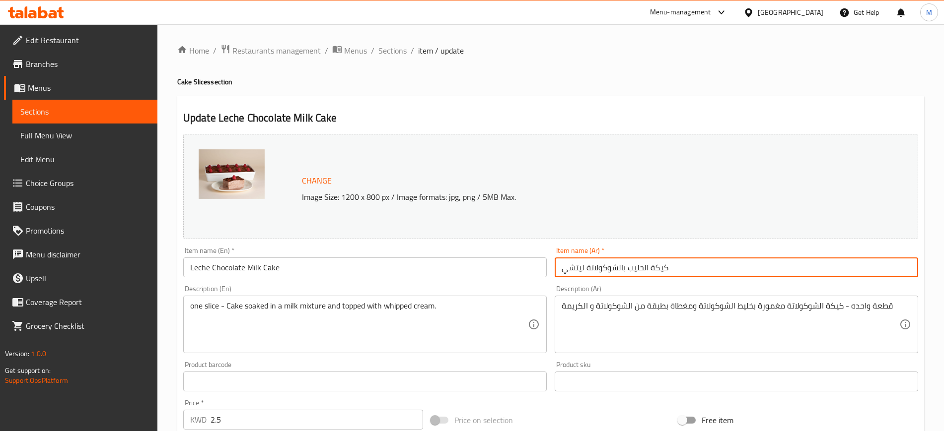
click at [695, 267] on input "كيكة الحليب بالشوكولاتة ليتشي" at bounding box center [735, 268] width 363 height 20
click at [390, 50] on span "Sections" at bounding box center [392, 51] width 28 height 12
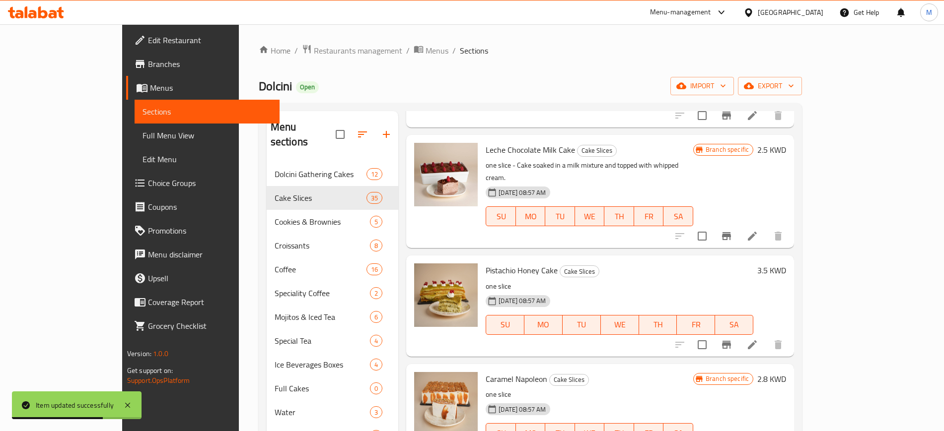
scroll to position [1737, 0]
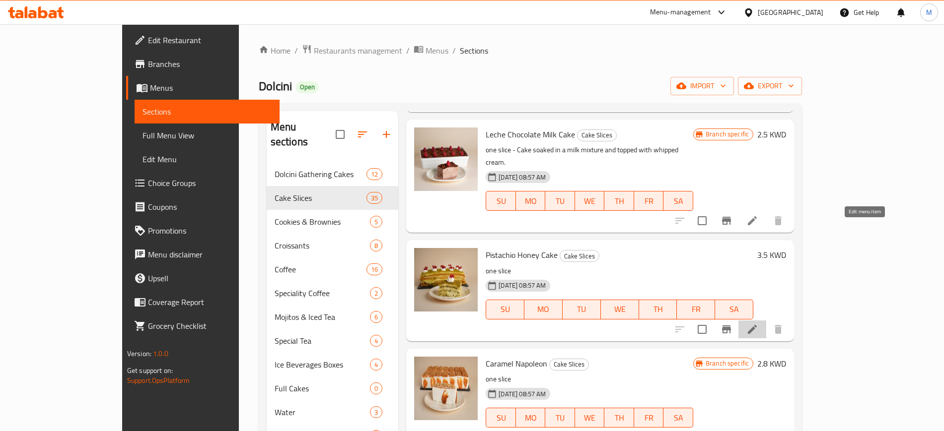
click at [758, 324] on icon at bounding box center [752, 330] width 12 height 12
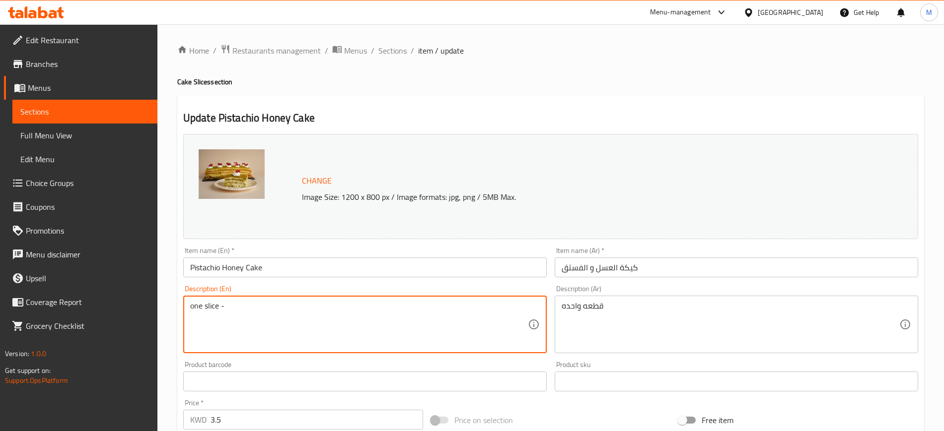
paste textarea "Layers of honey cake and pistachios."
type textarea "one slice - Layers of honey cake and pistachios"
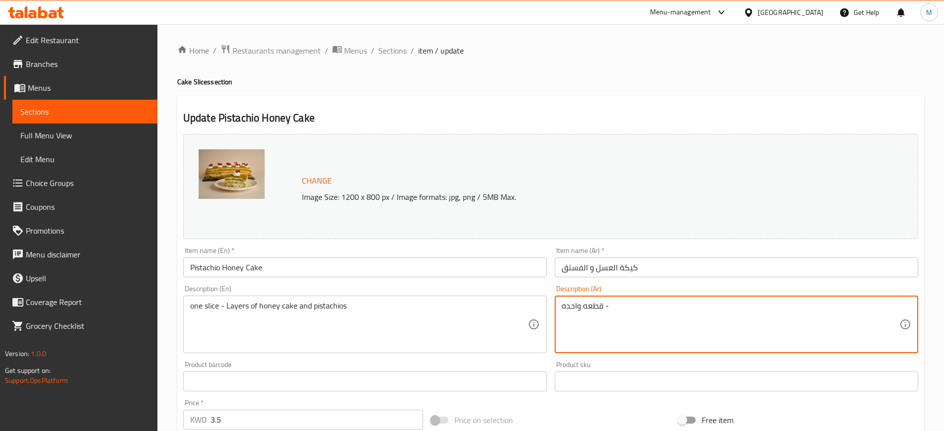
paste textarea "طبقات من كيك العسل و البستاشيو"
type textarea "قطعه واحده - طبقات من كيك العسل و البستاشيو"
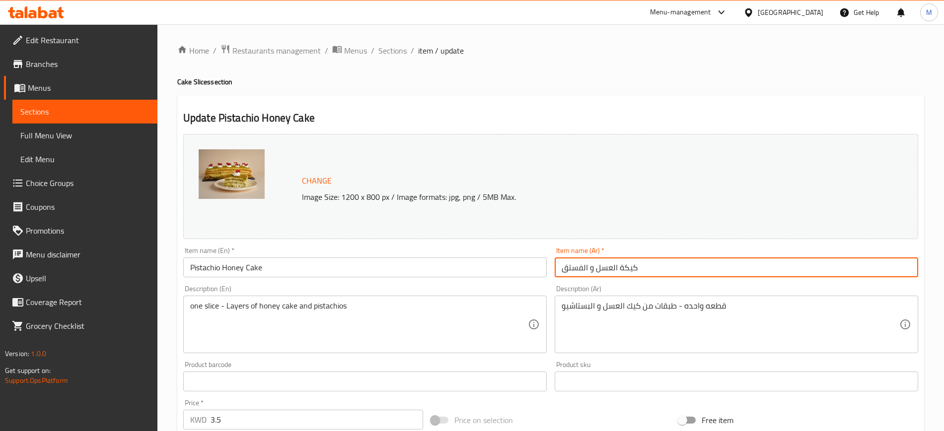
click at [692, 272] on input "كيكة العسل و الفستق" at bounding box center [735, 268] width 363 height 20
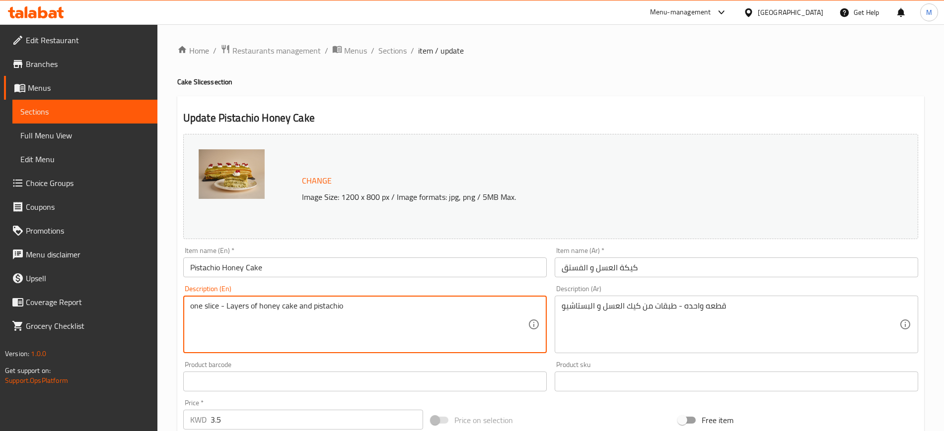
type textarea "one slice - Layers of honey cake and pistachio"
click at [381, 254] on div "Item name (En)   * Pistachio Honey Cake Item name (En) *" at bounding box center [364, 262] width 363 height 30
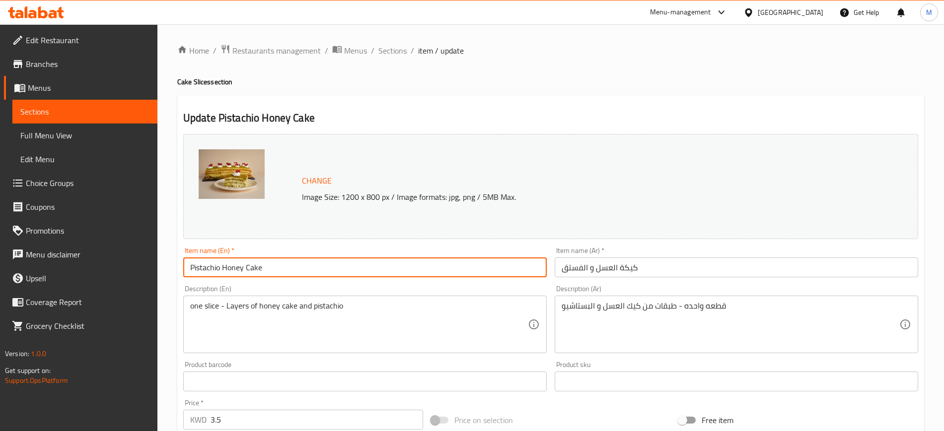
click at [381, 263] on input "Pistachio Honey Cake" at bounding box center [364, 268] width 363 height 20
drag, startPoint x: 397, startPoint y: 53, endPoint x: 413, endPoint y: 73, distance: 26.1
click at [397, 53] on span "Sections" at bounding box center [392, 51] width 28 height 12
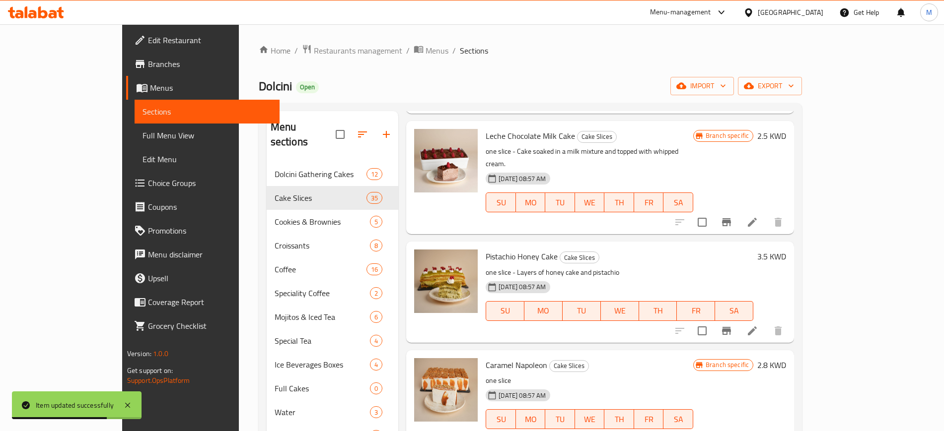
scroll to position [1737, 0]
click at [766, 429] on li at bounding box center [752, 438] width 28 height 18
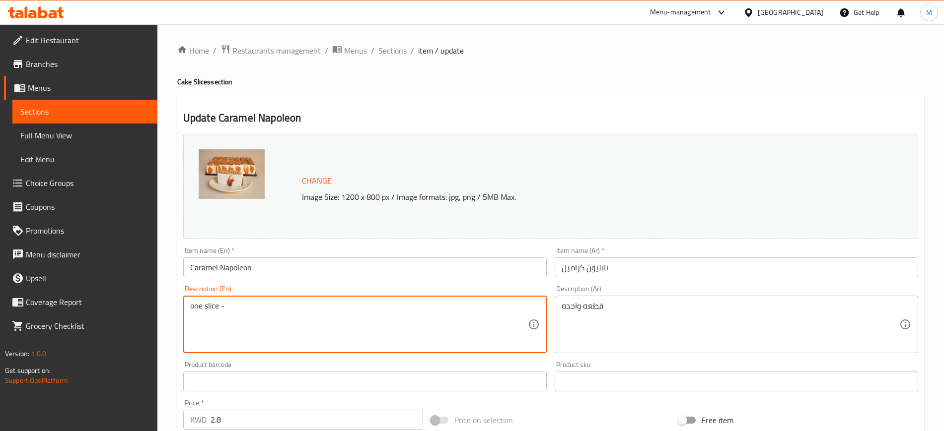
paste textarea "Layers of honey cake and pistachios."
type textarea "one slice - Layers of honey cake and pistachios."
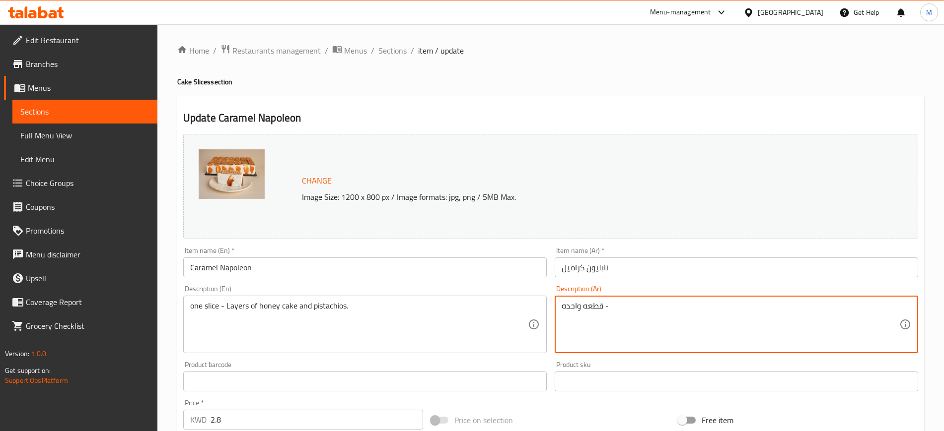
paste textarea "طبقات من الميلفيه والكراميل"
type textarea "قطعه واحده - طبقات من الميلفيه والكراميل"
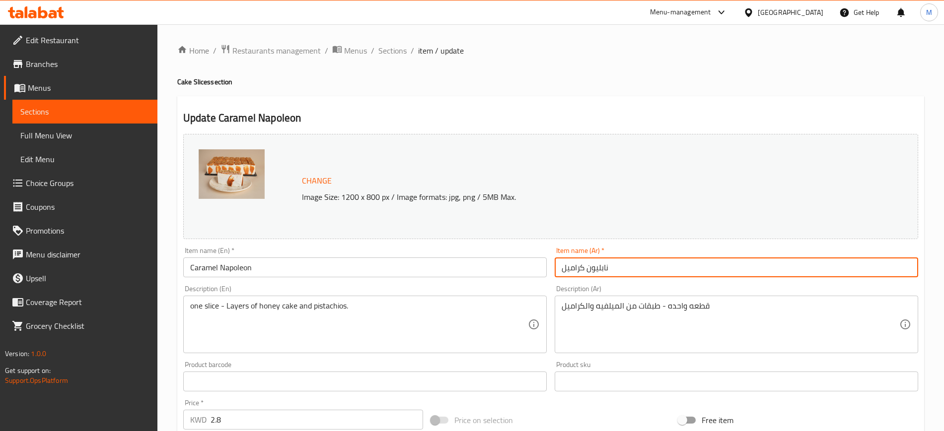
click at [651, 258] on input "نابليون كراميل" at bounding box center [735, 268] width 363 height 20
click at [380, 52] on span "Sections" at bounding box center [392, 51] width 28 height 12
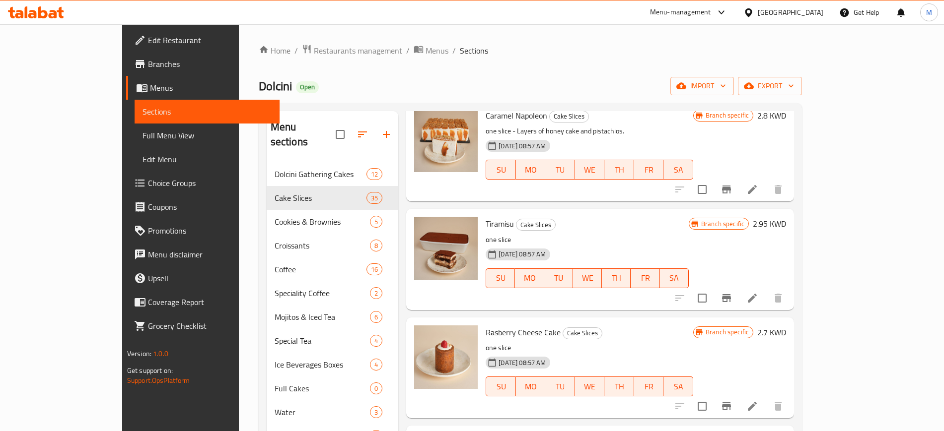
scroll to position [1924, 0]
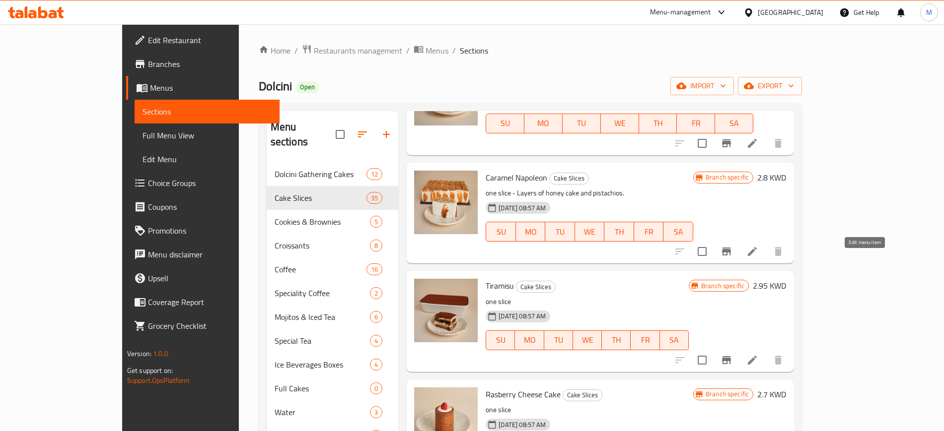
click at [758, 354] on icon at bounding box center [752, 360] width 12 height 12
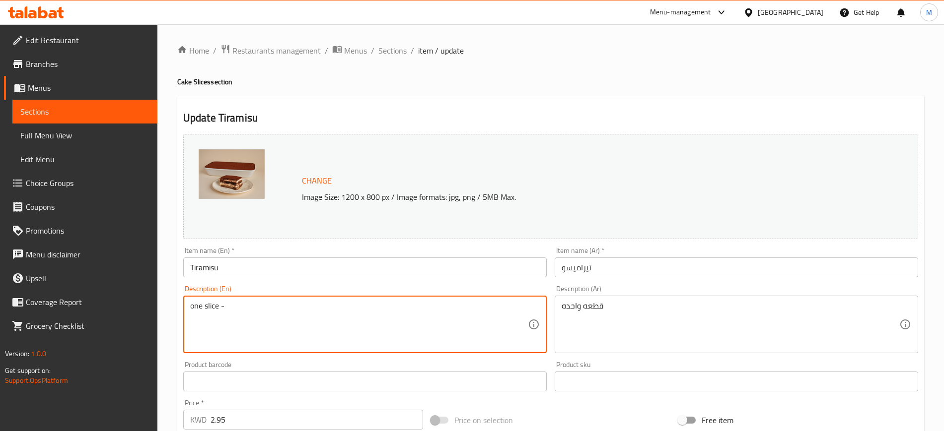
paste textarea "Tiramisu fingers soaked in coffee and topped with mascarpone cream and chocolat…"
drag, startPoint x: 237, startPoint y: 305, endPoint x: 499, endPoint y: 312, distance: 262.7
click at [499, 312] on textarea "one slice - Tiramisu fingers soaked in coffee and topped with mascarpone cream …" at bounding box center [359, 324] width 338 height 47
click at [384, 306] on textarea "one slice - Tiramisu fingers soaked in coffee and topped with mascarpone cream …" at bounding box center [359, 324] width 338 height 47
drag, startPoint x: 375, startPoint y: 305, endPoint x: 519, endPoint y: 303, distance: 144.0
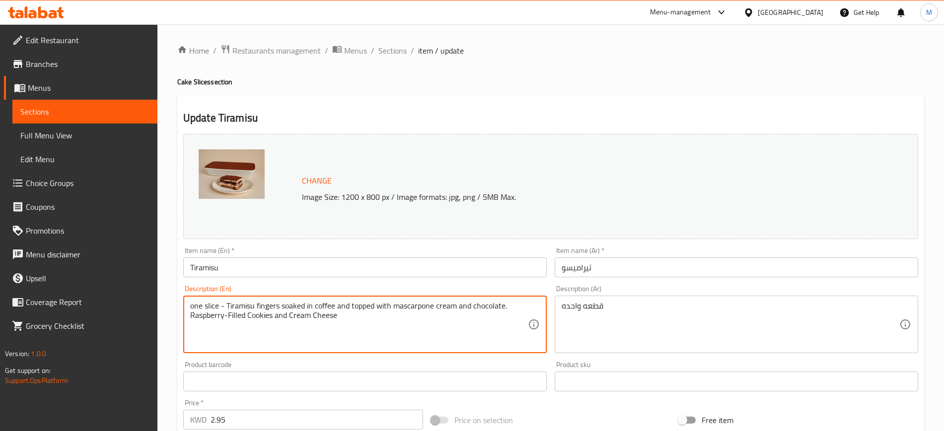
click at [519, 303] on textarea "one slice - Tiramisu fingers soaked in coffee and topped with mascarpone cream …" at bounding box center [359, 324] width 338 height 47
click at [424, 322] on textarea "one slice - Tiramisu fingers soaked in coffee and topped with mascarpone cream …" at bounding box center [359, 324] width 338 height 47
drag, startPoint x: 379, startPoint y: 325, endPoint x: 151, endPoint y: 329, distance: 227.9
click at [151, 329] on div "Edit Restaurant Branches Menus Sections Full Menu View Edit Menu Choice Groups …" at bounding box center [472, 369] width 944 height 691
type textarea "one slice - Tiramisu fingers soaked in coffee and topped with mascarpone cream …"
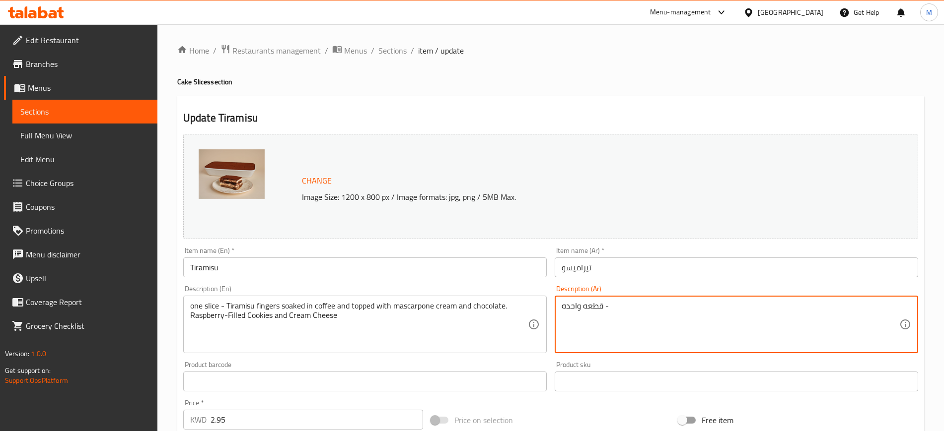
paste textarea "اصابع التيراميسو مغموره بالقهوه ومغطاه بكريمة الماسكربوني والشوكولاتة"
drag, startPoint x: 798, startPoint y: 304, endPoint x: 549, endPoint y: 309, distance: 249.7
click at [549, 309] on div "Change Image Size: 1200 x 800 px / Image formats: jpg, png / 5MB Max. Item name…" at bounding box center [550, 351] width 743 height 442
type textarea "قطعه واحده - اصابع التيراميسو مغموره بالقهوه ومغطاه بكريمة الماسكربوني والشوكول…"
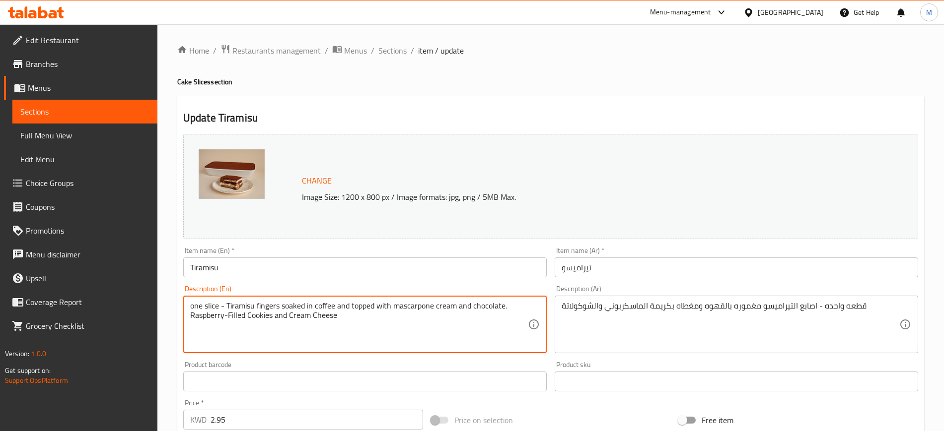
drag, startPoint x: 351, startPoint y: 318, endPoint x: 174, endPoint y: 324, distance: 177.3
click at [173, 324] on div "Home / Restaurants management / Menus / Sections / item / update Cake Slices se…" at bounding box center [550, 369] width 786 height 691
type textarea "one slice - Tiramisu fingers soaked in coffee and topped with mascarpone cream …"
click at [357, 265] on input "Tiramisu" at bounding box center [364, 268] width 363 height 20
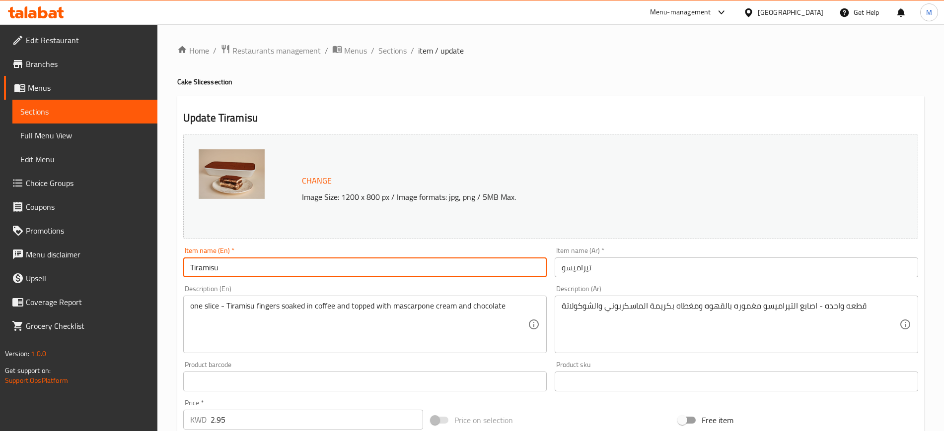
click at [392, 51] on span "Sections" at bounding box center [392, 51] width 28 height 12
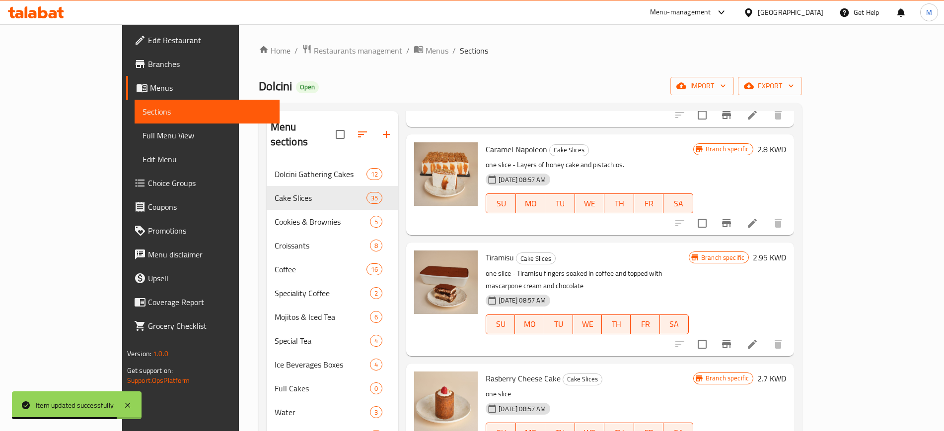
scroll to position [1924, 0]
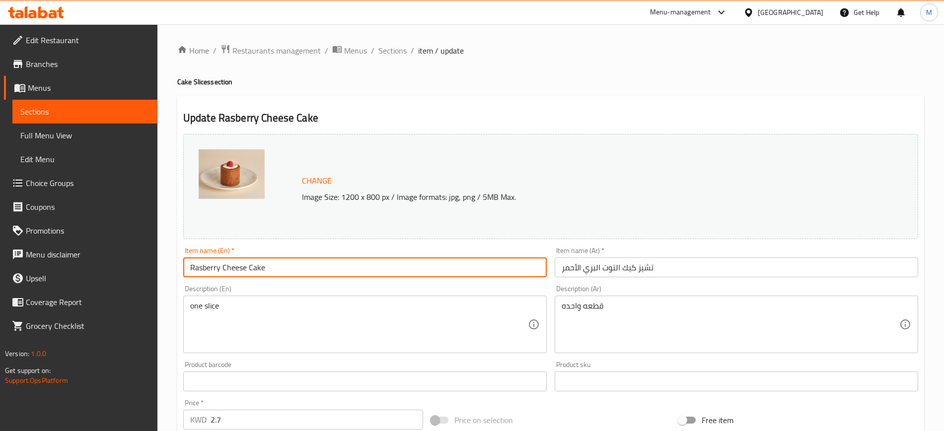
click at [255, 262] on input "Rasberry Cheese Cake" at bounding box center [364, 268] width 363 height 20
click at [251, 267] on input "Rasberry Cheese Cake" at bounding box center [364, 268] width 363 height 20
click at [308, 268] on input "Rasberry Cheesecake" at bounding box center [364, 268] width 363 height 20
click at [203, 268] on input "Rasberry Cheesecake" at bounding box center [364, 268] width 363 height 20
click at [300, 264] on input "Raspberry Cheesecake" at bounding box center [364, 268] width 363 height 20
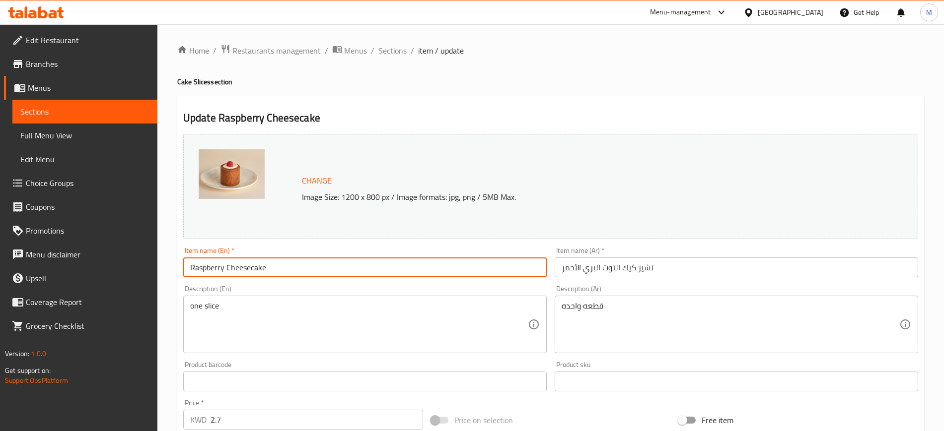
type input "Raspberry Cheesecake"
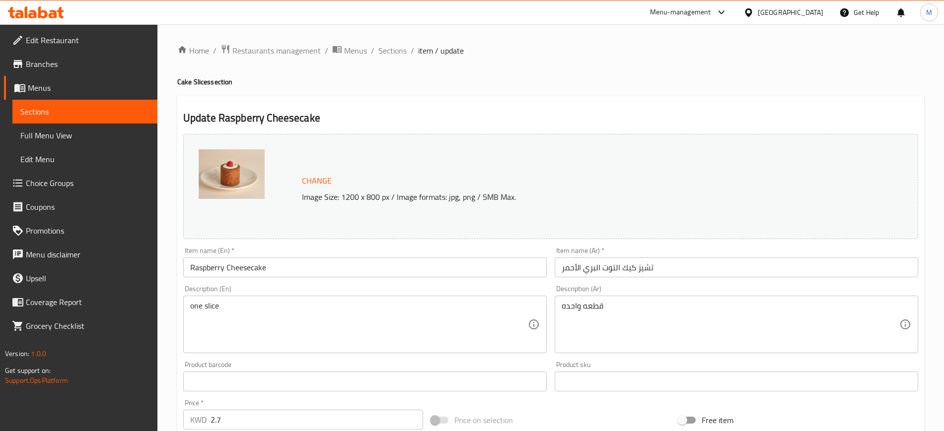
click at [274, 288] on div "Description (En) one slice Description (En)" at bounding box center [364, 319] width 363 height 68
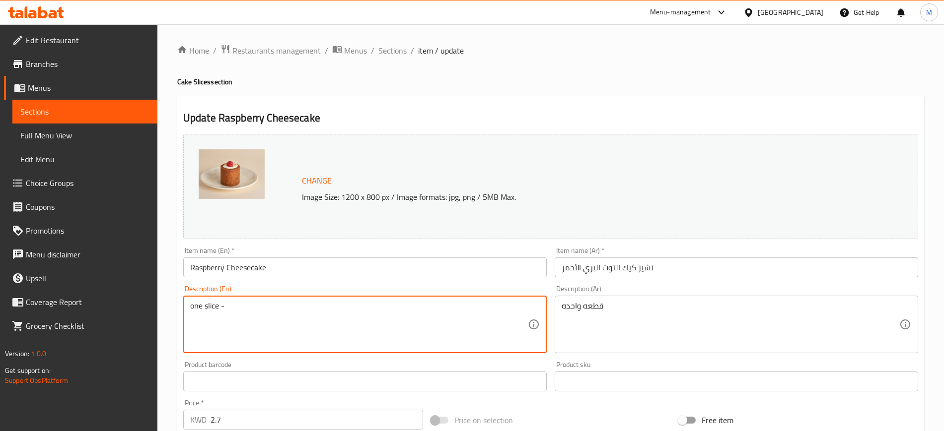
paste textarea "Blueberry-Filled Cookies and Cream Cheese"
drag, startPoint x: 226, startPoint y: 305, endPoint x: 259, endPoint y: 312, distance: 33.0
click at [259, 312] on textarea "one slice - Blueberry-Filled Cookies and Cream Cheese" at bounding box center [359, 324] width 338 height 47
click at [268, 301] on textarea "one slice - Raspberry-Filled Cookies and Cream Cheese" at bounding box center [359, 324] width 338 height 47
click at [447, 320] on textarea "one slice - Raspberry-filled Cookies and Cream Cheese" at bounding box center [359, 324] width 338 height 47
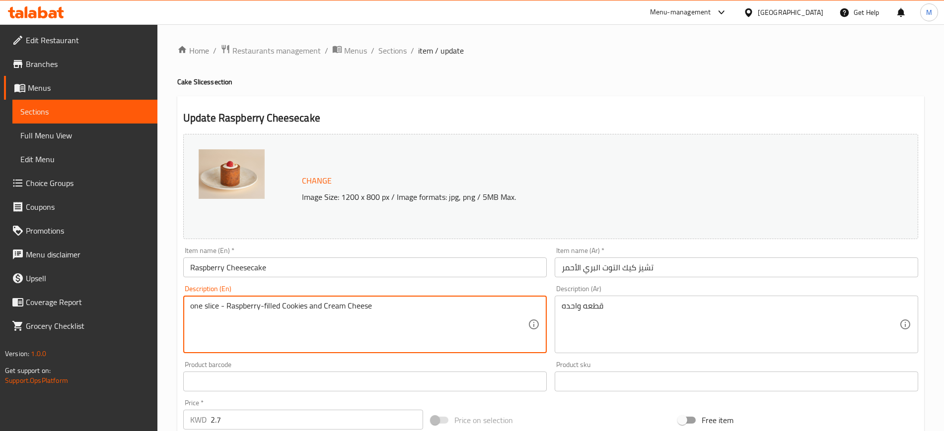
type textarea "one slice - Raspberry-filled Cookies and Cream Cheese"
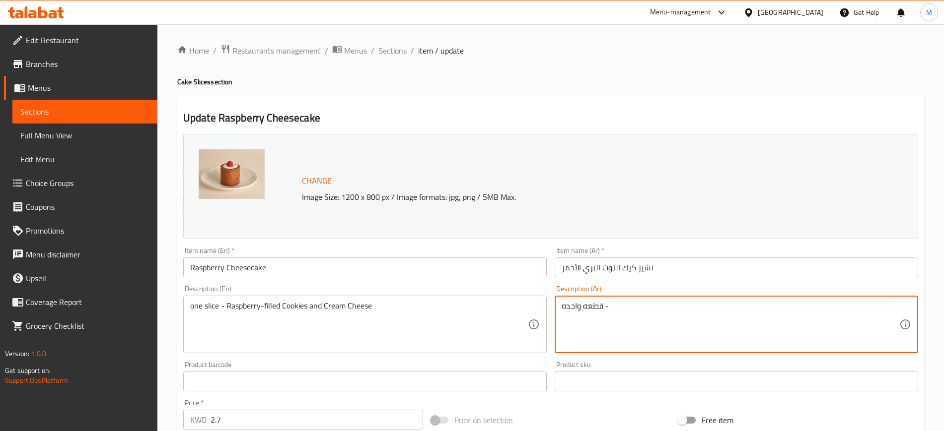
paste textarea "البسكويت و الجبن االكريمي المحشوه بالرازبيري"
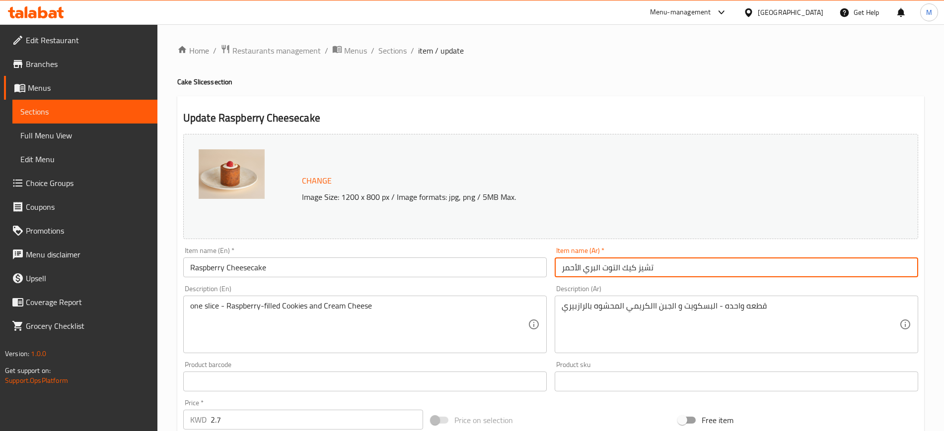
click at [689, 267] on input "تشيز كيك التوت البري الأحمر" at bounding box center [735, 268] width 363 height 20
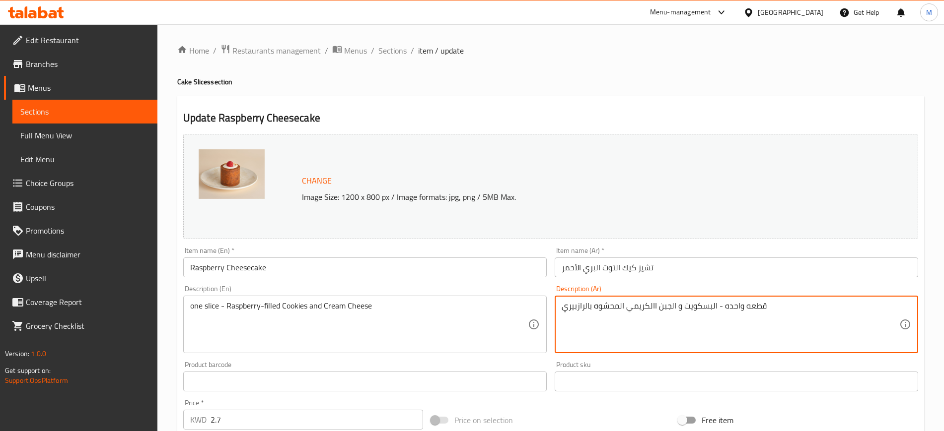
drag, startPoint x: 584, startPoint y: 304, endPoint x: 555, endPoint y: 299, distance: 29.2
type textarea "قطعه واحده - البسكويت و الجبن االكريمي المحشوه بالتوت البري"
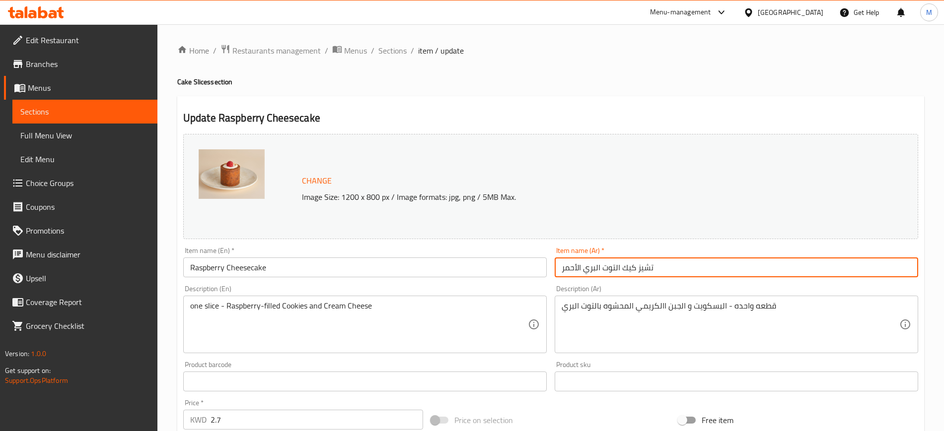
click at [719, 272] on input "تشيز كيك التوت البري الأحمر" at bounding box center [735, 268] width 363 height 20
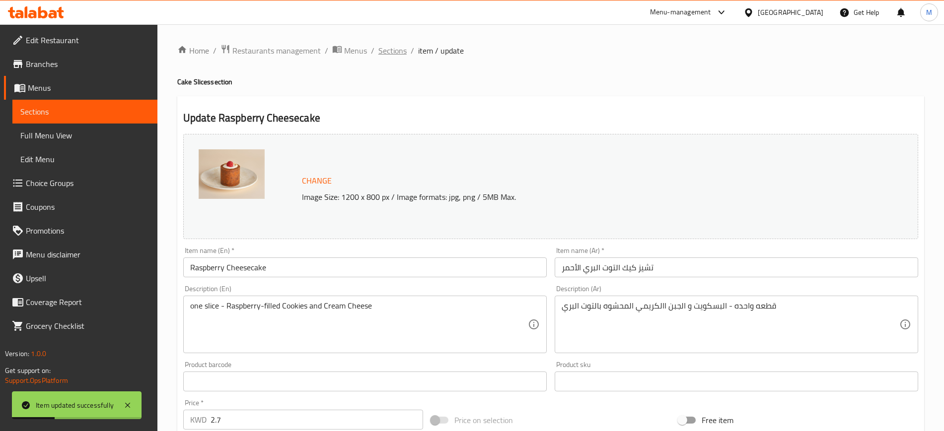
click at [401, 51] on span "Sections" at bounding box center [392, 51] width 28 height 12
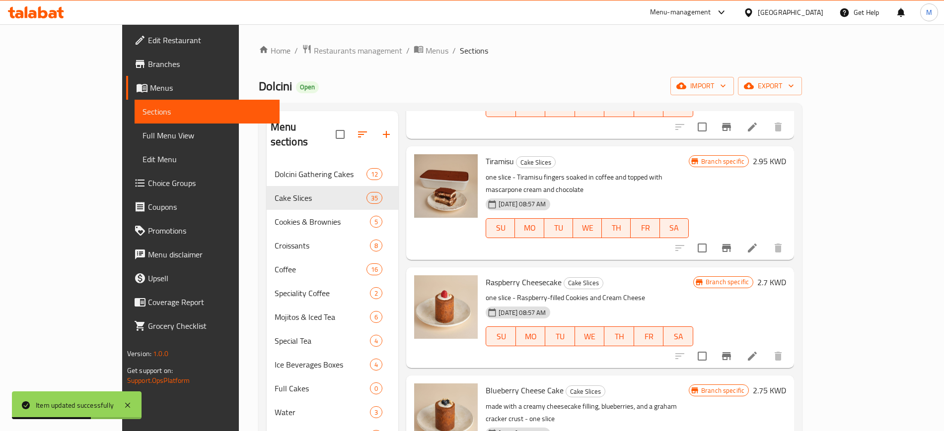
scroll to position [2048, 0]
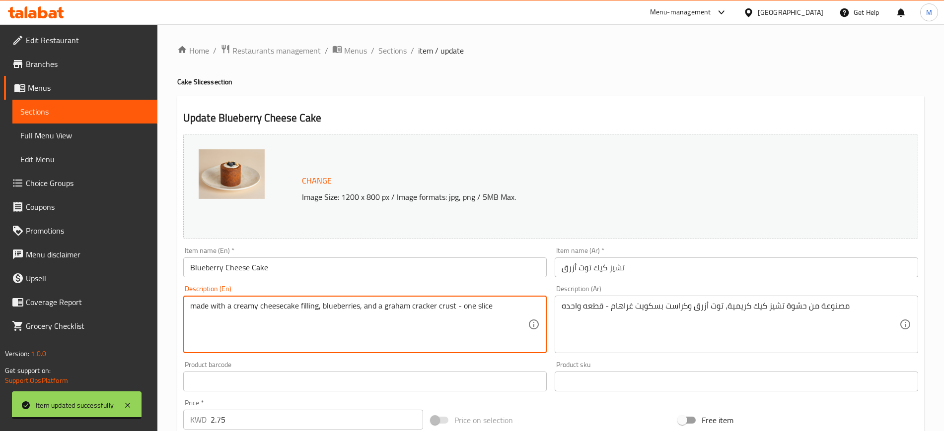
drag, startPoint x: 512, startPoint y: 321, endPoint x: 69, endPoint y: 315, distance: 442.8
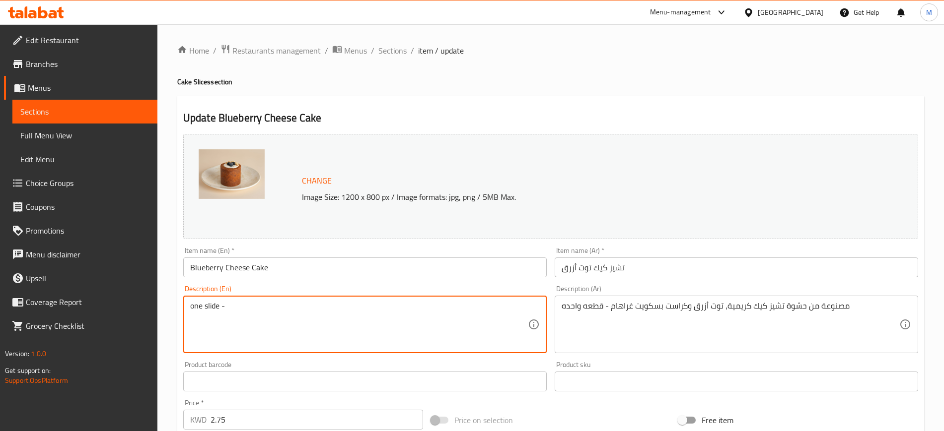
paste textarea "Blueberry-Filled Cookies and Cream Cheese"
type textarea "one slide - Blueberry-Filled Cookies and Cream Cheese"
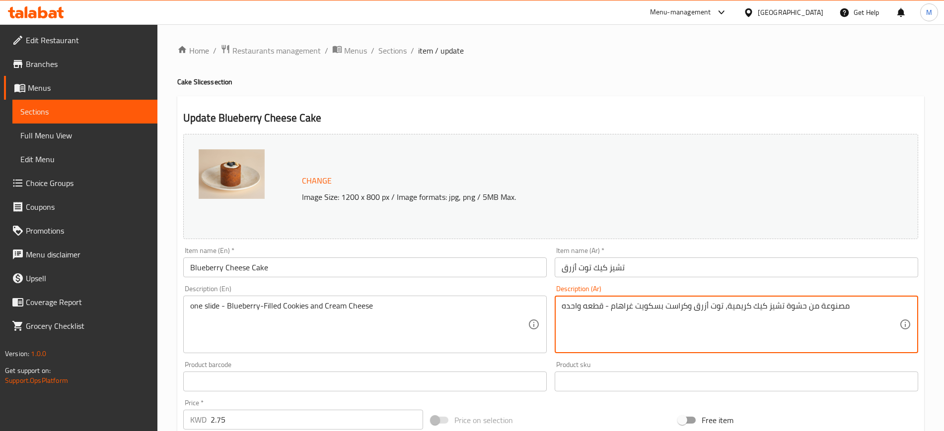
drag, startPoint x: 872, startPoint y: 314, endPoint x: 524, endPoint y: 329, distance: 348.3
paste textarea "البسكويت و الجبن االكريمي المحشوه بالبلوبيري"
drag, startPoint x: 586, startPoint y: 305, endPoint x: 544, endPoint y: 302, distance: 42.8
click at [544, 302] on div "Change Image Size: 1200 x 800 px / Image formats: jpg, png / 5MB Max. Item name…" at bounding box center [550, 351] width 743 height 442
type textarea "قطعه واحده - البسكويت و الجبن االكريمي المحشوه بالتوت الازرق"
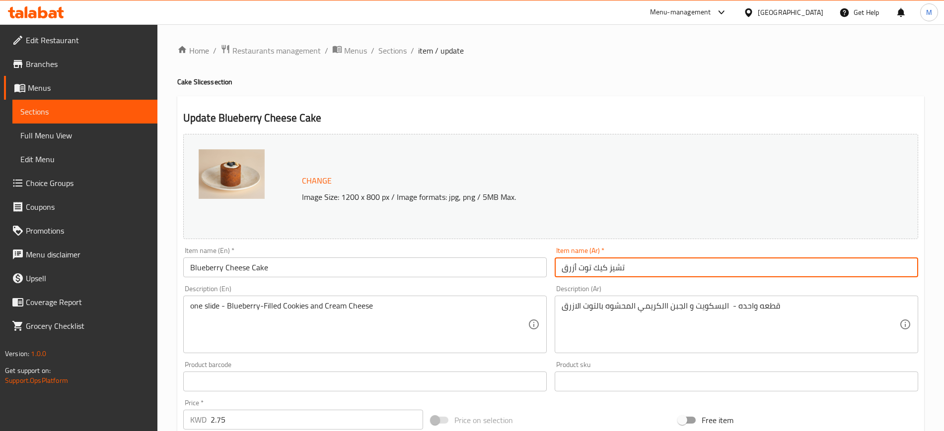
click at [654, 270] on input "تشيز كيك توت أزرق" at bounding box center [735, 268] width 363 height 20
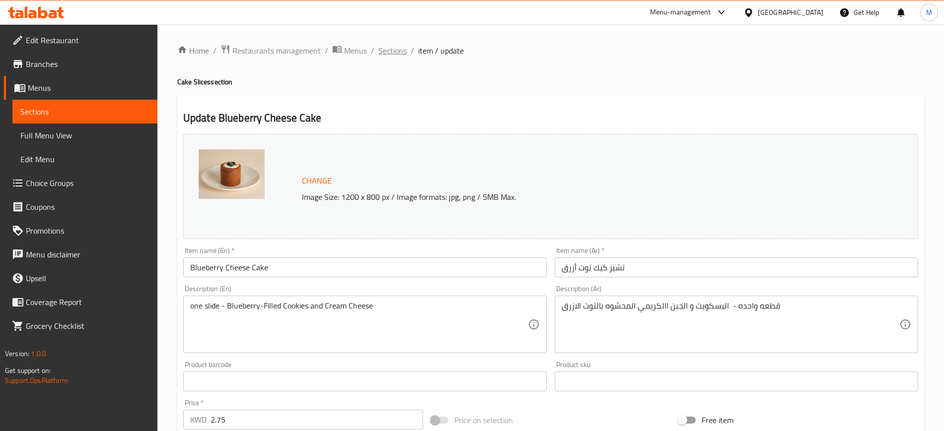
click at [386, 50] on span "Sections" at bounding box center [392, 51] width 28 height 12
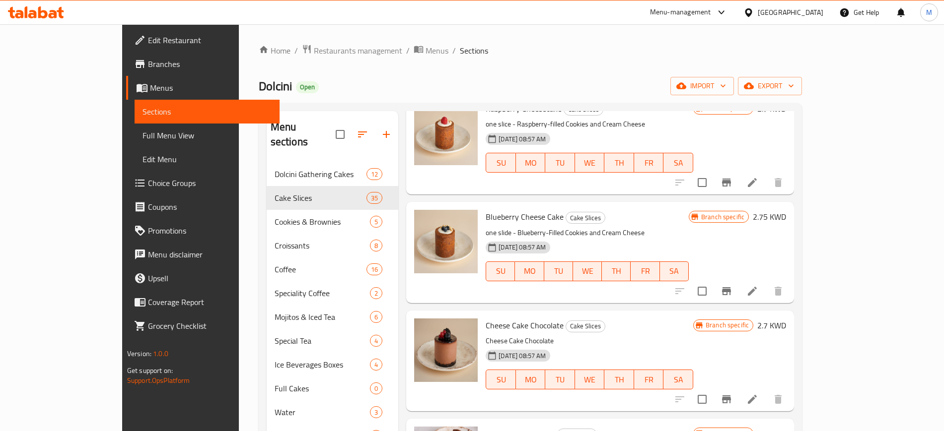
scroll to position [2234, 0]
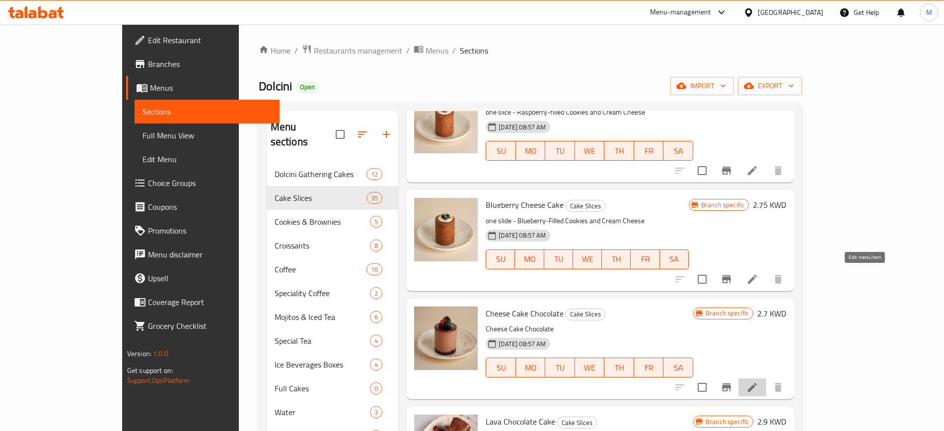
click at [758, 382] on icon at bounding box center [752, 388] width 12 height 12
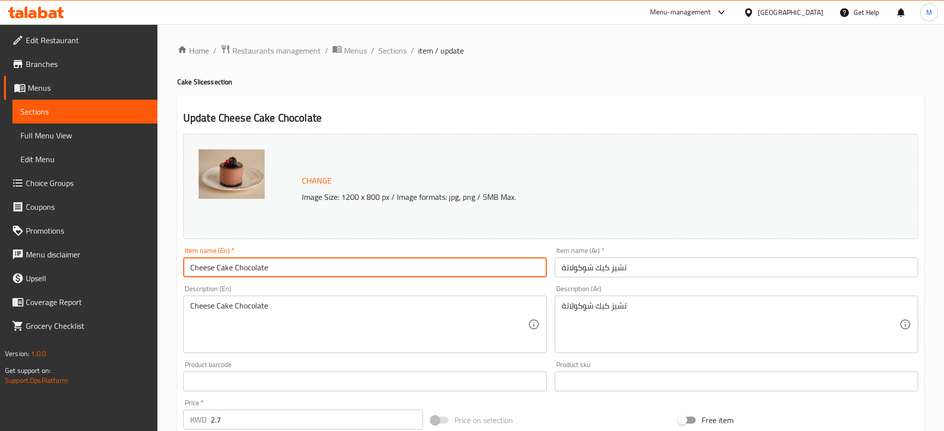
drag, startPoint x: 277, startPoint y: 269, endPoint x: 1, endPoint y: 287, distance: 277.1
click at [1, 286] on div "Edit Restaurant Branches Menus Sections Full Menu View Edit Menu Choice Groups …" at bounding box center [472, 369] width 944 height 691
type input "Chocolate Cheesecake"
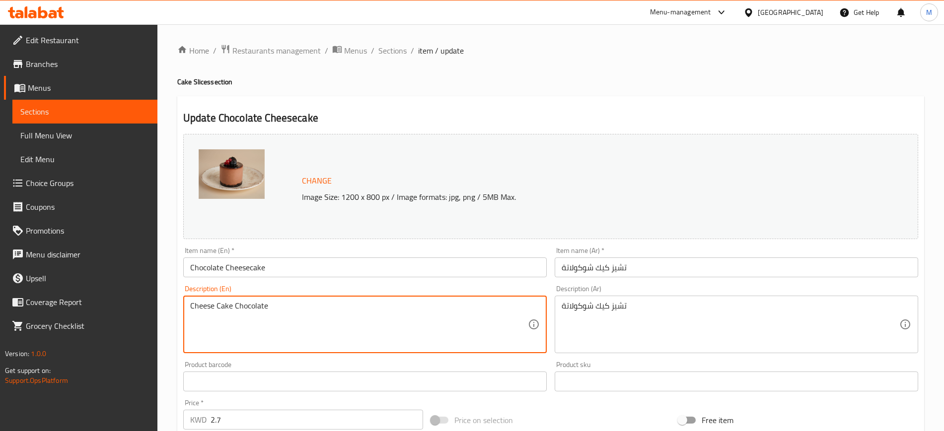
drag, startPoint x: 309, startPoint y: 316, endPoint x: 112, endPoint y: 347, distance: 199.5
paste textarea "ocolate Cheesecake"
type textarea "Chocolate Cheesecake"
drag, startPoint x: 363, startPoint y: 323, endPoint x: 184, endPoint y: 315, distance: 179.4
click at [184, 315] on div "Chocolate Cheesecake Description (En)" at bounding box center [364, 325] width 363 height 58
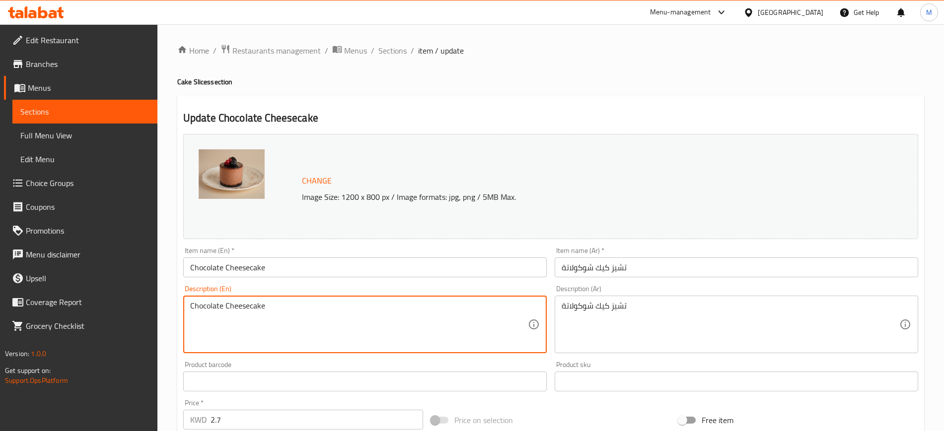
drag, startPoint x: 296, startPoint y: 305, endPoint x: 183, endPoint y: 307, distance: 112.7
click at [183, 307] on div "Chocolate Cheesecake Description (En)" at bounding box center [364, 325] width 363 height 58
click at [224, 337] on textarea at bounding box center [359, 324] width 338 height 47
click at [330, 319] on textarea at bounding box center [359, 324] width 338 height 47
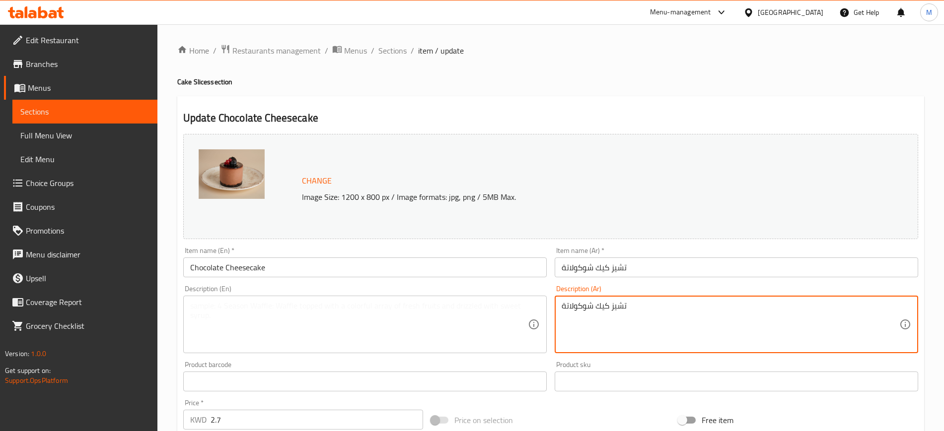
drag, startPoint x: 546, startPoint y: 303, endPoint x: 504, endPoint y: 303, distance: 41.7
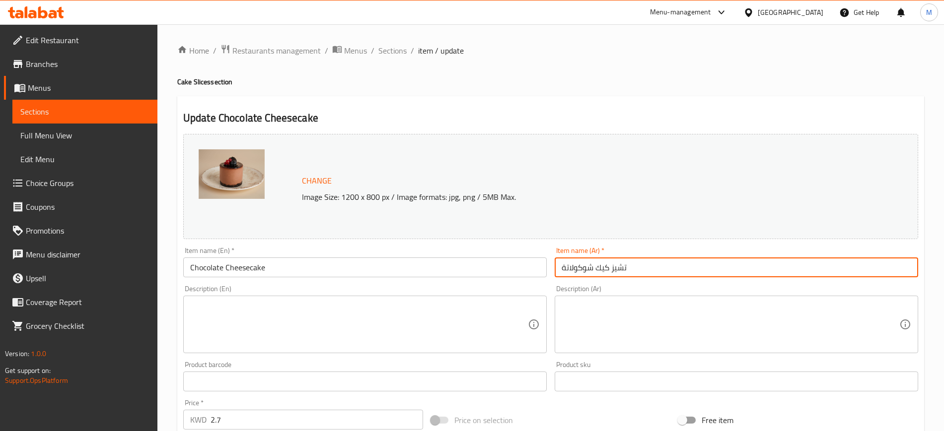
click at [691, 263] on input "تشيز كيك شوكولاتة" at bounding box center [735, 268] width 363 height 20
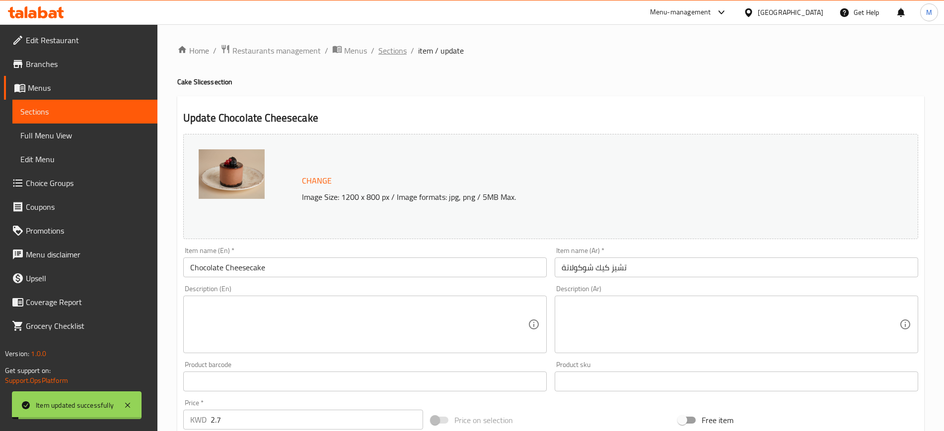
click at [386, 53] on span "Sections" at bounding box center [392, 51] width 28 height 12
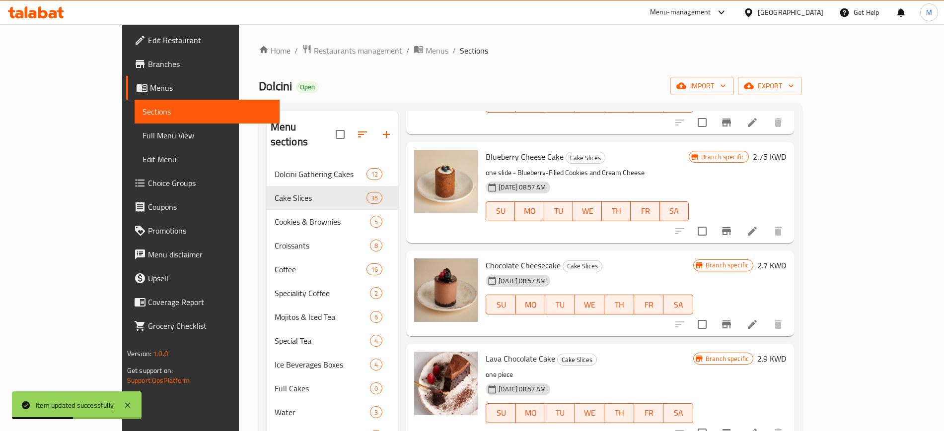
scroll to position [2296, 0]
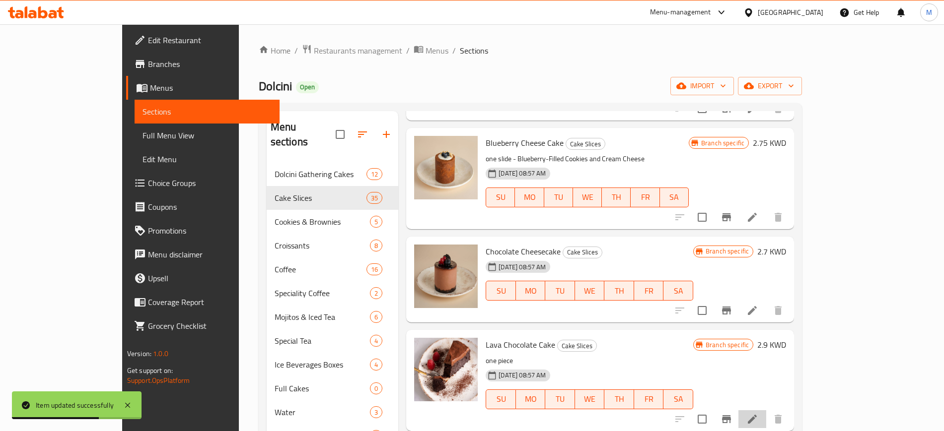
click at [766, 411] on li at bounding box center [752, 420] width 28 height 18
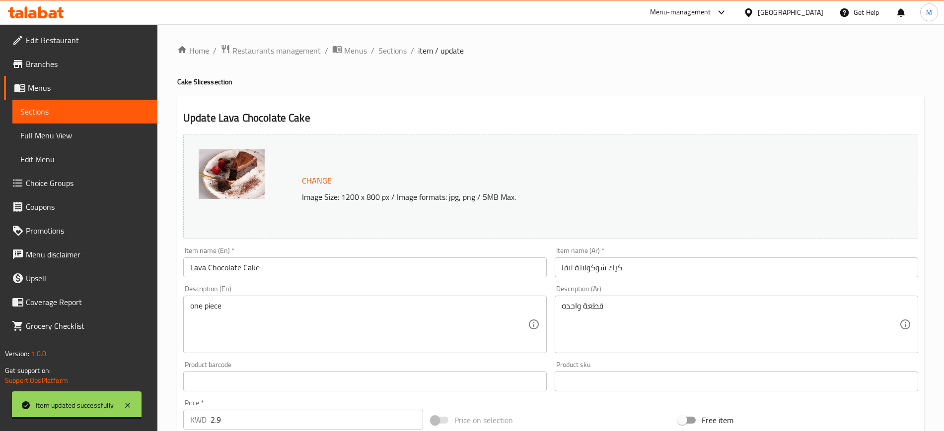
drag, startPoint x: 750, startPoint y: 68, endPoint x: 825, endPoint y: 4, distance: 97.9
click at [752, 67] on div "Home / Restaurants management / Menus / Sections / item / update Cake Slices se…" at bounding box center [550, 370] width 747 height 652
click at [394, 51] on span "Sections" at bounding box center [392, 51] width 28 height 12
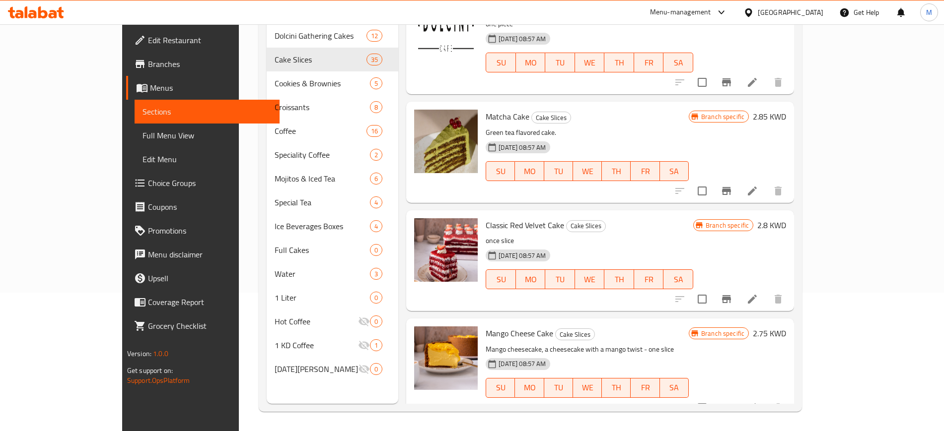
scroll to position [139, 0]
click at [732, 402] on icon "Branch-specific-item" at bounding box center [726, 408] width 12 height 12
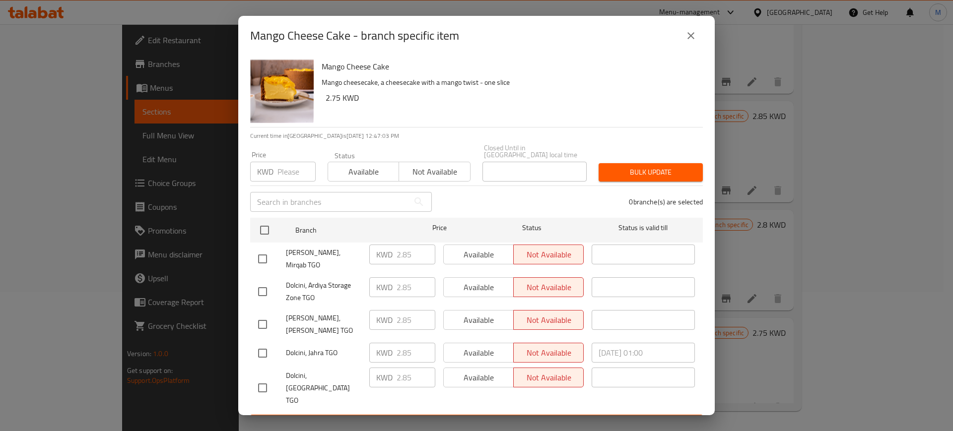
click at [694, 36] on icon "close" at bounding box center [691, 36] width 12 height 12
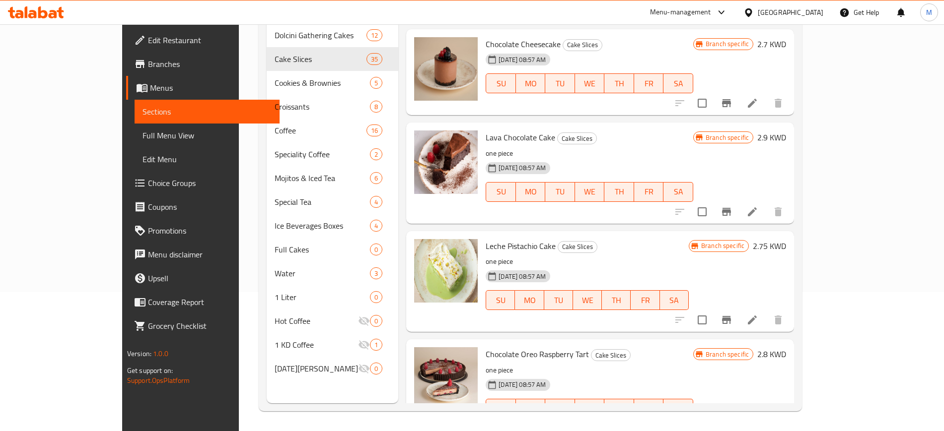
scroll to position [2381, 0]
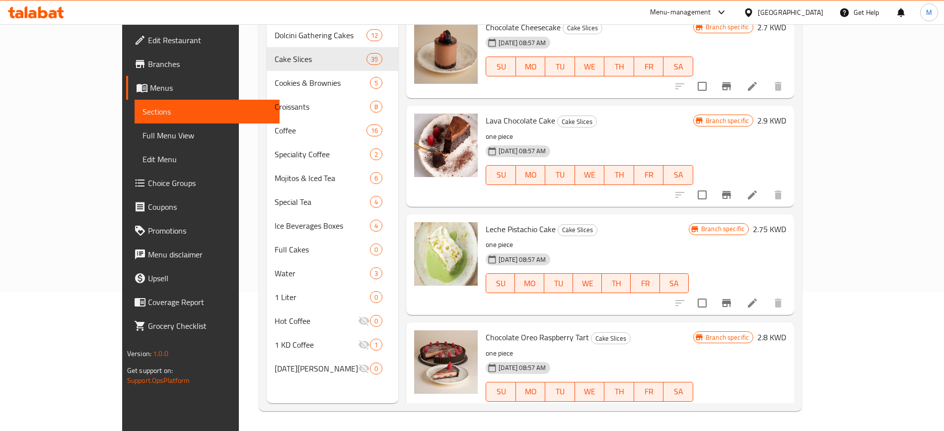
click at [766, 403] on li at bounding box center [752, 412] width 28 height 18
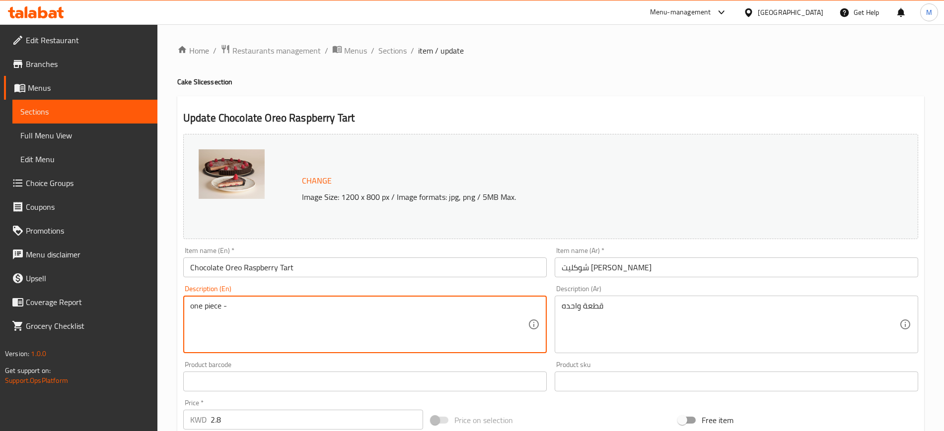
paste textarea "Walnut Tart with Salted Caramel Layers and Caramel Cream"
type textarea "one piece - Walnut Tart with Salted Caramel Layers and Caramel Cream"
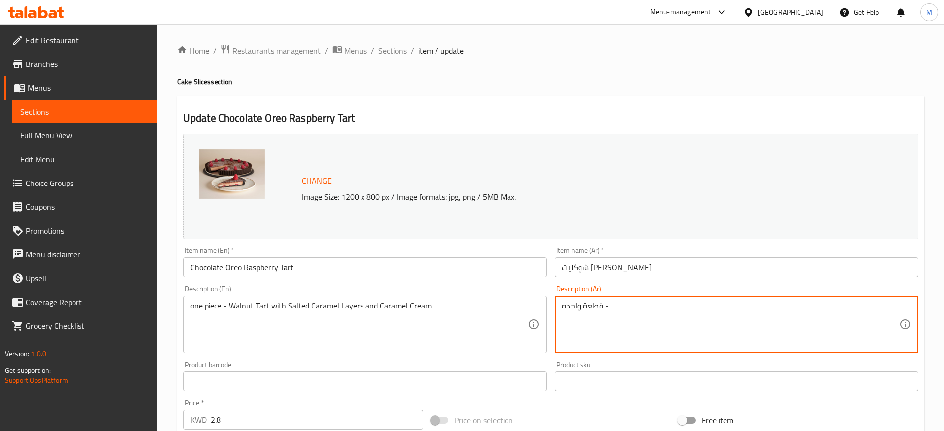
paste textarea "كيكة تارت الاوريو مع كريمة الشوكلاته الغنية"
type textarea "قطعة واحده - كيكة تارت الاوريو مع كريمة الشوكلاته الغنية"
click at [719, 263] on input "شوكليت [PERSON_NAME]" at bounding box center [735, 268] width 363 height 20
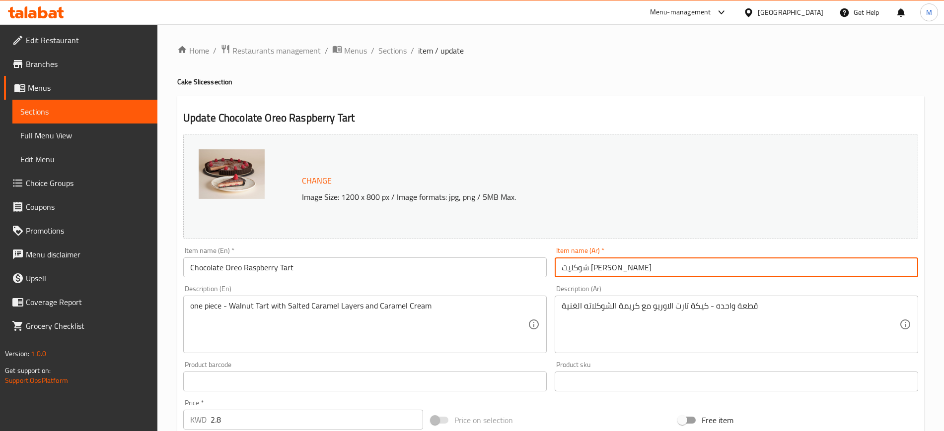
drag, startPoint x: 577, startPoint y: 270, endPoint x: 598, endPoint y: 273, distance: 21.5
click at [598, 273] on input "شوكليت [PERSON_NAME]" at bounding box center [735, 268] width 363 height 20
drag, startPoint x: 681, startPoint y: 261, endPoint x: 541, endPoint y: 263, distance: 139.5
click at [541, 263] on div "Change Image Size: 1200 x 800 px / Image formats: jpg, png / 5MB Max. Item name…" at bounding box center [550, 351] width 743 height 442
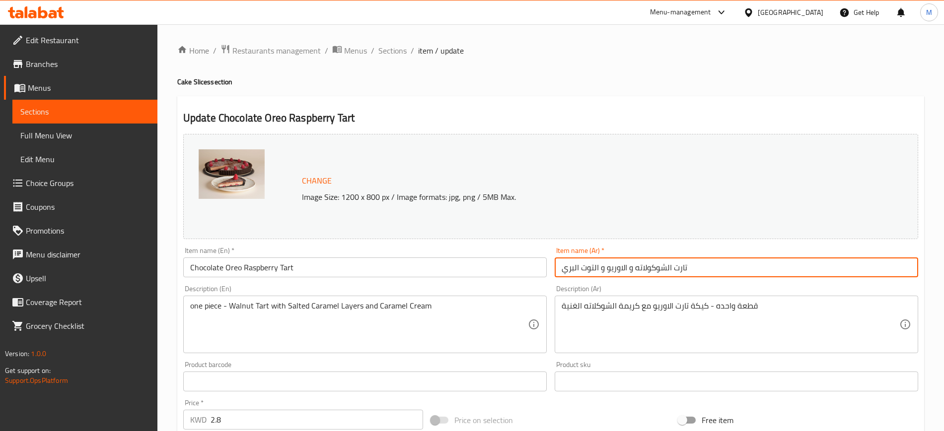
type input "تارت الشوكولاته و الاوريو و التوت البري"
click at [434, 259] on input "Chocolate Oreo Raspberry Tart" at bounding box center [364, 268] width 363 height 20
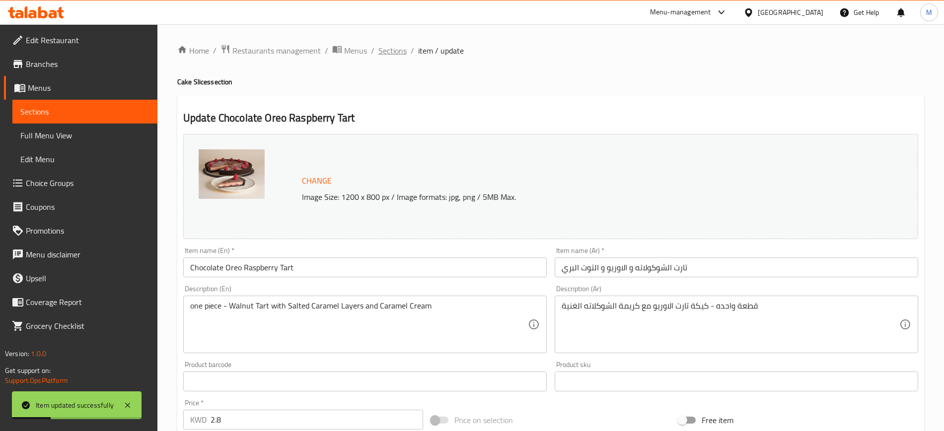
click at [385, 54] on span "Sections" at bounding box center [392, 51] width 28 height 12
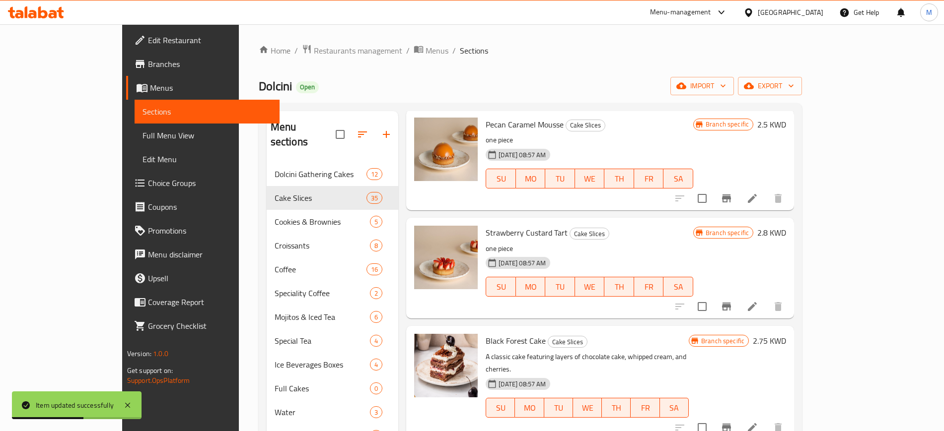
scroll to position [2606, 0]
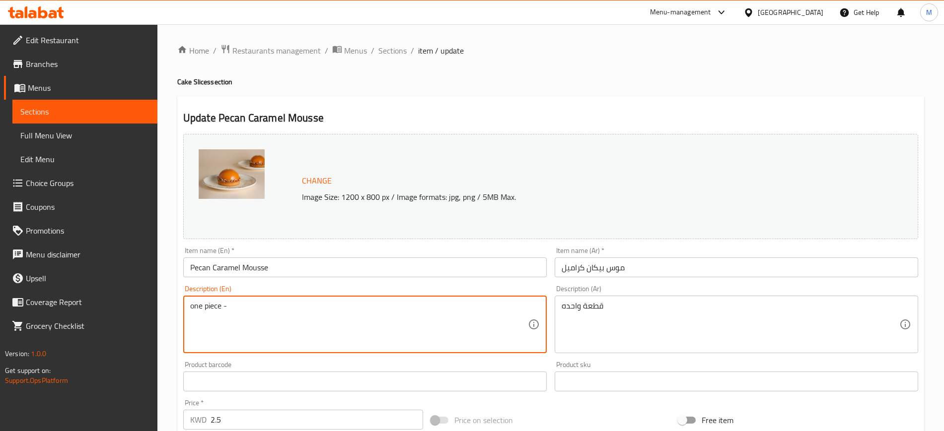
paste textarea "Custard Tart with Strawberry Puree and Strawberry Pieces, French Style"
type textarea "one piece - Custard Tart with Strawberry Puree and Strawberry Pieces, French St…"
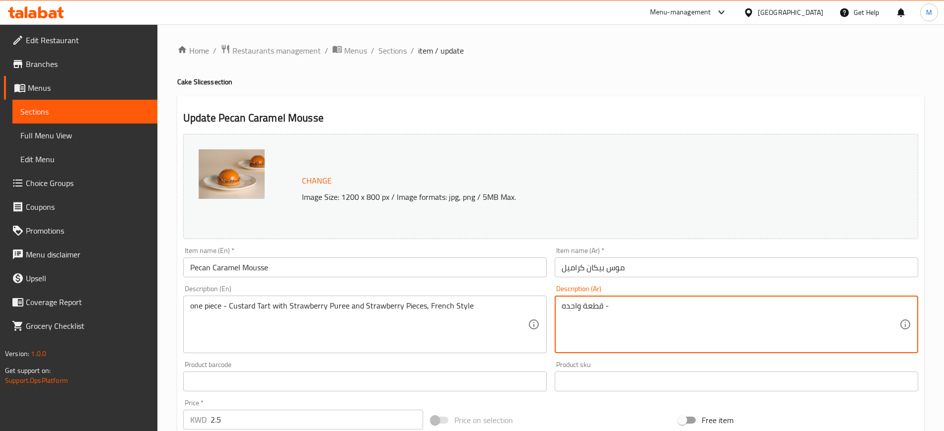
paste textarea "تارت الجوز مع طبقات الكراميل المملح وكريمة الكراميل"
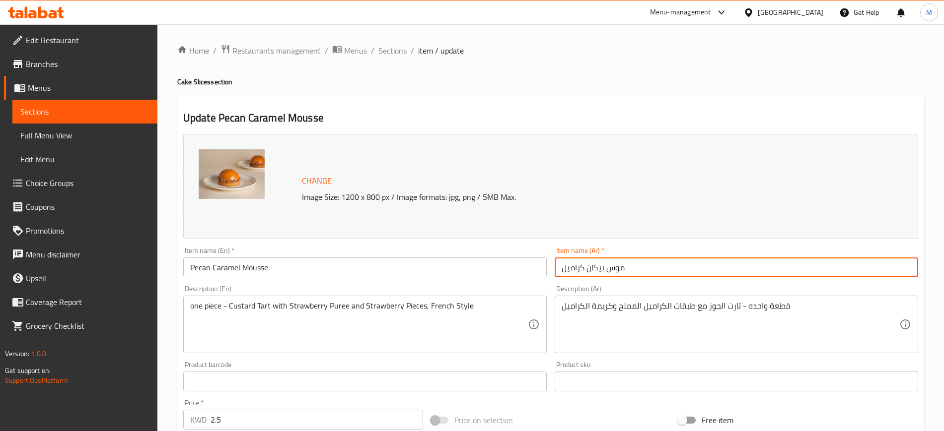
click at [681, 264] on input "موس بيكان كراميل" at bounding box center [735, 268] width 363 height 20
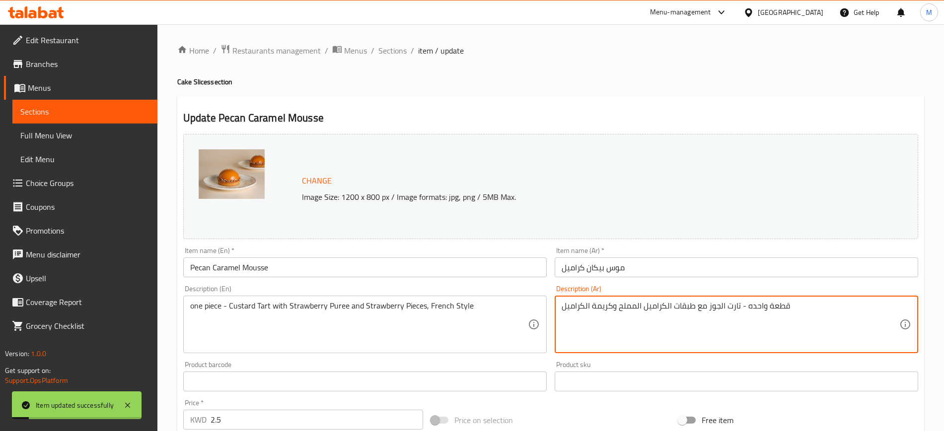
click at [881, 316] on textarea "قطعة واحده - تارت الجوز مع طبقات الكراميل المملح وكريمة الكراميل" at bounding box center [730, 324] width 338 height 47
click at [828, 319] on textarea "قطعة واحده - تارت الجوز مع طبقات الكراميل المملح وكريمة الكراميل" at bounding box center [730, 324] width 338 height 47
type textarea "قطعة واحده - تارت الجوز مع طبقات الكراميل المملح وكريمة الكراميل"
click at [434, 270] on input "Pecan Caramel Mousse" at bounding box center [364, 268] width 363 height 20
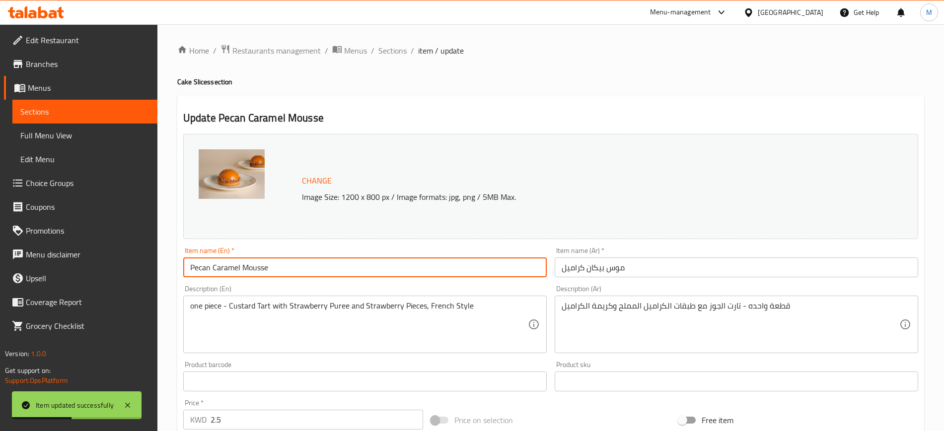
click at [387, 49] on span "Sections" at bounding box center [392, 51] width 28 height 12
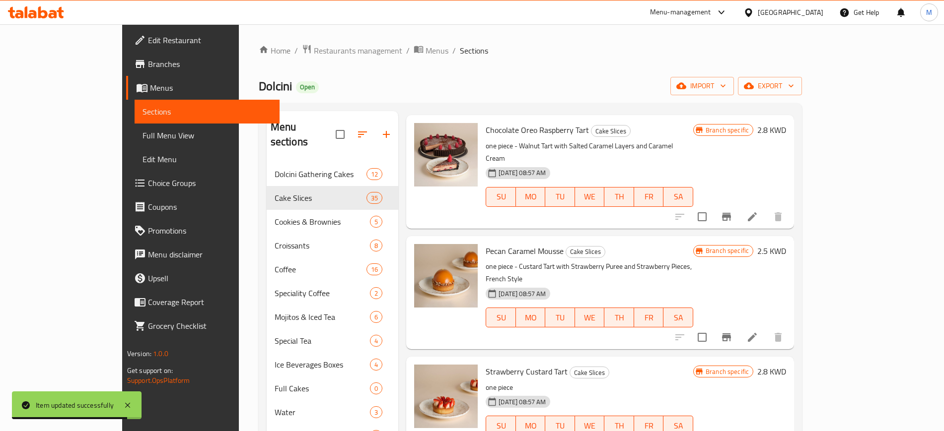
scroll to position [2730, 0]
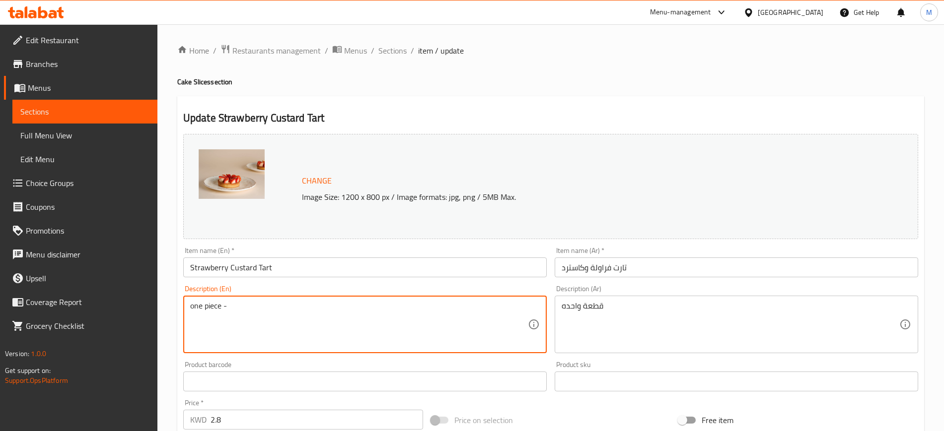
paste textarea "Layers of Chocolate Cake with Layers of Cream and Strawberries, Topped with Cri…"
type textarea "one piece - Layers of Chocolate Cake with Layers of Cream and Strawberries, Top…"
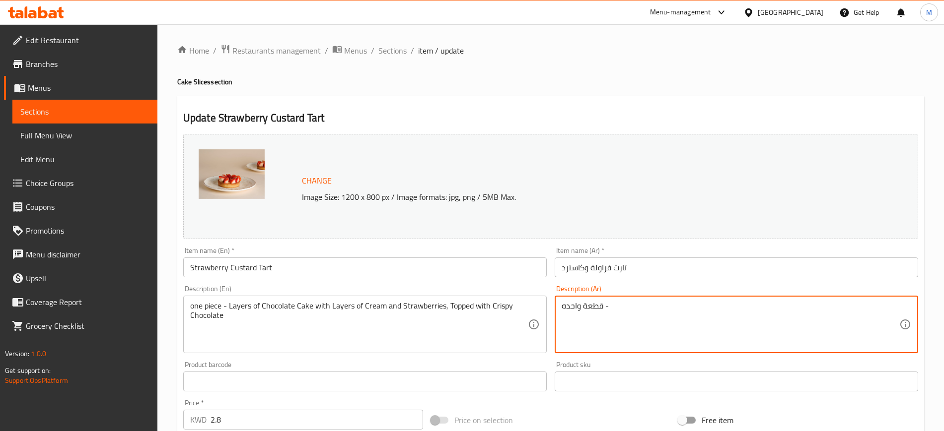
paste textarea "تارت الكاسترد مع بيورية الفراوله وقطع الفراولة على الطريقة الفرنسية"
type textarea "قطعة واحده - تارت الكاسترد مع بيورية الفراوله وقطع الفراولة على الطريقة الفرنسية"
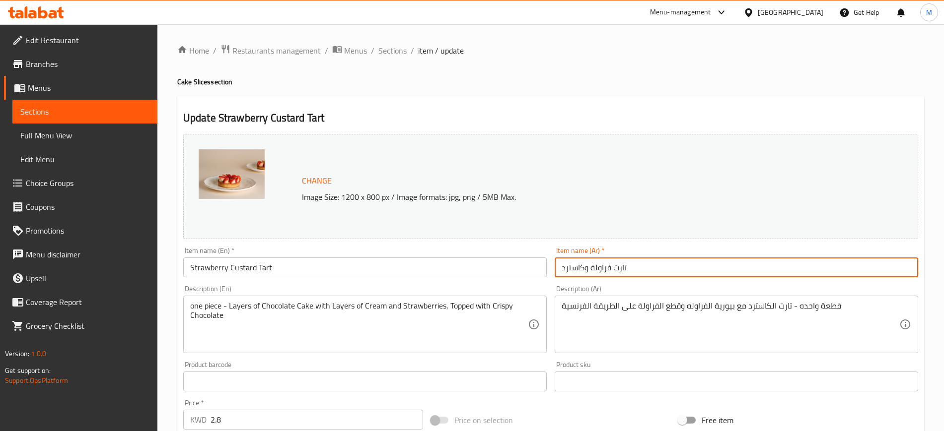
click at [668, 264] on input "تارت فراولة وكاسترد" at bounding box center [735, 268] width 363 height 20
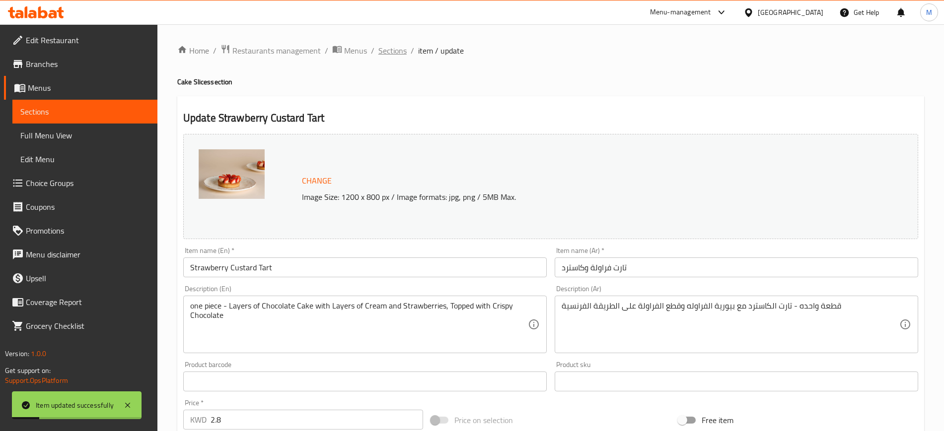
click at [397, 50] on span "Sections" at bounding box center [392, 51] width 28 height 12
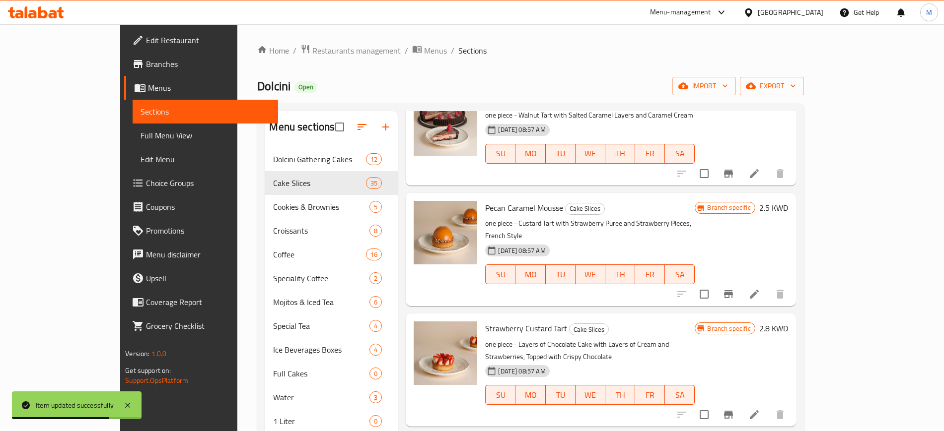
scroll to position [2854, 0]
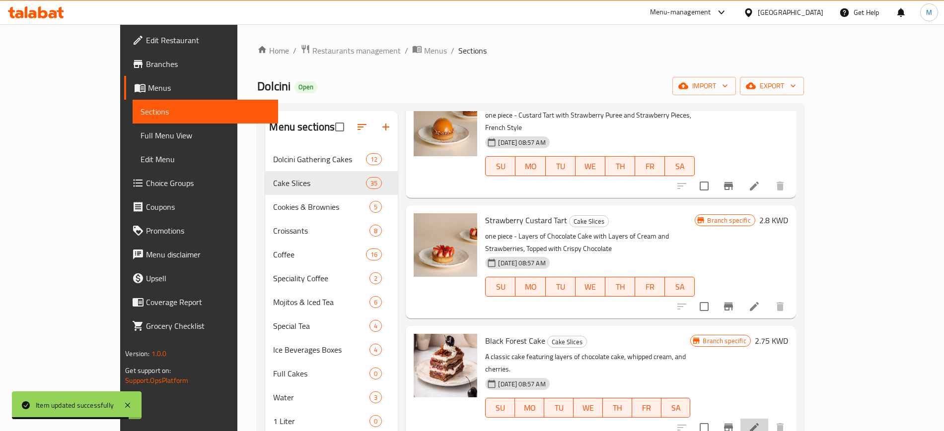
click at [768, 419] on li at bounding box center [754, 428] width 28 height 18
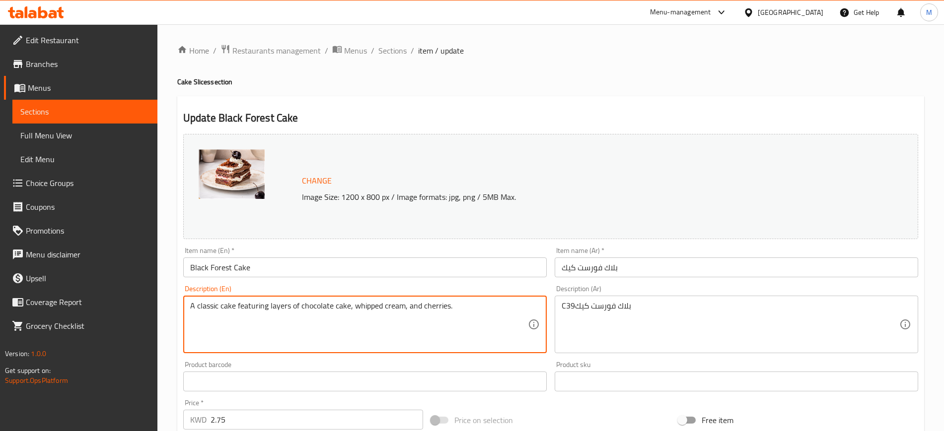
drag, startPoint x: 481, startPoint y: 307, endPoint x: 53, endPoint y: 321, distance: 427.6
click at [53, 320] on div "Edit Restaurant Branches Menus Sections Full Menu View Edit Menu Choice Groups …" at bounding box center [472, 369] width 944 height 691
click at [393, 52] on span "Sections" at bounding box center [392, 51] width 28 height 12
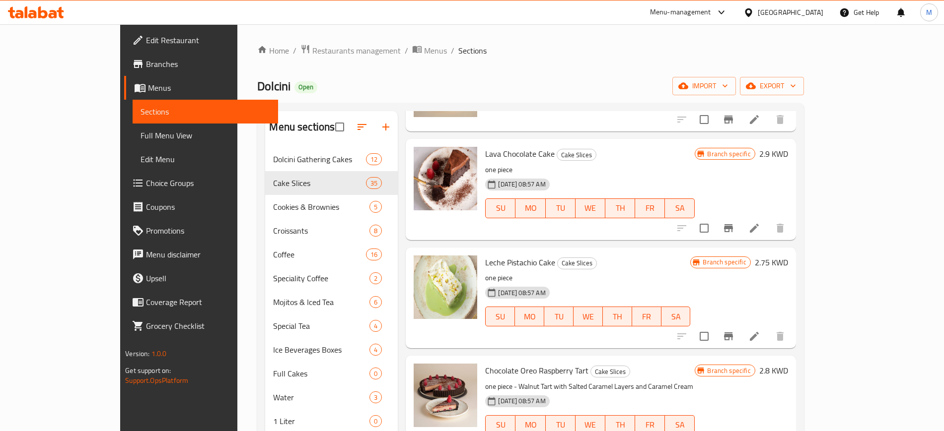
scroll to position [2482, 0]
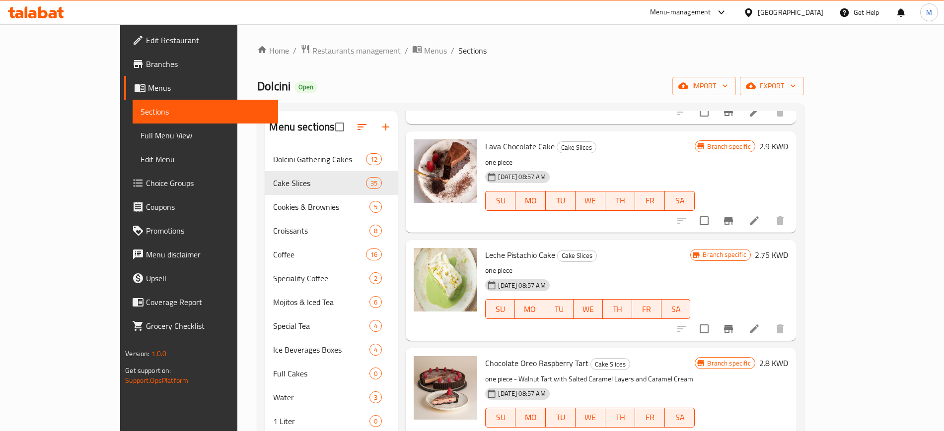
click at [760, 431] on icon at bounding box center [754, 438] width 12 height 12
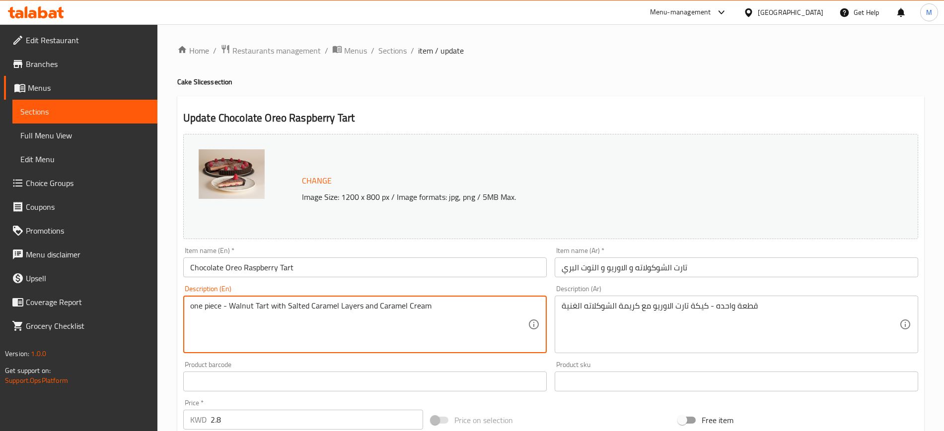
drag, startPoint x: 366, startPoint y: 308, endPoint x: 230, endPoint y: 301, distance: 136.2
paste textarea "Oreo Tart with Rich Chocolate Frosting"
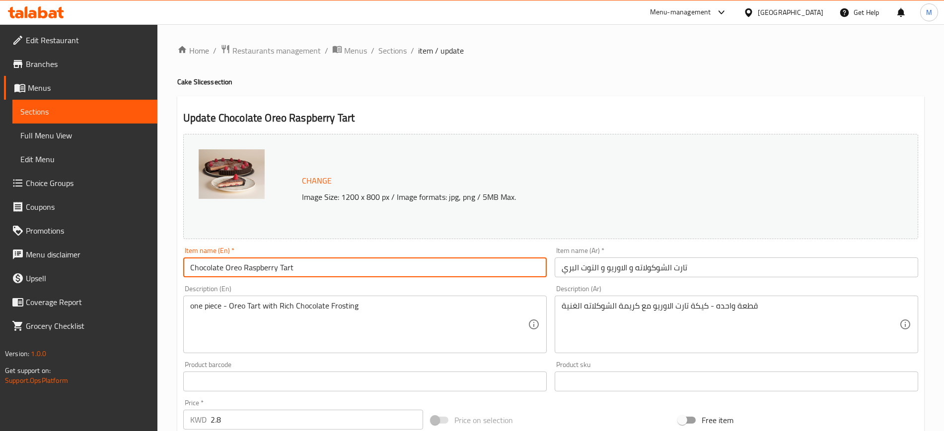
click at [349, 270] on input "Chocolate Oreo Raspberry Tart" at bounding box center [364, 268] width 363 height 20
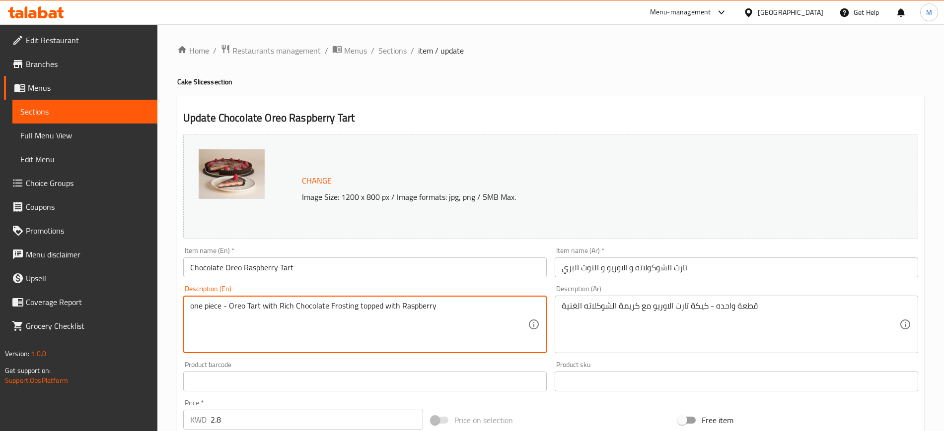
type textarea "one piece - Oreo Tart with Rich Chocolate Frosting topped with Raspberry"
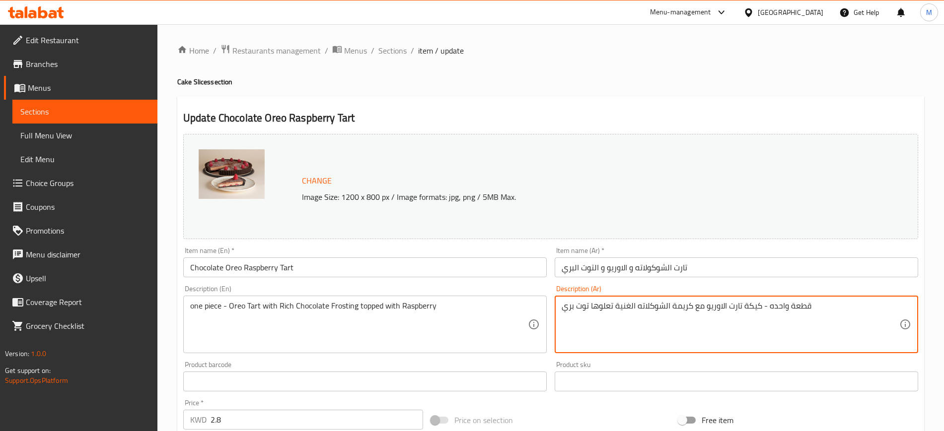
click at [589, 303] on textarea "قطعة واحده - كيكة تارت الاوريو مع كريمة الشوكلاته الغنية تعلوها توت بري" at bounding box center [730, 324] width 338 height 47
click at [618, 308] on textarea "قطعة واحده - كيكة تارت الاوريو مع كريمة الشوكلاته الغنية تعلوها [PERSON_NAME]" at bounding box center [730, 324] width 338 height 47
drag, startPoint x: 596, startPoint y: 309, endPoint x: 562, endPoint y: 297, distance: 35.6
click at [562, 297] on div "قطعة واحده - كيكة تارت الاوريو مع كريمة الشوكلاته الغنية يعلوها [PERSON_NAME] D…" at bounding box center [735, 325] width 363 height 58
type textarea "قطعة واحده - كيكة تارت الاوريو مع كريمة الشوكلاته الغنية يعلوها التوت البري"
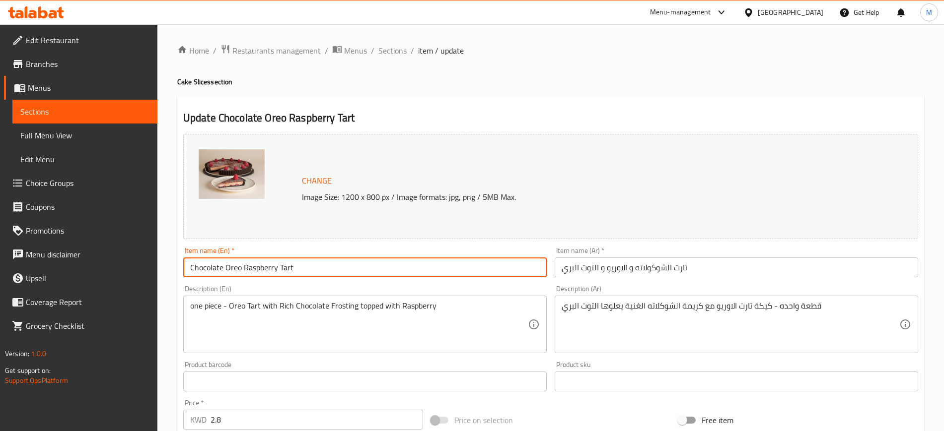
click at [414, 261] on input "Chocolate Oreo Raspberry Tart" at bounding box center [364, 268] width 363 height 20
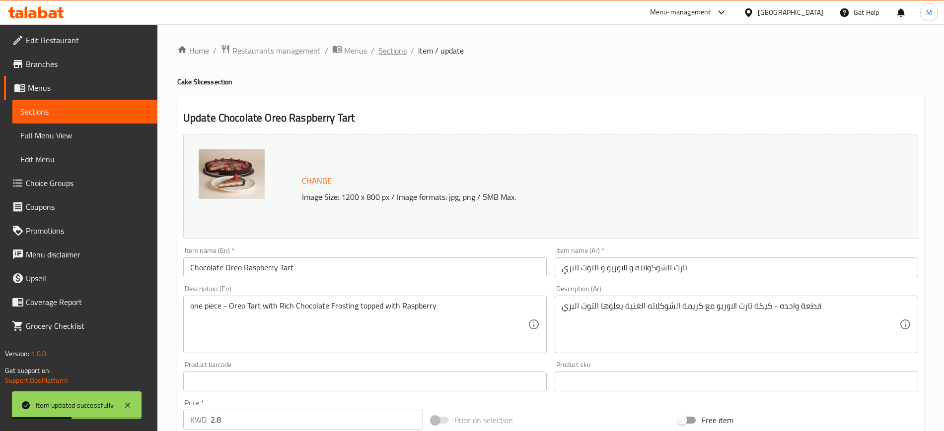
click at [388, 53] on span "Sections" at bounding box center [392, 51] width 28 height 12
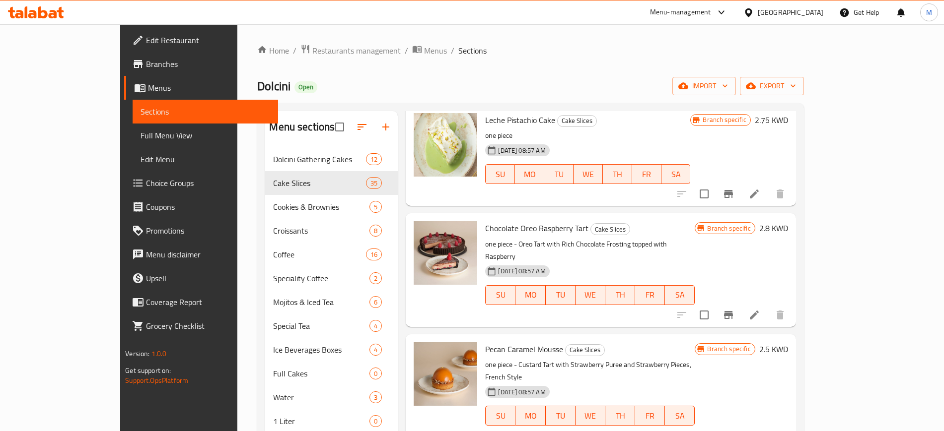
scroll to position [2606, 0]
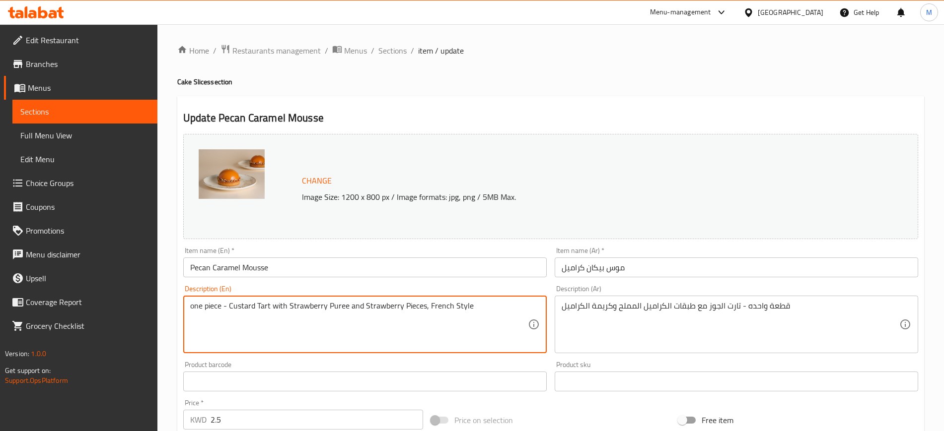
drag, startPoint x: 228, startPoint y: 306, endPoint x: 539, endPoint y: 312, distance: 310.3
paste textarea "Walnut Tart with Salted Caramel Layers and Caramel Cream"
type textarea "one piece - Walnut Tart with Salted Caramel Layers and Caramel Cream"
click at [331, 266] on input "Pecan Caramel Mousse" at bounding box center [364, 268] width 363 height 20
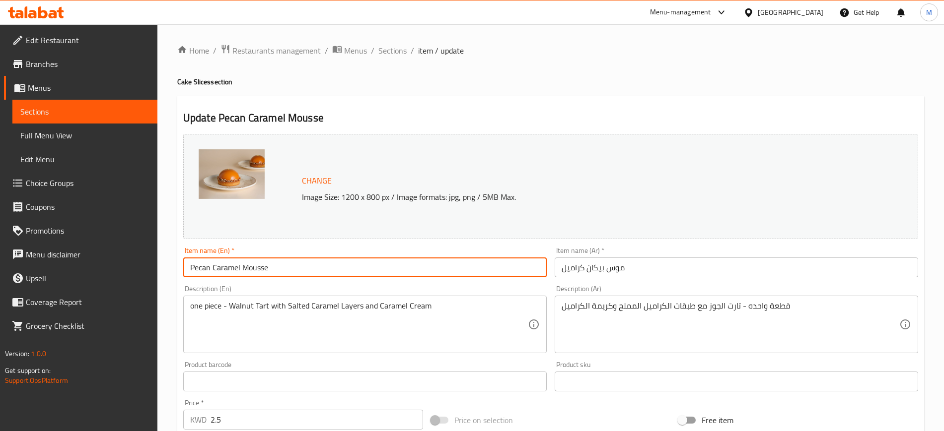
click at [397, 52] on span "Sections" at bounding box center [392, 51] width 28 height 12
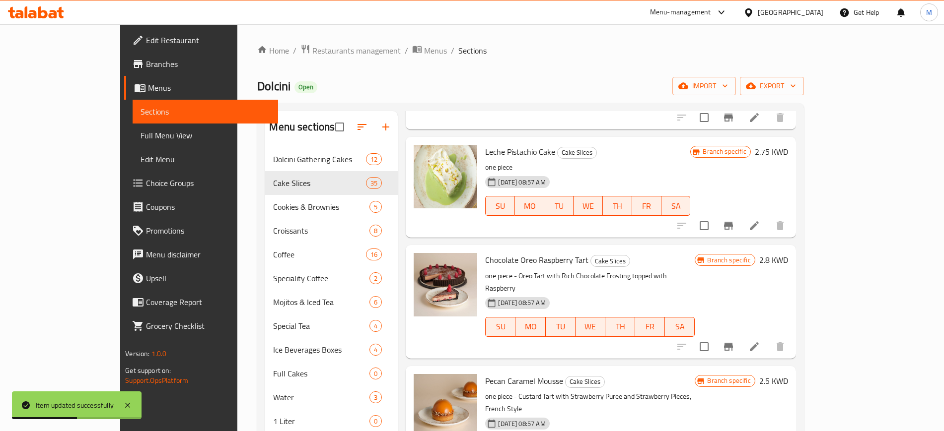
scroll to position [2668, 0]
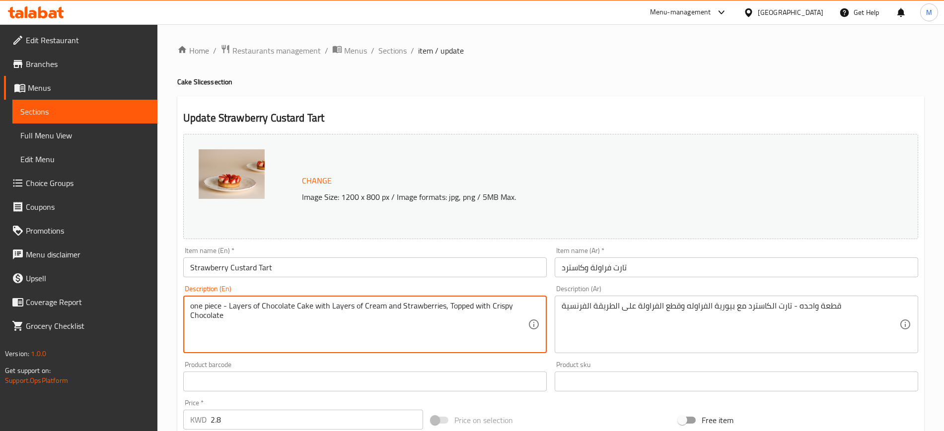
drag, startPoint x: 229, startPoint y: 304, endPoint x: 258, endPoint y: 329, distance: 37.6
paste textarea "Custard Tart with Strawberry Puree and Strawberry Pieces, French Styl"
type textarea "one piece - Custard Tart with Strawberry Puree and Strawberry Pieces, French St…"
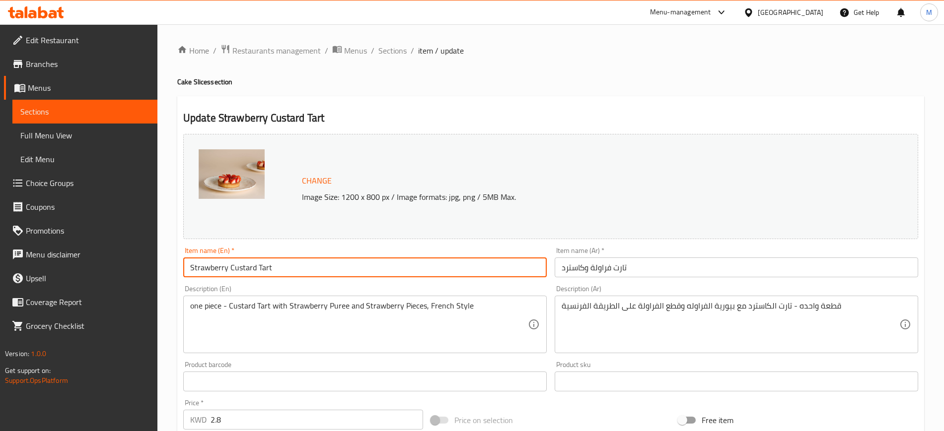
click at [402, 270] on input "Strawberry Custard Tart" at bounding box center [364, 268] width 363 height 20
click at [383, 46] on span "Sections" at bounding box center [392, 51] width 28 height 12
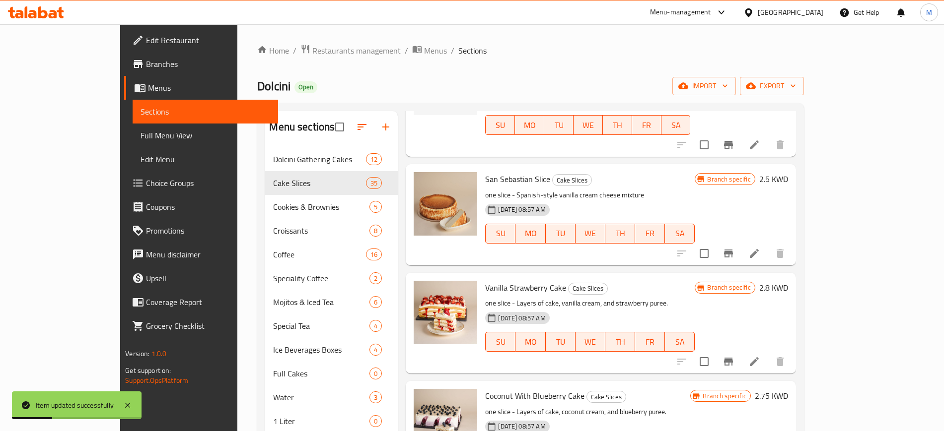
scroll to position [620, 0]
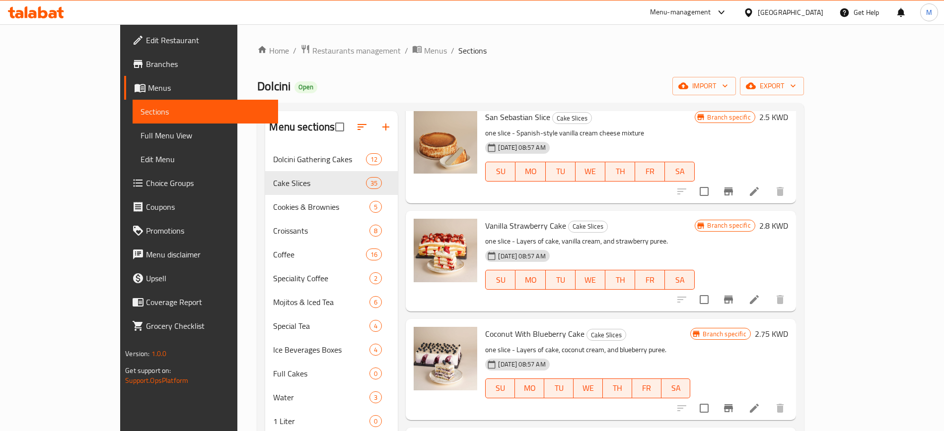
click at [662, 327] on h6 "Coconut With Blueberry Cake Cake Slices" at bounding box center [587, 334] width 205 height 14
click at [694, 219] on h6 "Vanilla Strawberry Cake Cake Slices" at bounding box center [589, 226] width 209 height 14
click at [674, 235] on p "one slice - Layers of cake, vanilla cream, and strawberry puree." at bounding box center [589, 241] width 209 height 12
drag, startPoint x: 633, startPoint y: 199, endPoint x: 658, endPoint y: 202, distance: 24.9
click at [658, 235] on p "one slice - Layers of cake, vanilla cream, and strawberry puree." at bounding box center [589, 241] width 209 height 12
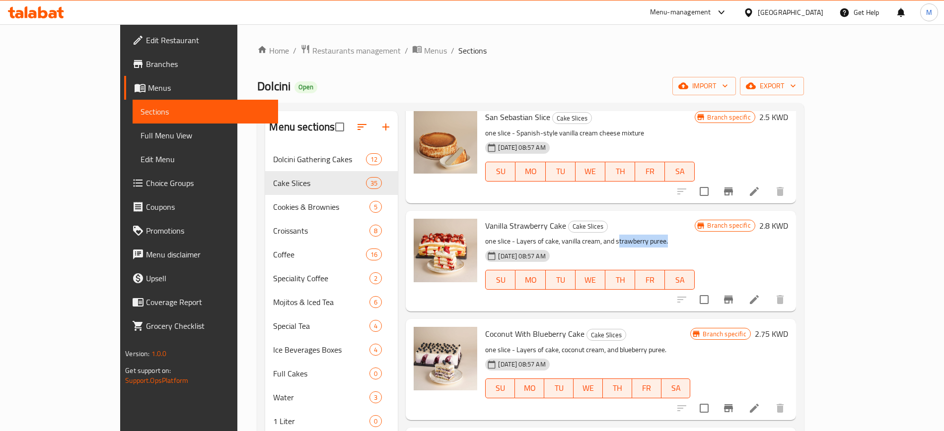
click at [669, 235] on p "one slice - Layers of cake, vanilla cream, and strawberry puree." at bounding box center [589, 241] width 209 height 12
click at [676, 219] on h6 "Vanilla Strawberry Cake Cake Slices" at bounding box center [589, 226] width 209 height 14
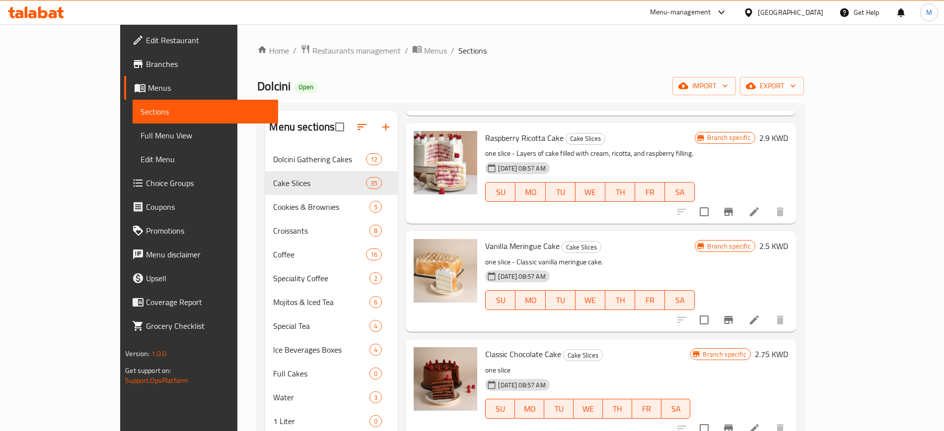
scroll to position [931, 0]
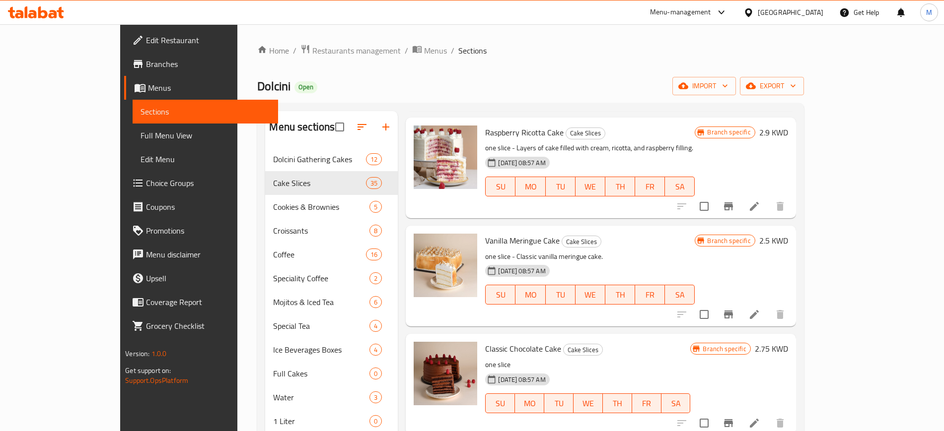
click at [674, 251] on p "one slice - Classic vanilla meringue cake." at bounding box center [589, 257] width 209 height 12
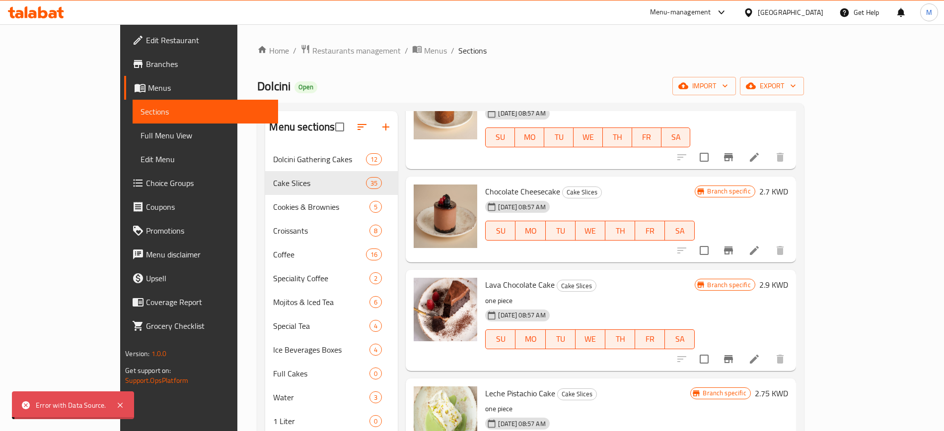
scroll to position [2358, 0]
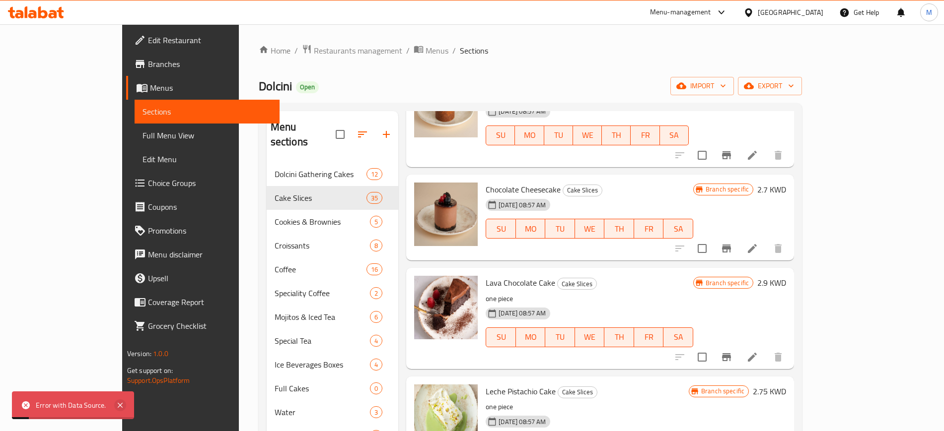
click at [116, 405] on icon at bounding box center [120, 406] width 12 height 12
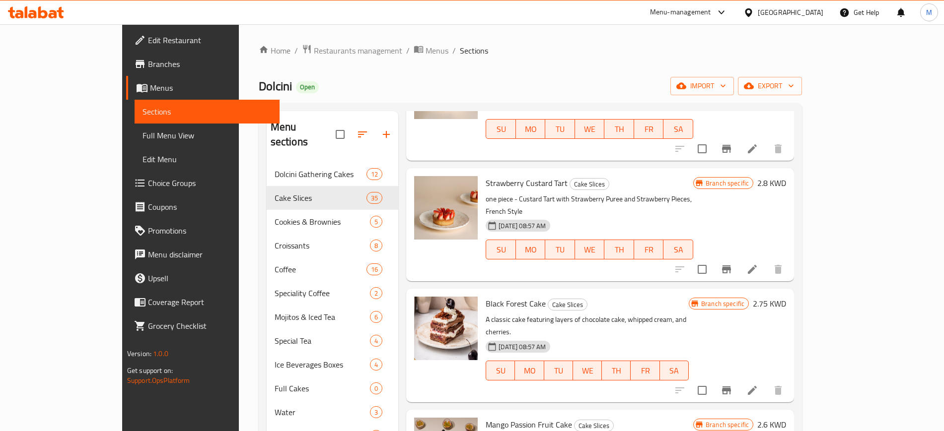
scroll to position [2978, 0]
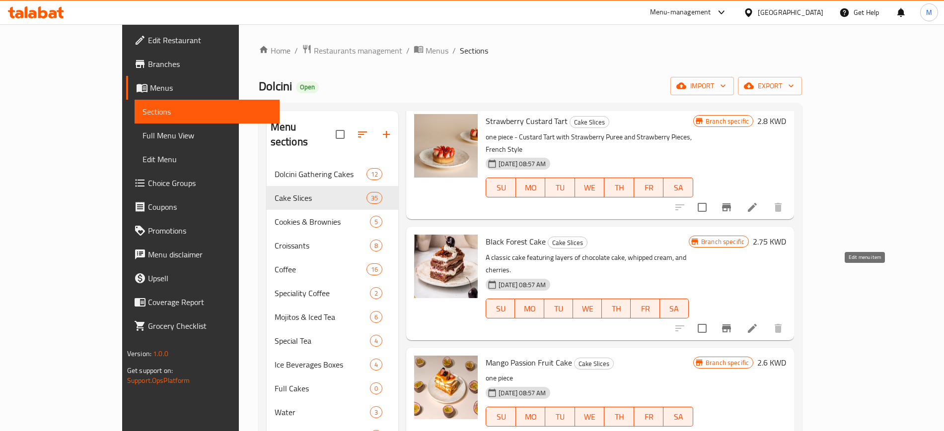
click at [758, 431] on icon at bounding box center [752, 437] width 12 height 12
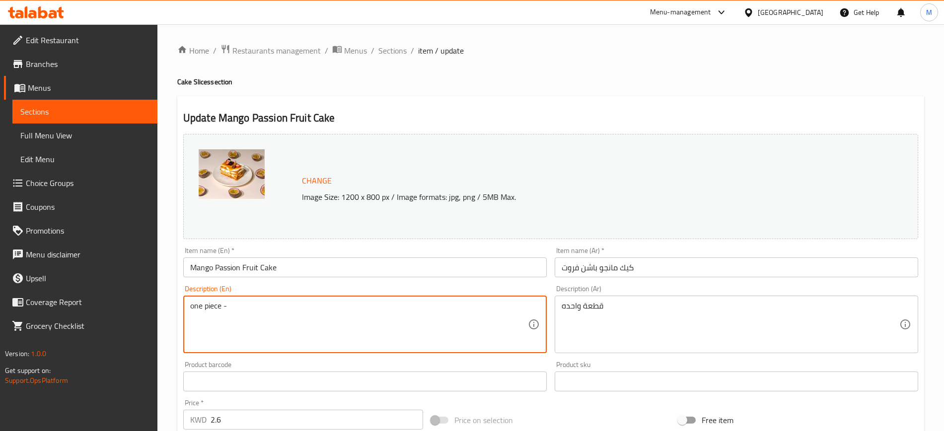
paste textarea "Layers of Mango Passion Fruit Frosting with Strawberry Puree and Topped with Su…"
type textarea "one piece - Layers of Mango Passion Fruit Frosting with Strawberry Puree and To…"
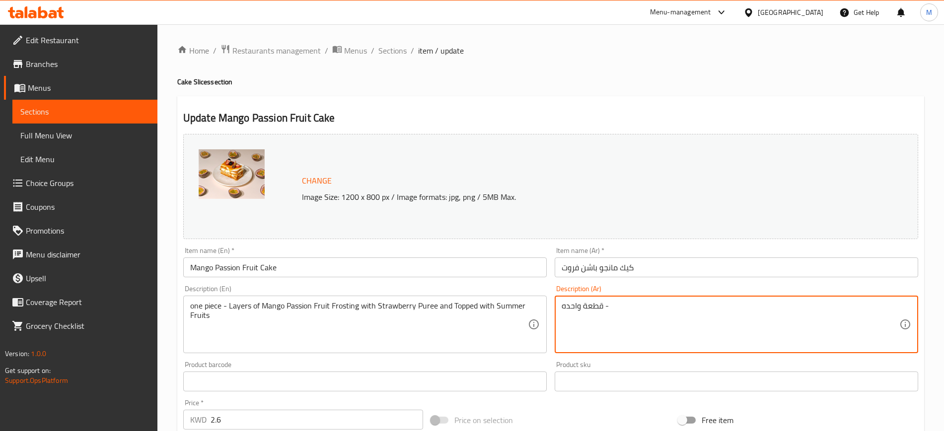
paste textarea "طبقات من الكيك وكريمة المانجو بالباشن فروت مع بيورية الفراوله ومغطاه بالفواكة ا…"
click at [661, 264] on input "كيك مانجو باشن فروت" at bounding box center [735, 268] width 363 height 20
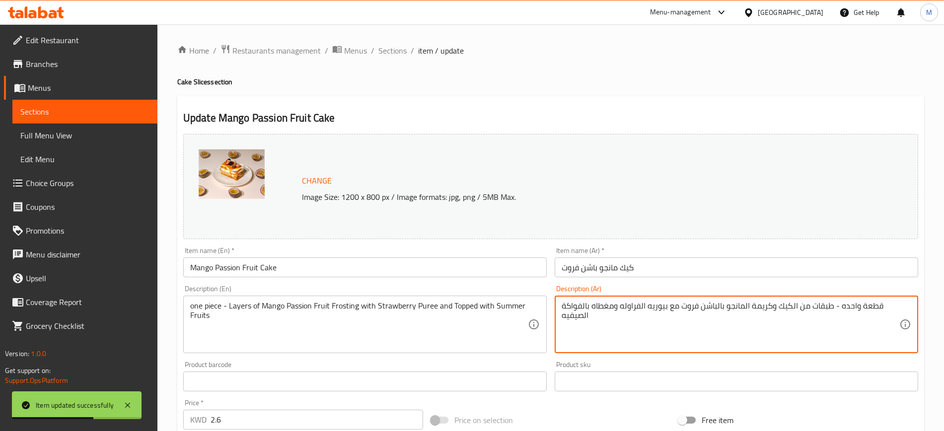
type textarea "قطعة واحده - طبقات من الكيك وكريمة المانجو بالباشن فروت مع بيوريه الفراوله ومغط…"
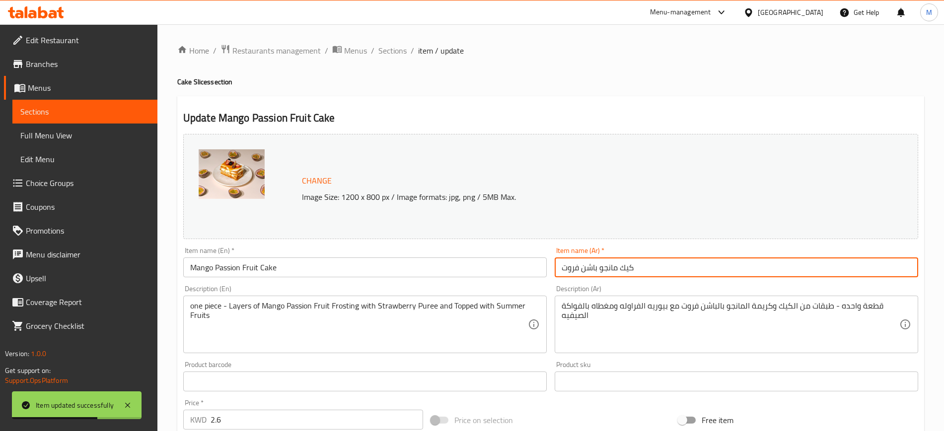
click at [677, 260] on input "كيك مانجو باشن فروت" at bounding box center [735, 268] width 363 height 20
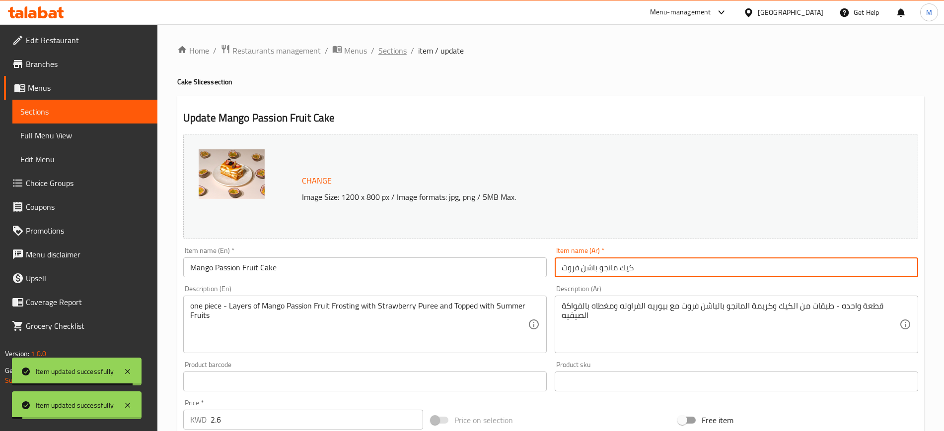
click at [392, 48] on span "Sections" at bounding box center [392, 51] width 28 height 12
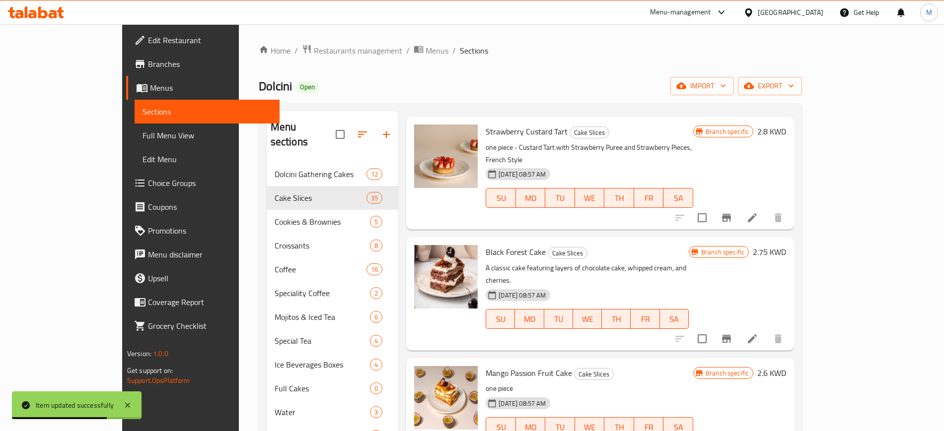
scroll to position [2978, 0]
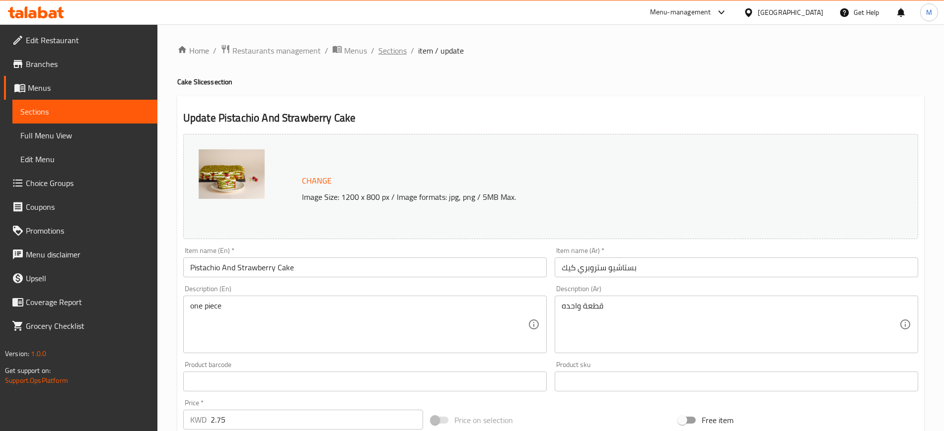
click at [397, 49] on span "Sections" at bounding box center [392, 51] width 28 height 12
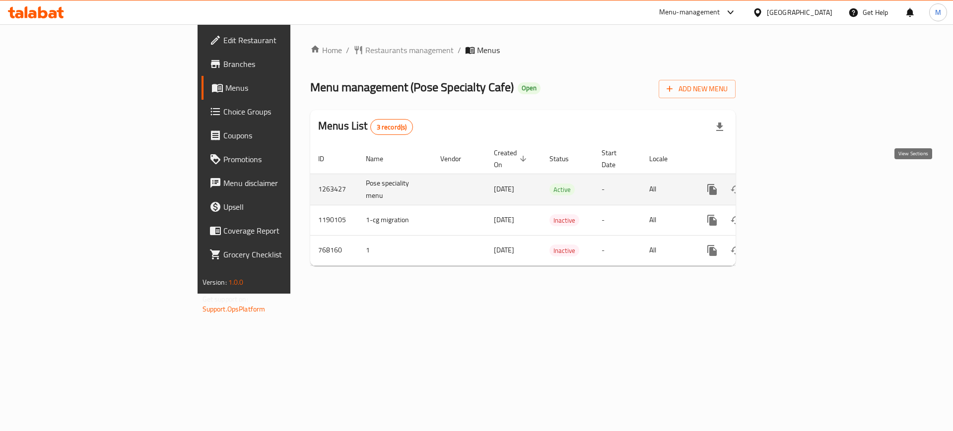
click at [790, 184] on icon "enhanced table" at bounding box center [784, 190] width 12 height 12
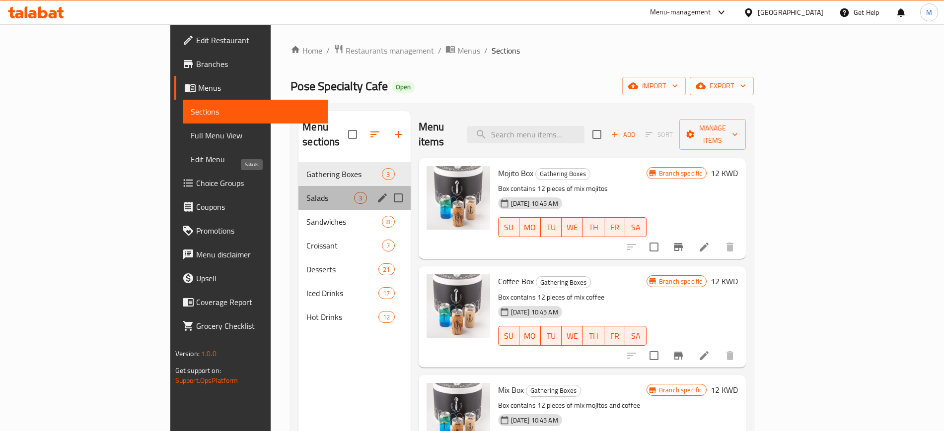
click at [306, 192] on span "Salads" at bounding box center [330, 198] width 48 height 12
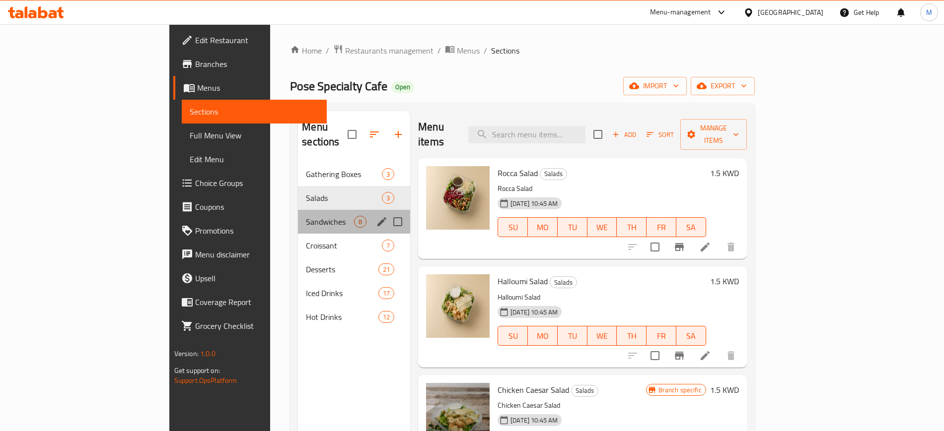
click at [298, 210] on div "Sandwiches 8" at bounding box center [354, 222] width 112 height 24
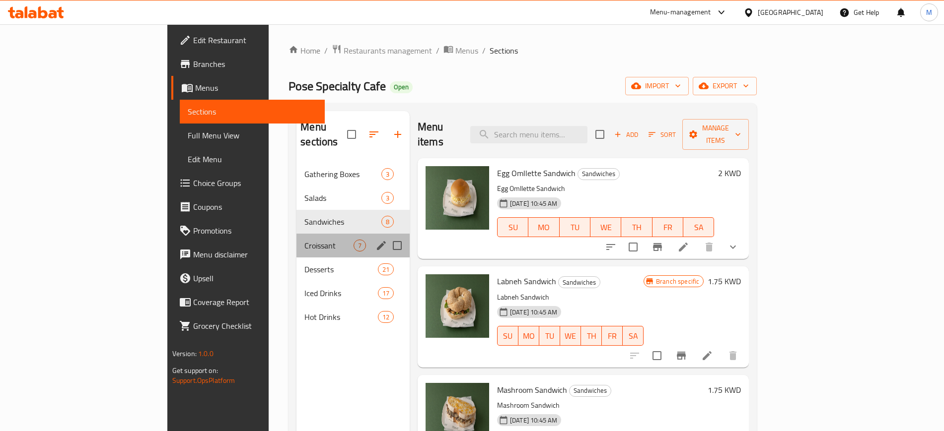
click at [296, 234] on div "Croissant 7" at bounding box center [352, 246] width 113 height 24
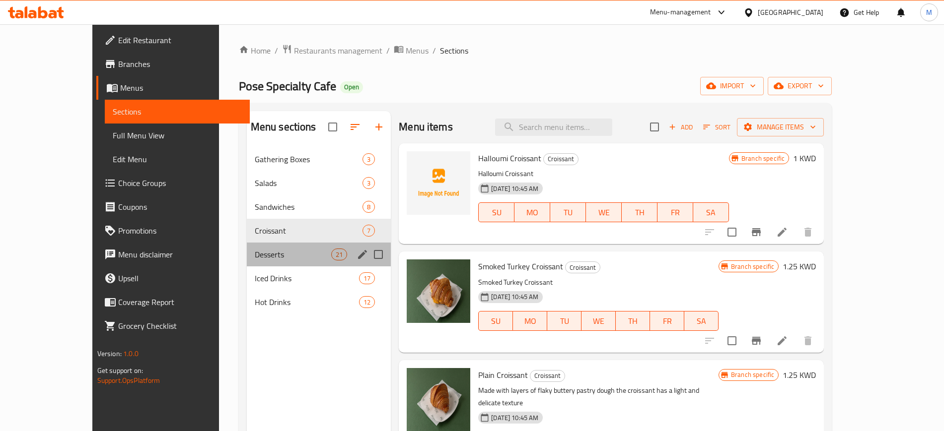
click at [264, 243] on div "Desserts 21" at bounding box center [319, 255] width 144 height 24
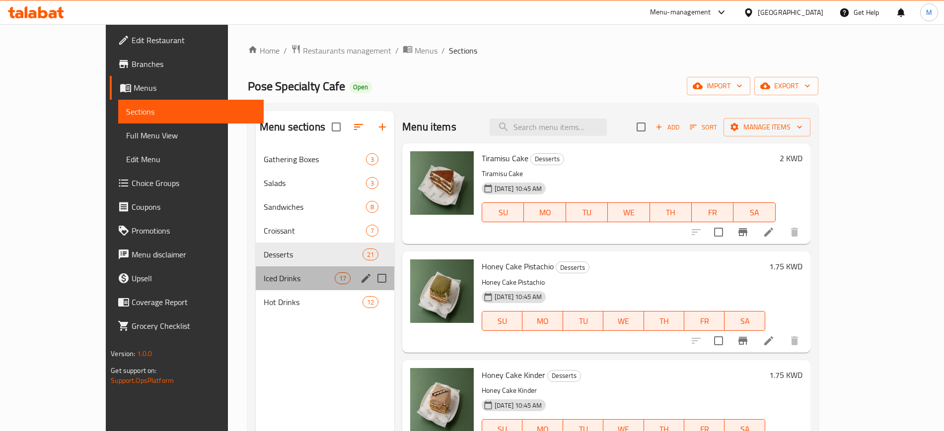
click at [268, 269] on div "Iced Drinks 17" at bounding box center [325, 279] width 138 height 24
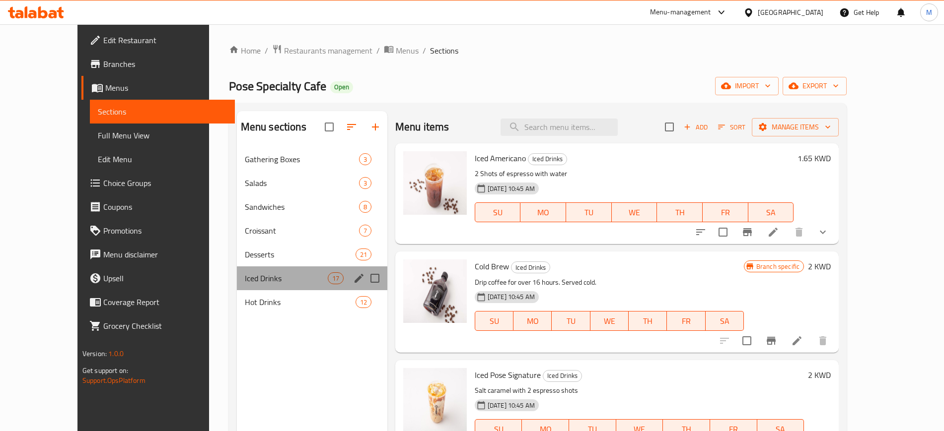
click at [268, 288] on div "Iced Drinks 17" at bounding box center [312, 279] width 150 height 24
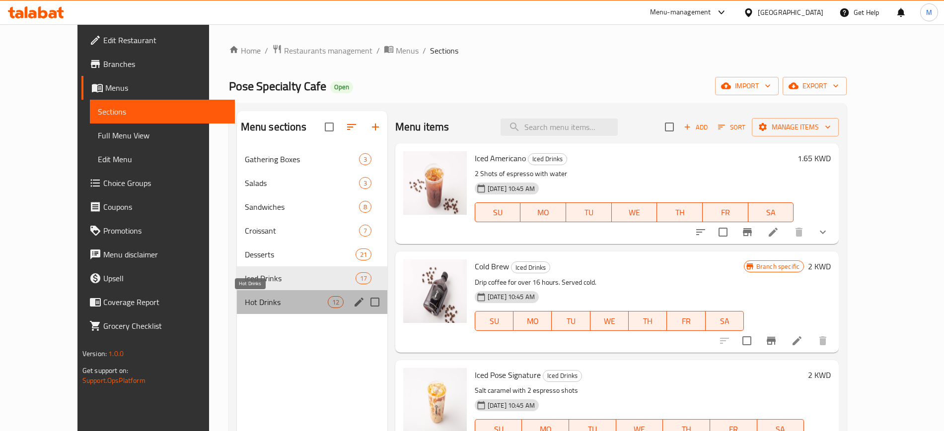
click at [267, 298] on span "Hot Drinks" at bounding box center [286, 302] width 83 height 12
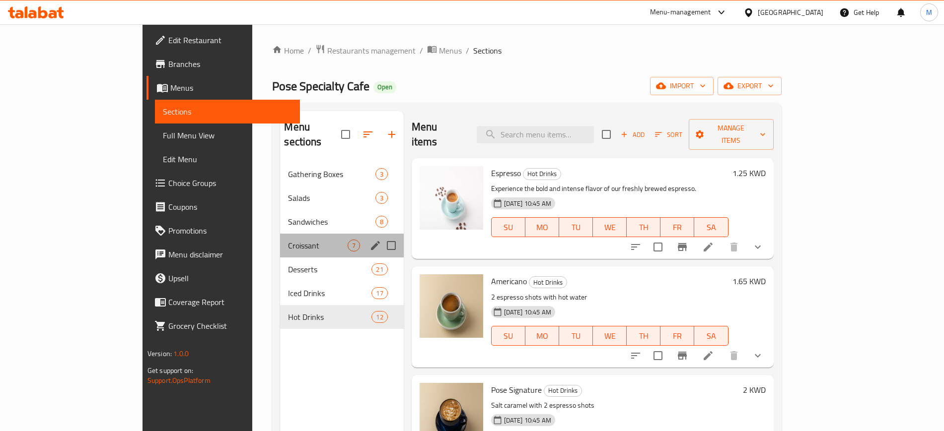
click at [280, 239] on div "Croissant 7" at bounding box center [341, 246] width 123 height 24
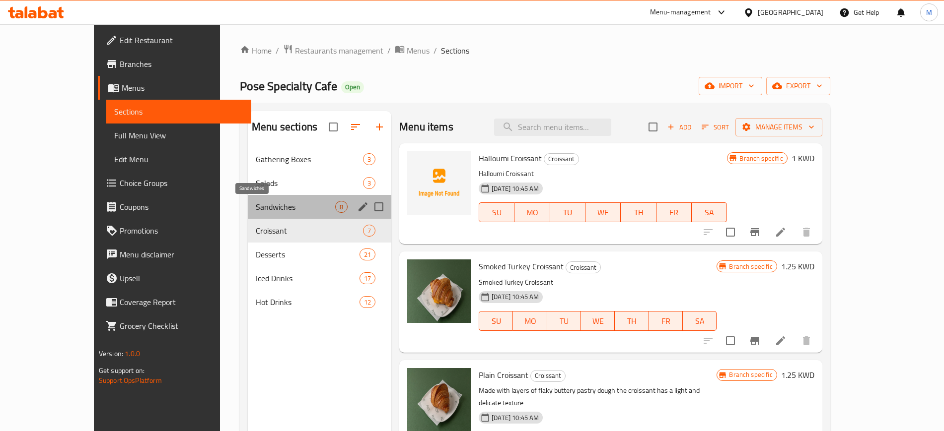
click at [270, 202] on span "Sandwiches" at bounding box center [295, 207] width 79 height 12
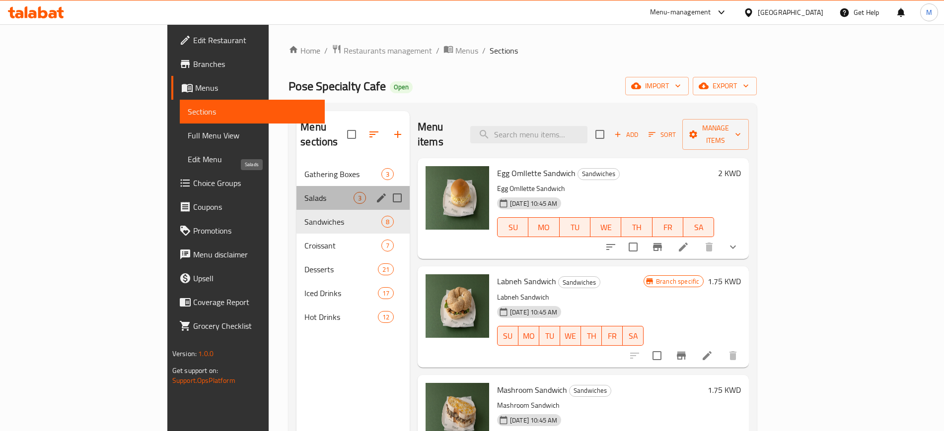
click at [304, 192] on span "Salads" at bounding box center [328, 198] width 49 height 12
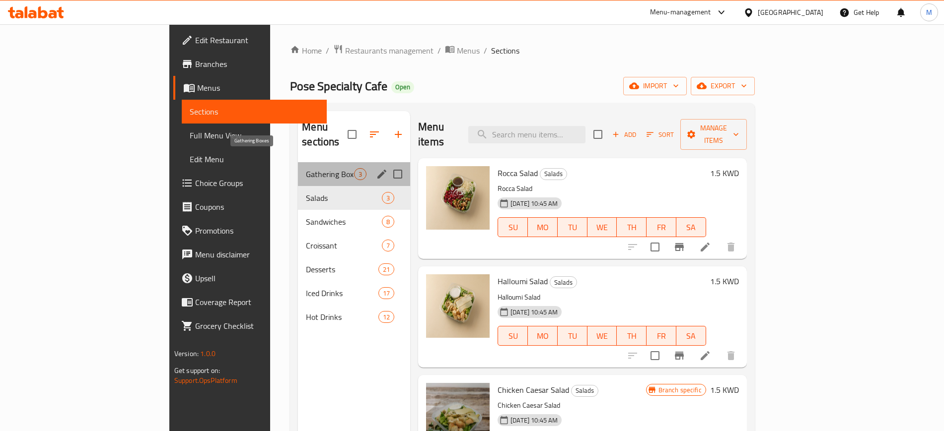
click at [306, 168] on span "Gathering Boxes" at bounding box center [330, 174] width 48 height 12
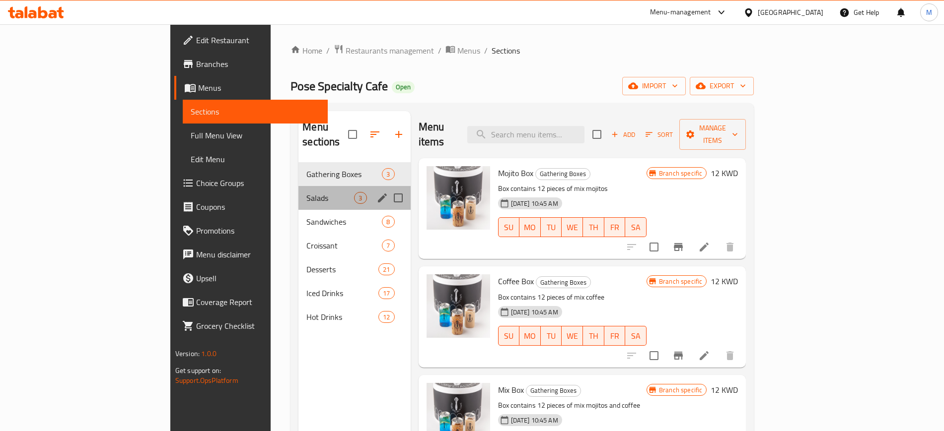
click at [298, 186] on div "Salads 3" at bounding box center [354, 198] width 112 height 24
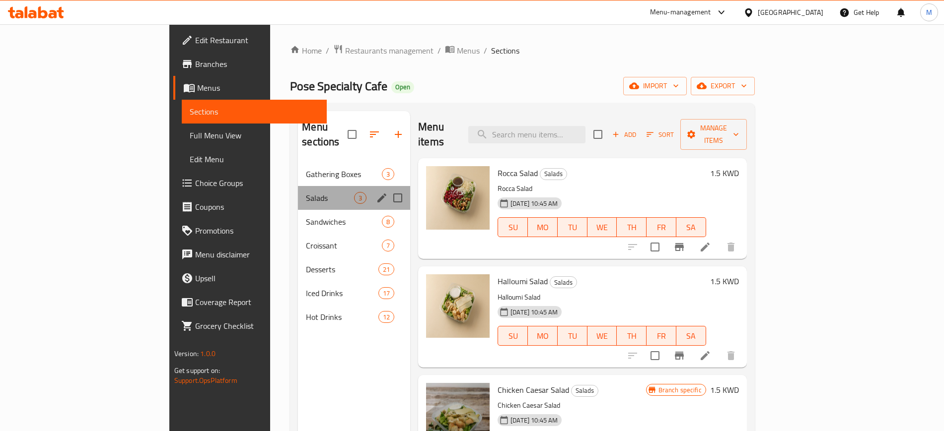
click at [298, 193] on div "Salads 3" at bounding box center [354, 198] width 112 height 24
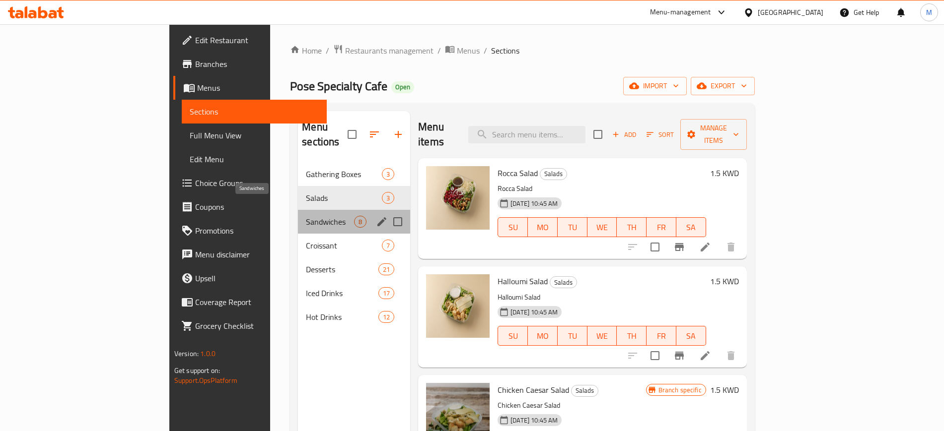
click at [306, 216] on span "Sandwiches" at bounding box center [330, 222] width 48 height 12
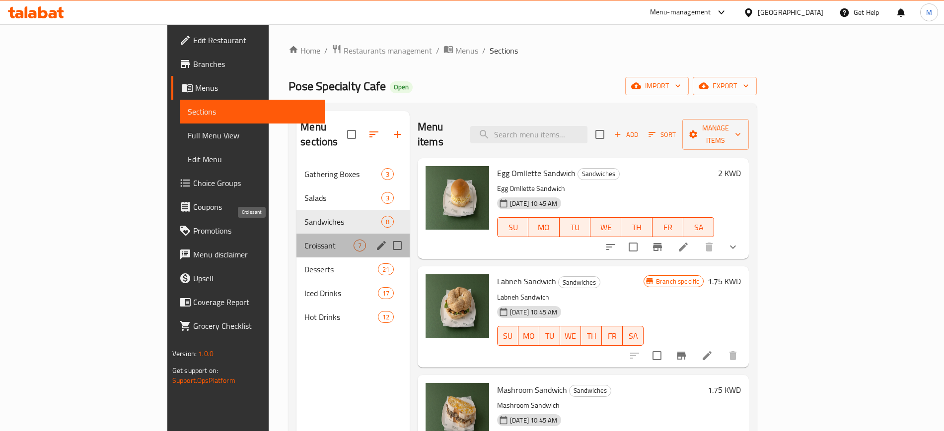
click at [304, 240] on span "Croissant" at bounding box center [328, 246] width 49 height 12
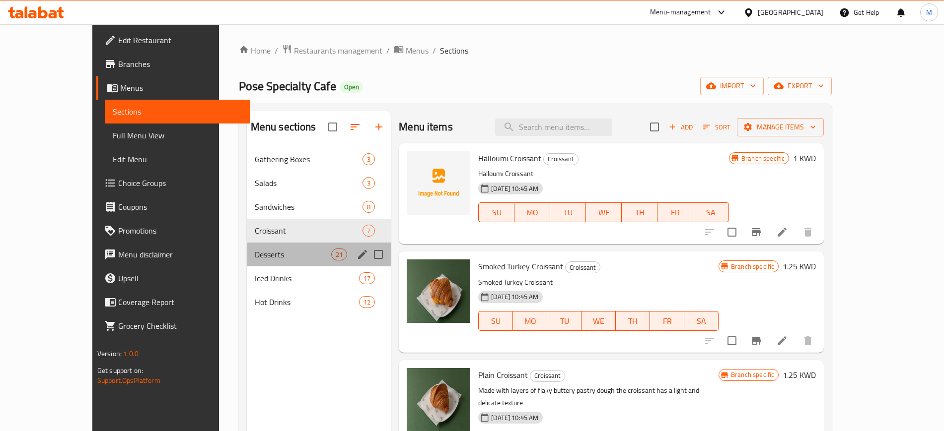
click at [271, 243] on div "Desserts 21" at bounding box center [319, 255] width 144 height 24
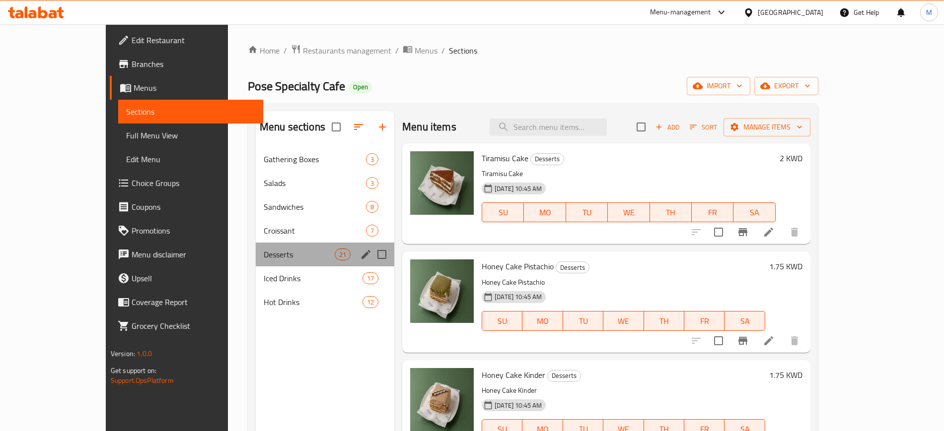
click at [272, 265] on div "Desserts 21" at bounding box center [325, 255] width 138 height 24
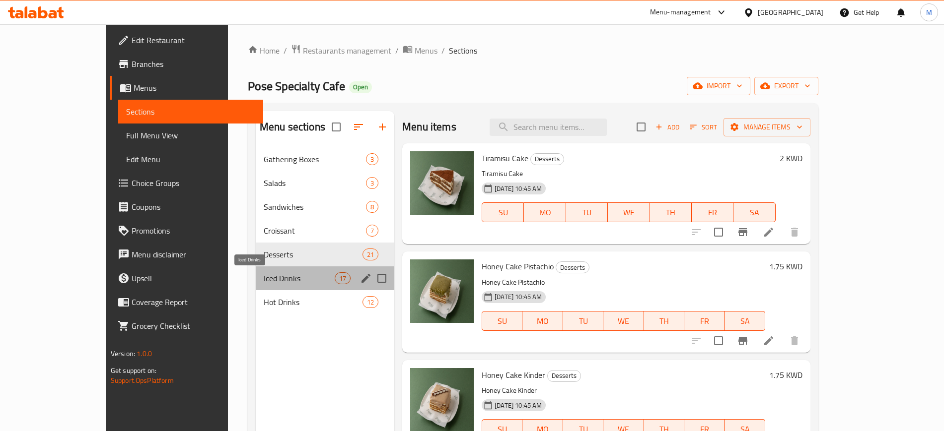
click at [274, 273] on span "Iced Drinks" at bounding box center [299, 279] width 71 height 12
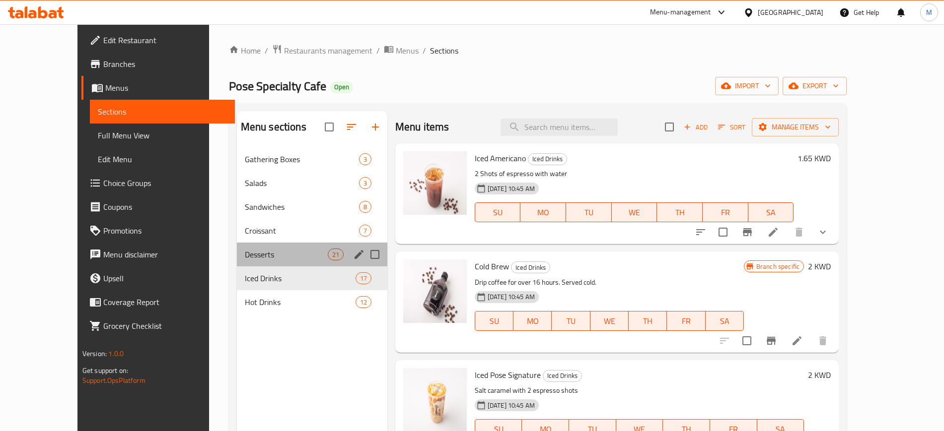
click at [272, 247] on div "Desserts 21" at bounding box center [312, 255] width 150 height 24
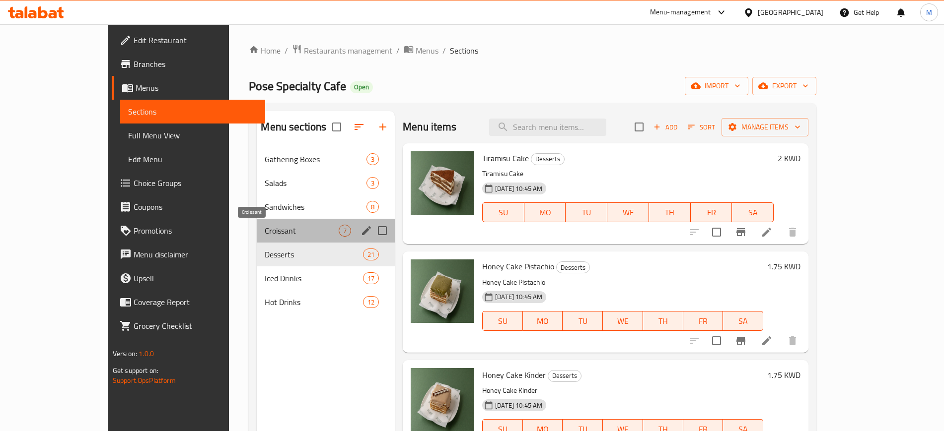
click at [271, 229] on span "Croissant" at bounding box center [302, 231] width 74 height 12
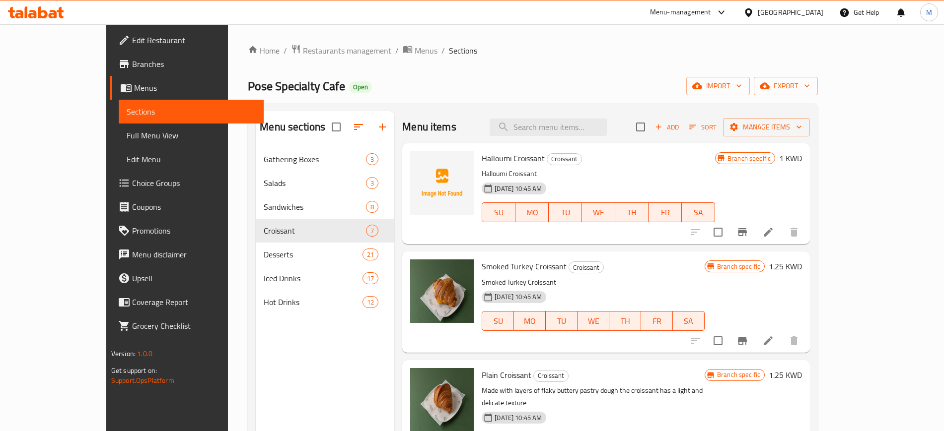
click at [590, 173] on p "Halloumi Croissant" at bounding box center [597, 174] width 233 height 12
click at [648, 258] on div "Smoked Turkey Croissant Croissant Smoked Turkey Croissant 29-10-2024 10:45 AM S…" at bounding box center [593, 302] width 231 height 93
click at [34, 5] on div at bounding box center [36, 12] width 72 height 20
click at [43, 12] on icon at bounding box center [36, 12] width 56 height 12
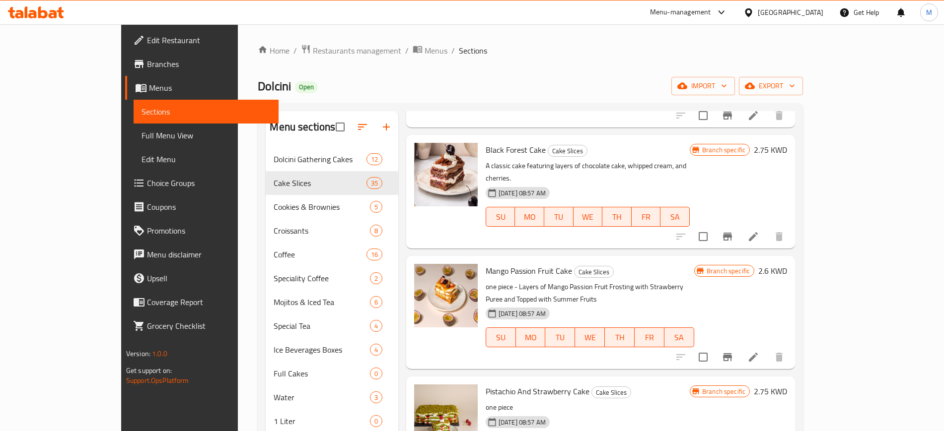
scroll to position [3040, 0]
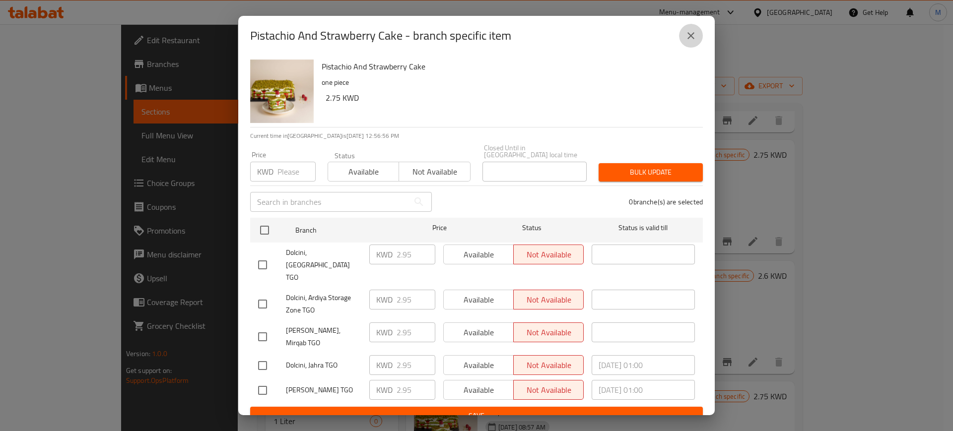
click at [694, 42] on icon "close" at bounding box center [691, 36] width 12 height 12
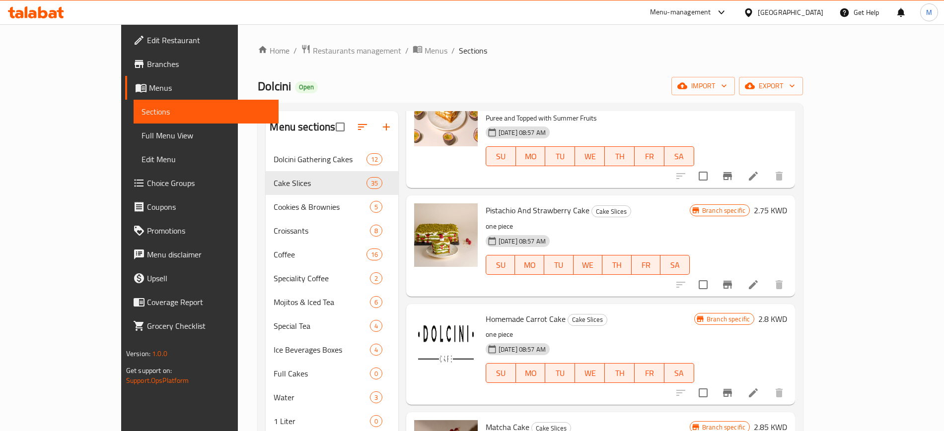
scroll to position [3289, 0]
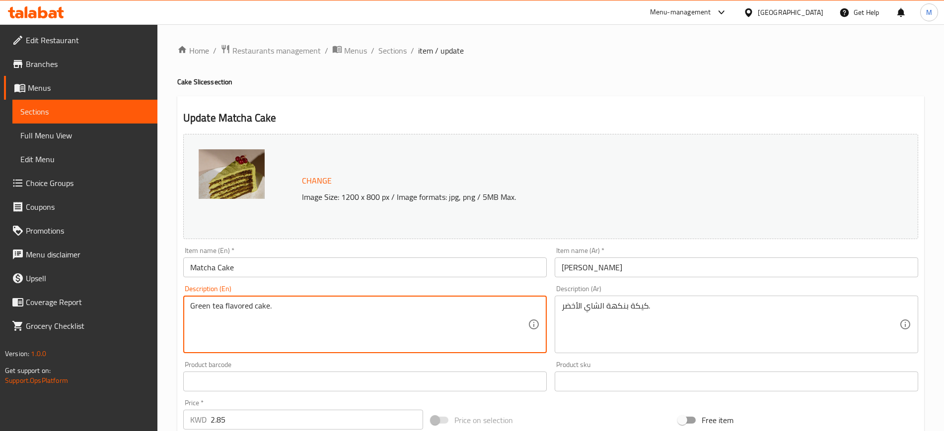
drag, startPoint x: 359, startPoint y: 320, endPoint x: 71, endPoint y: 325, distance: 288.0
click at [72, 324] on div "Edit Restaurant Branches Menus Sections Full Menu View Edit Menu Choice Groups …" at bounding box center [472, 369] width 944 height 691
paste textarea "Japanese Matcha Cake"
type textarea "Japanese Matcha Cake"
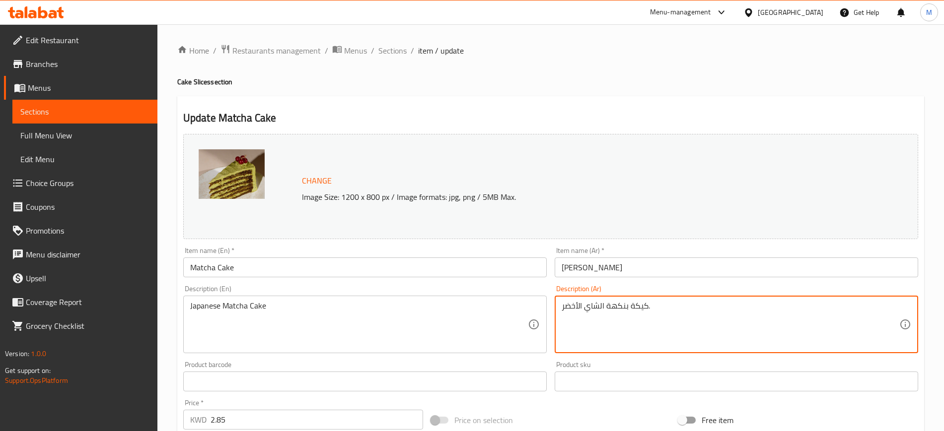
drag, startPoint x: 683, startPoint y: 312, endPoint x: 472, endPoint y: 320, distance: 211.1
paste textarea "لماتشا على الطريقة اليابانية"
type textarea "كيكة الماتشا على الطريقة اليابانية"
click at [656, 267] on input "ماتشا كيك" at bounding box center [735, 268] width 363 height 20
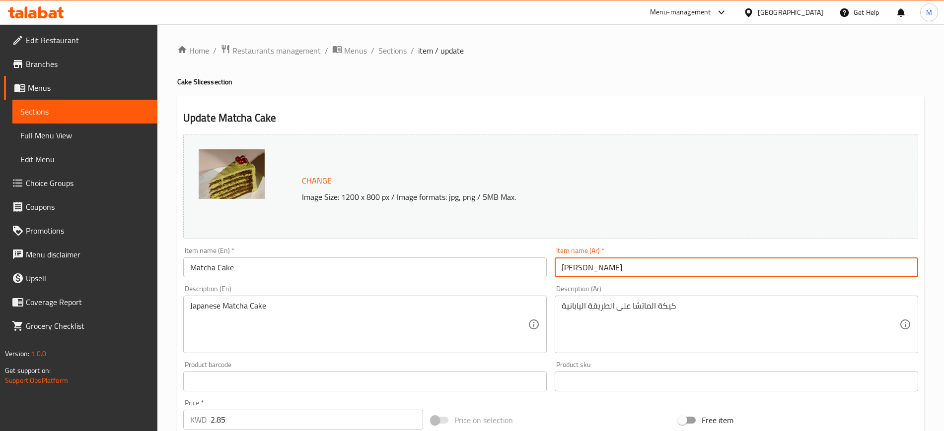
click at [393, 53] on span "Sections" at bounding box center [392, 51] width 28 height 12
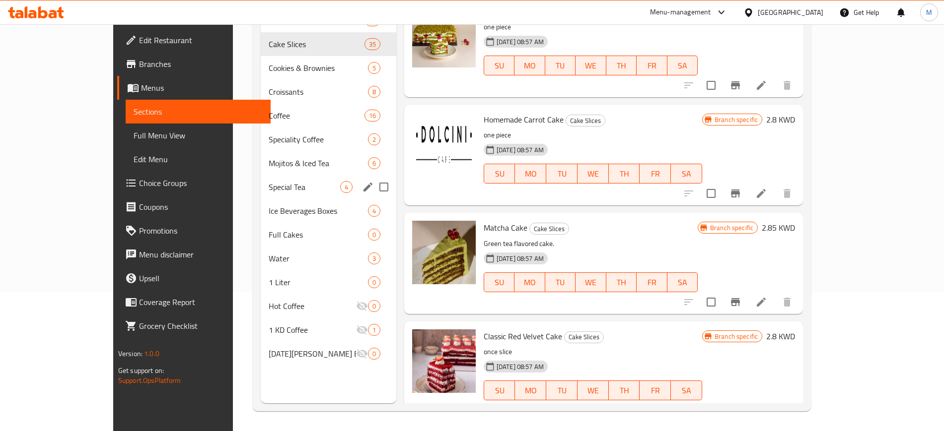
scroll to position [77, 0]
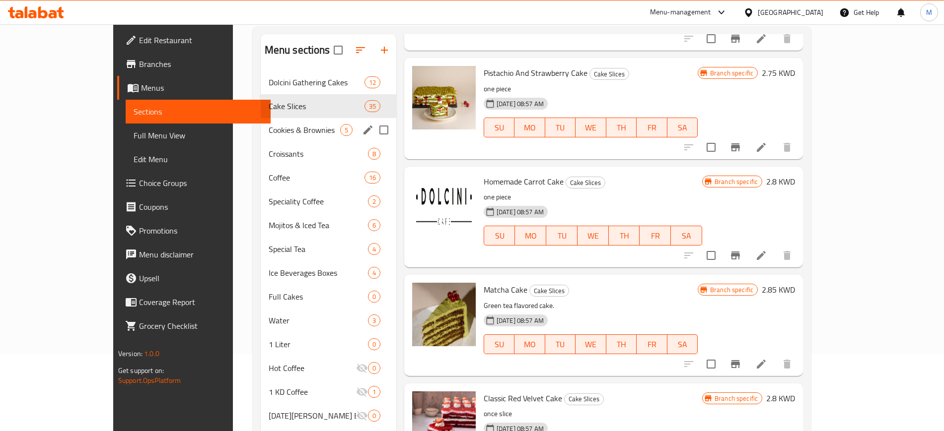
click at [277, 136] on div "Cookies & Brownies 5" at bounding box center [329, 130] width 136 height 24
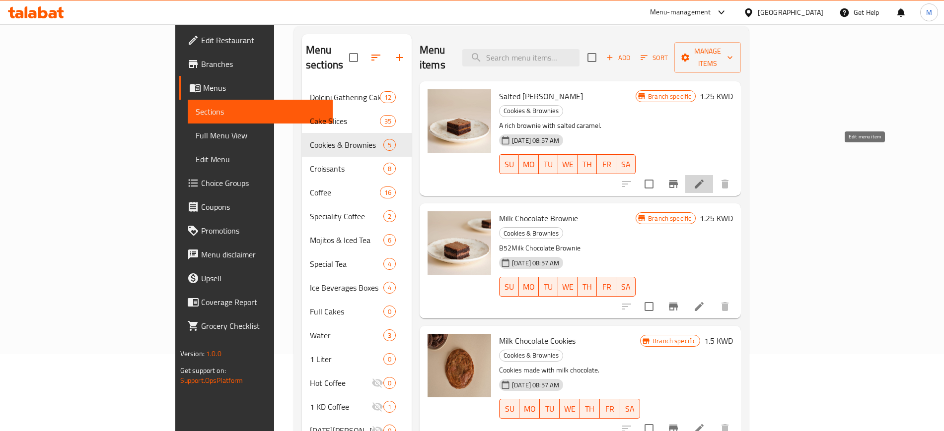
click at [705, 178] on icon at bounding box center [699, 184] width 12 height 12
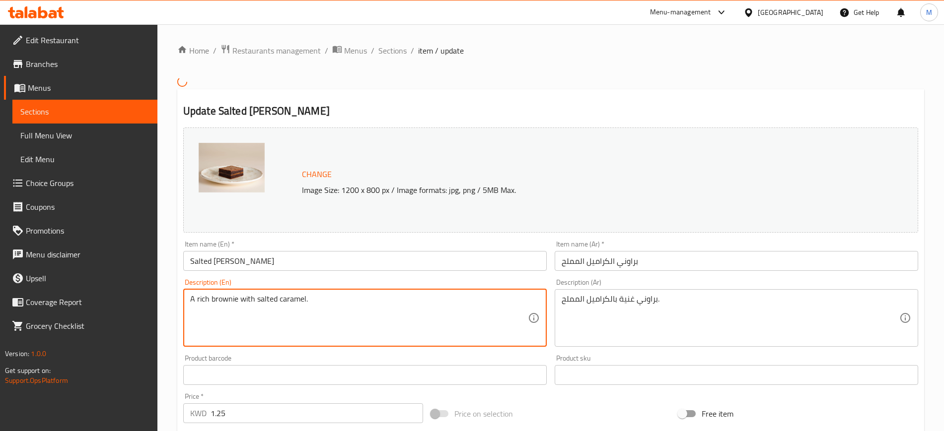
drag, startPoint x: 351, startPoint y: 300, endPoint x: 197, endPoint y: 306, distance: 155.0
click at [196, 306] on textarea "A rich brownie with salted caramel." at bounding box center [359, 317] width 338 height 47
drag, startPoint x: 347, startPoint y: 303, endPoint x: 144, endPoint y: 290, distance: 203.4
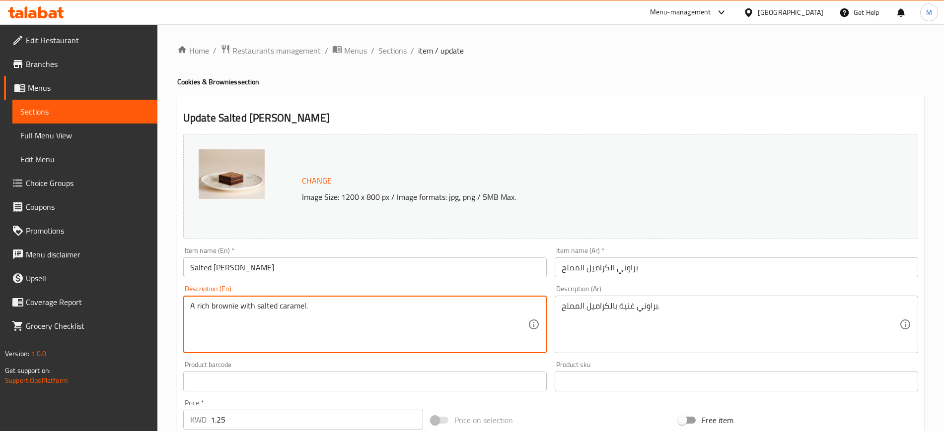
paste textarea "Rich Brownie with Salted Caramel"
type textarea "Rich Brownie with Salted Caramel"
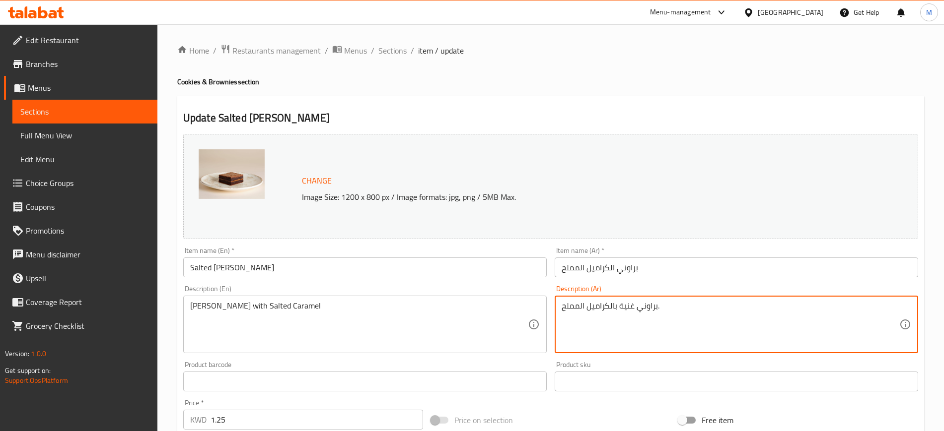
drag, startPoint x: 694, startPoint y: 319, endPoint x: 558, endPoint y: 316, distance: 136.1
paste textarea
type textarea "براوني غنية بالكراميل المملح"
click at [717, 268] on input "براوني الكراميل المملح" at bounding box center [735, 268] width 363 height 20
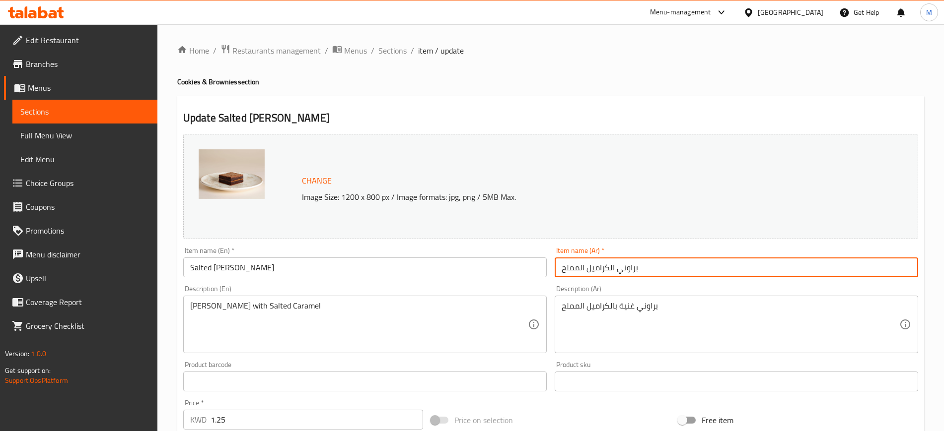
click at [382, 50] on span "Sections" at bounding box center [392, 51] width 28 height 12
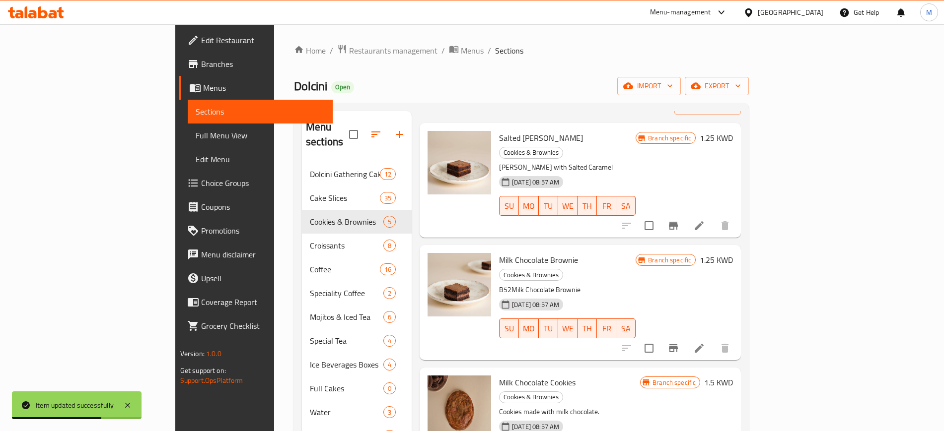
scroll to position [62, 0]
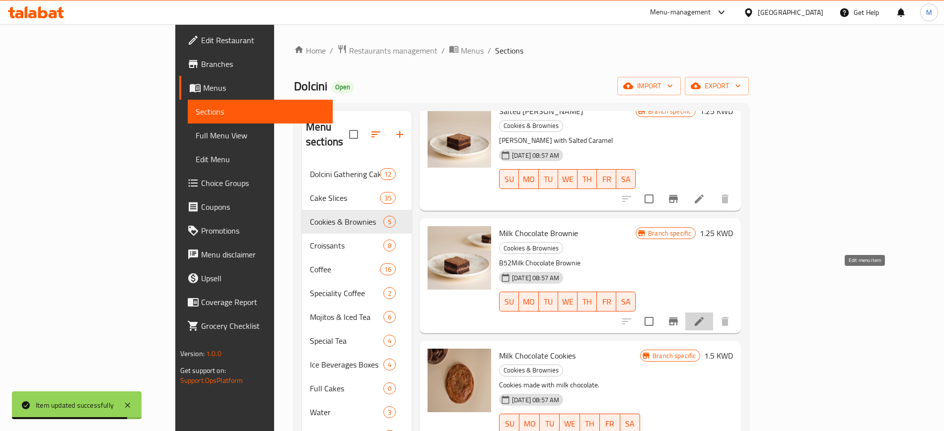
click at [705, 316] on icon at bounding box center [699, 322] width 12 height 12
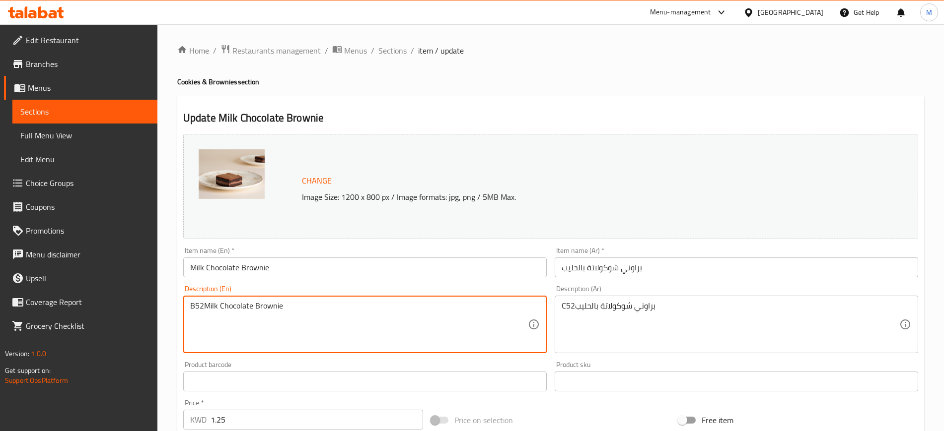
drag, startPoint x: 341, startPoint y: 306, endPoint x: 124, endPoint y: 330, distance: 218.2
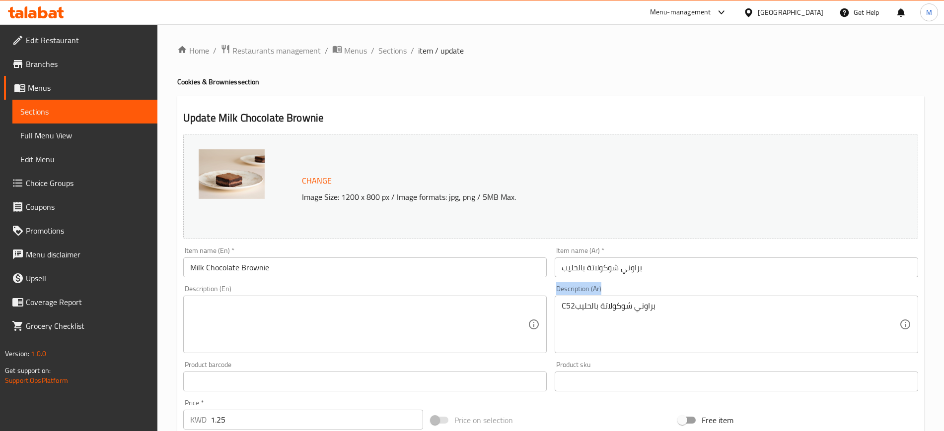
drag, startPoint x: 721, startPoint y: 299, endPoint x: 549, endPoint y: 329, distance: 174.7
click at [523, 323] on div "Change Image Size: 1200 x 800 px / Image formats: jpg, png / 5MB Max. Item name…" at bounding box center [550, 351] width 743 height 442
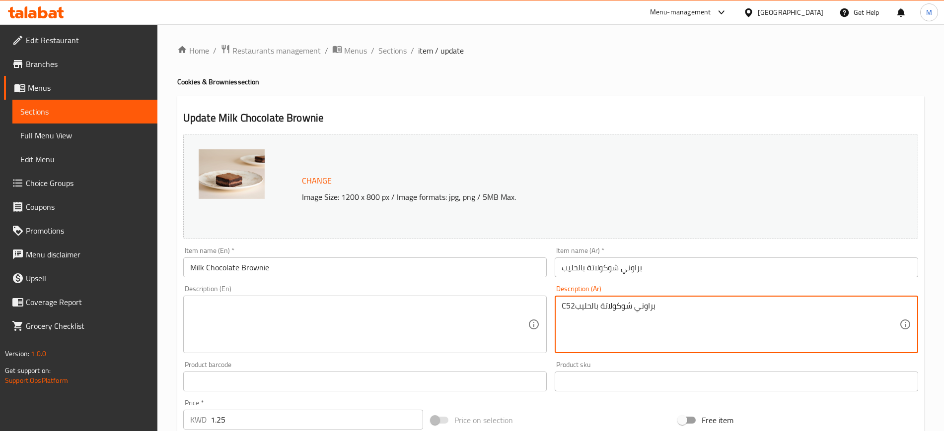
drag, startPoint x: 674, startPoint y: 312, endPoint x: 518, endPoint y: 315, distance: 155.9
click at [518, 315] on div "Change Image Size: 1200 x 800 px / Image formats: jpg, png / 5MB Max. Item name…" at bounding box center [550, 351] width 743 height 442
click at [663, 266] on input "براوني شوكولاتة بالحليب" at bounding box center [735, 268] width 363 height 20
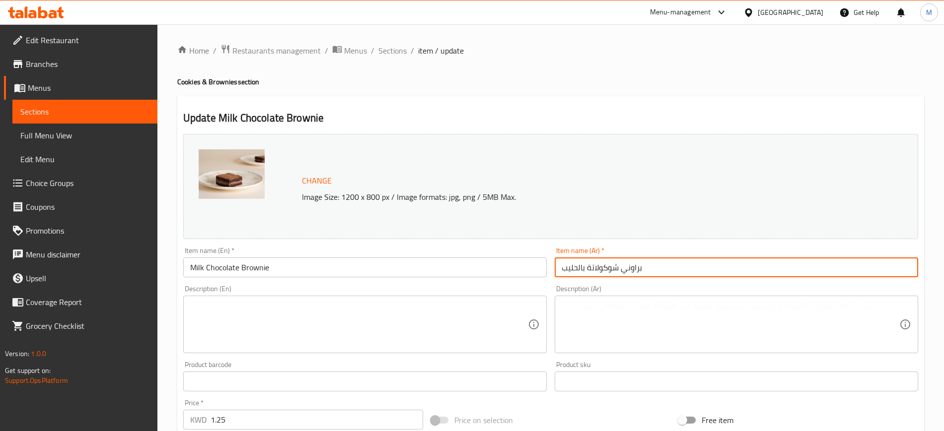
click at [391, 54] on span "Sections" at bounding box center [392, 51] width 28 height 12
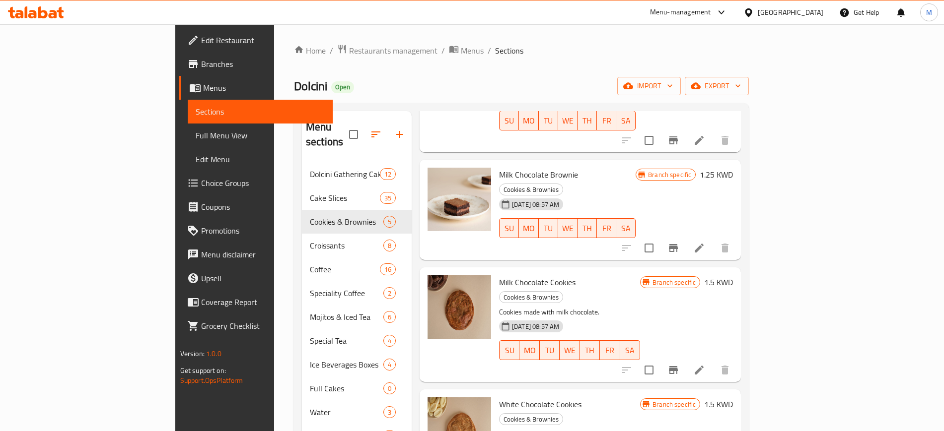
click at [496, 35] on div "Home / Restaurants management / Menus / Sections Dolcini Open import export Men…" at bounding box center [521, 297] width 494 height 546
